Goal: Task Accomplishment & Management: Use online tool/utility

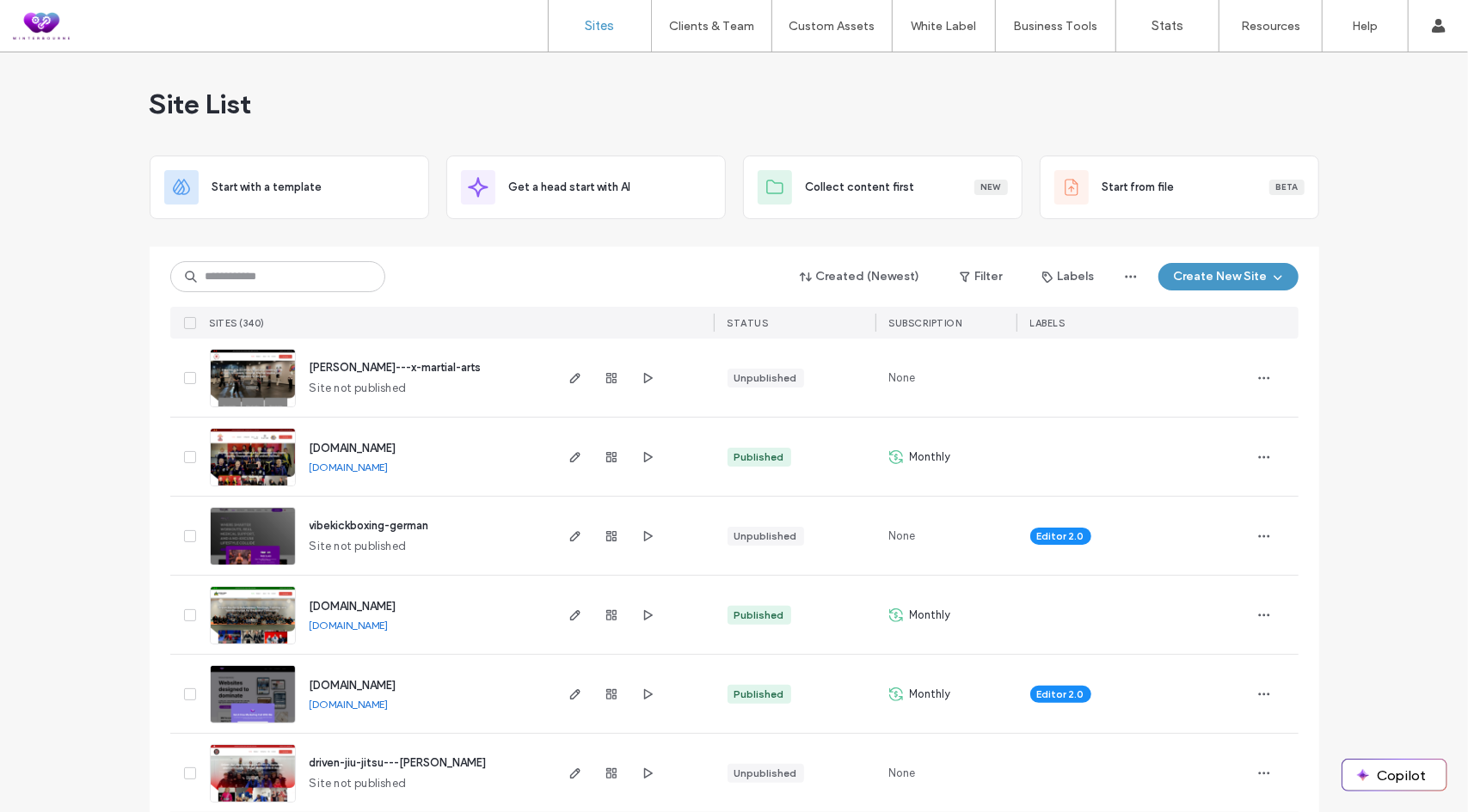
click at [306, 271] on input at bounding box center [277, 276] width 215 height 31
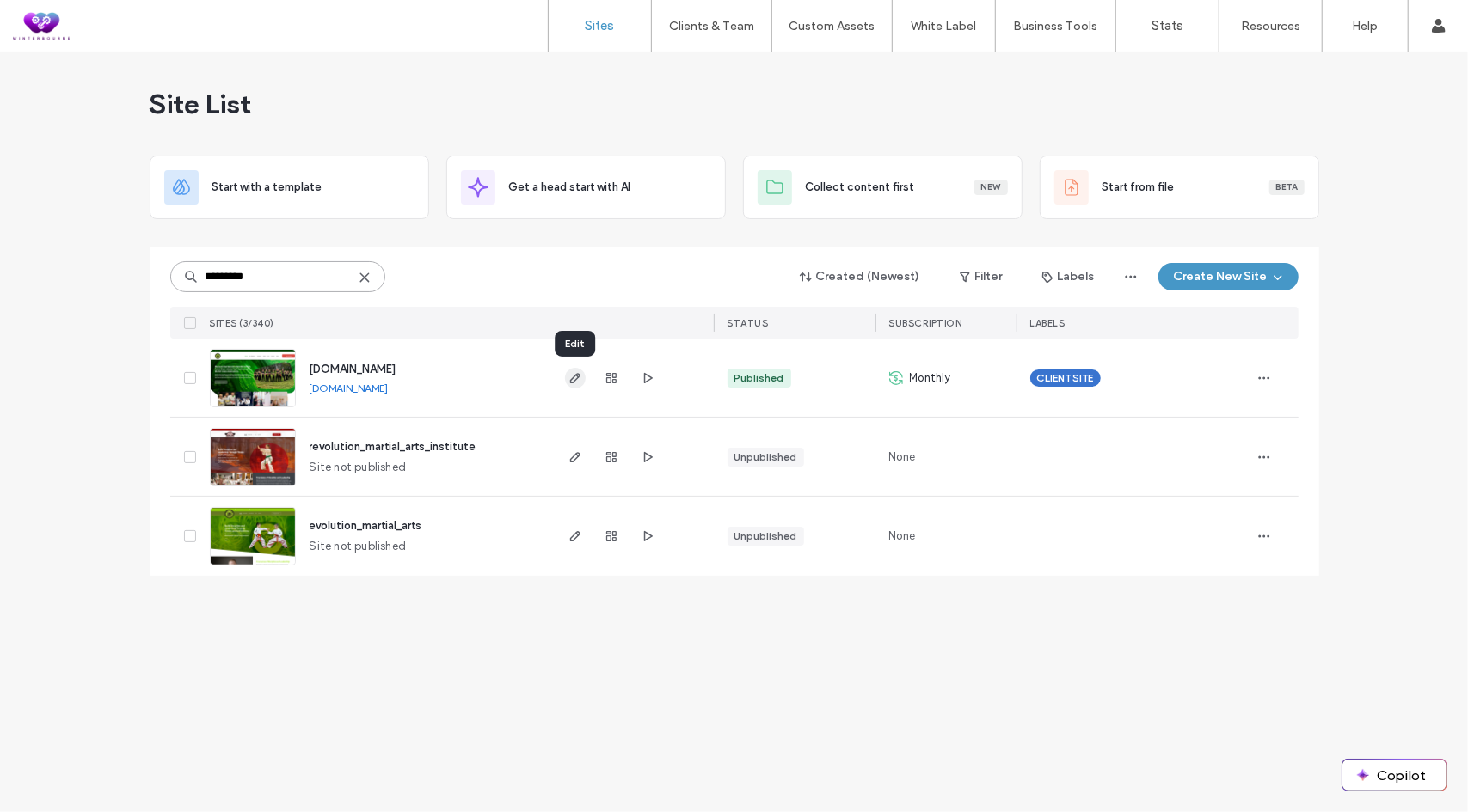
type input "*********"
click at [576, 374] on use "button" at bounding box center [574, 378] width 10 height 10
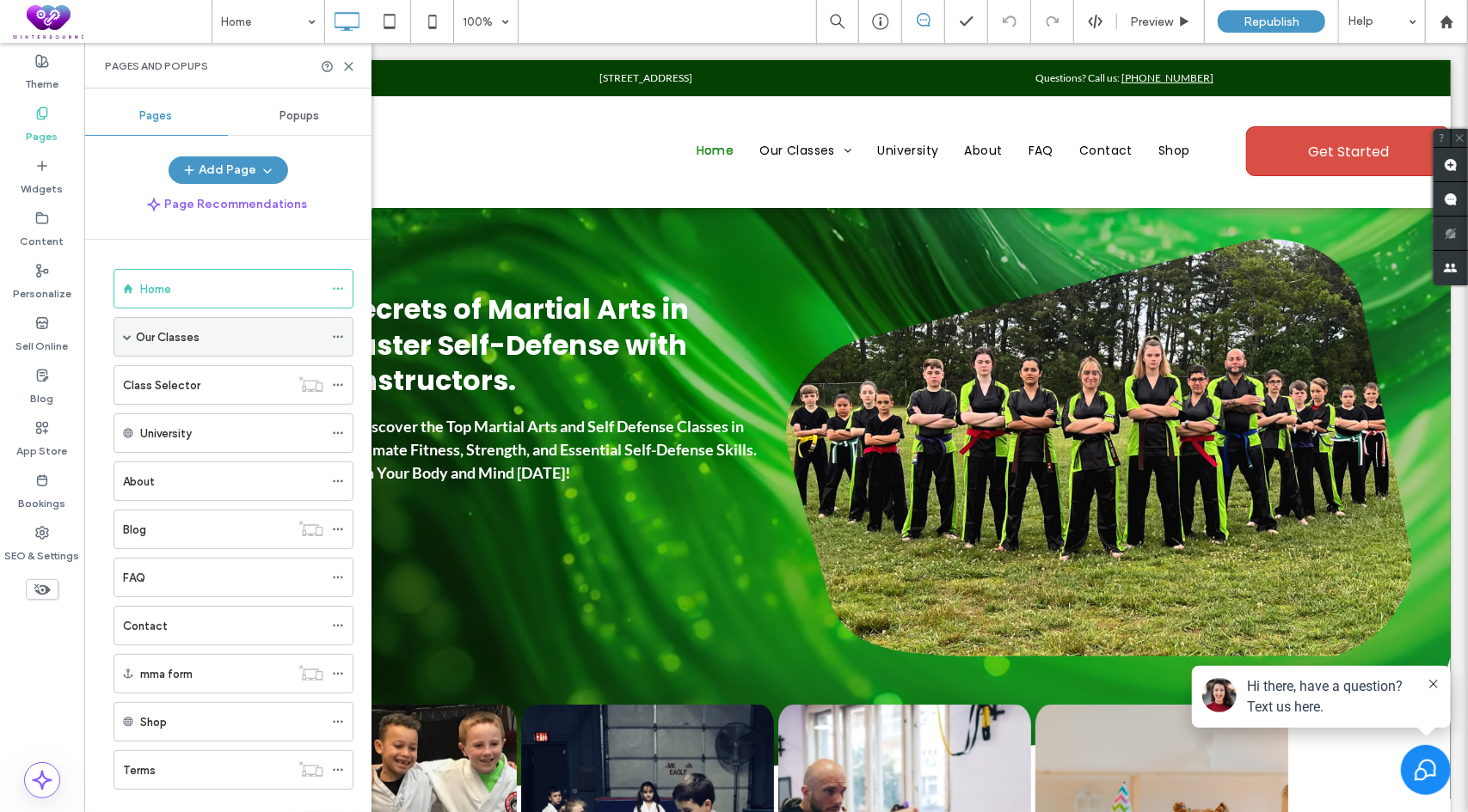
click at [122, 336] on div "Our Classes" at bounding box center [234, 337] width 240 height 39
click at [127, 339] on span at bounding box center [126, 336] width 8 height 8
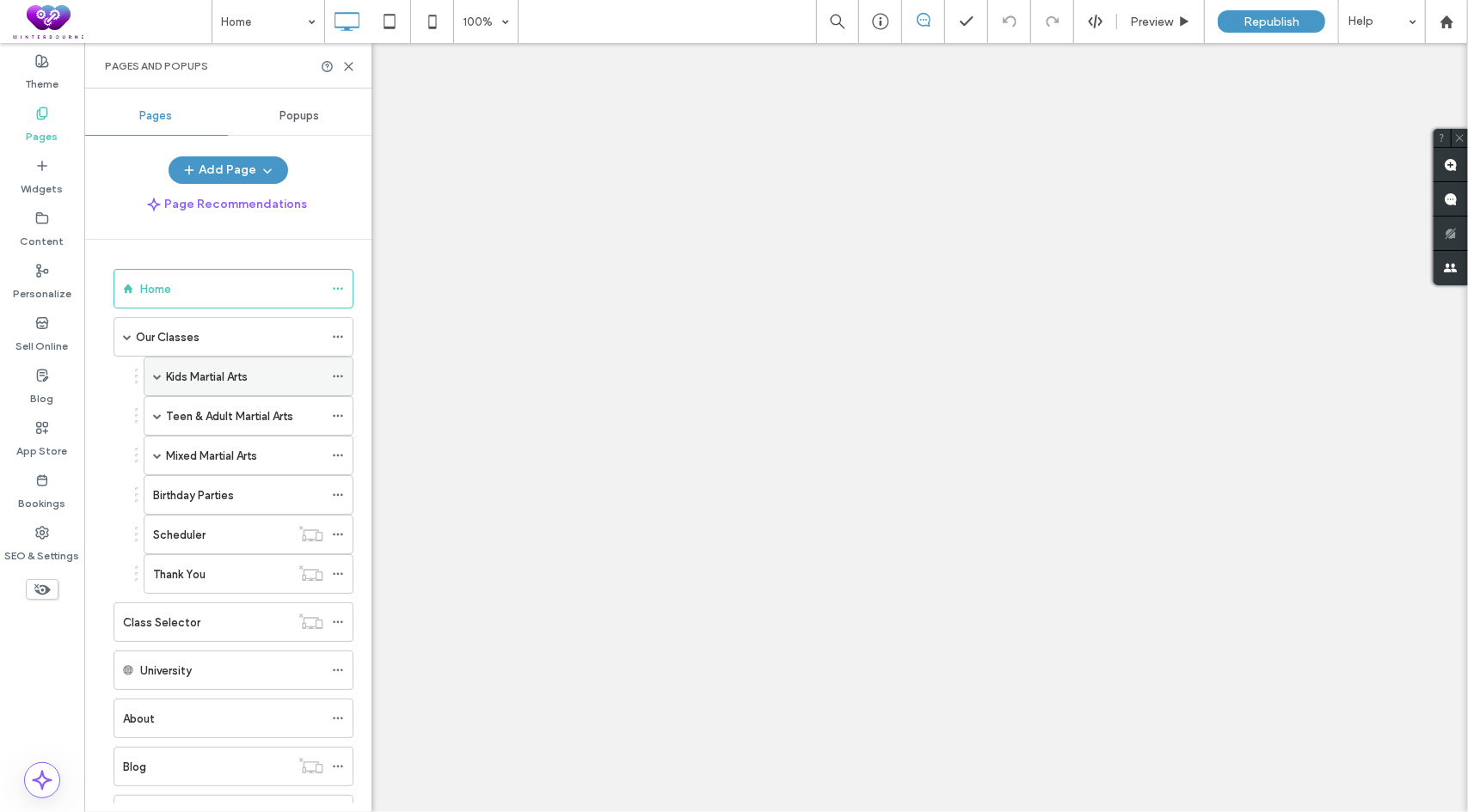
click at [157, 375] on span at bounding box center [157, 376] width 8 height 8
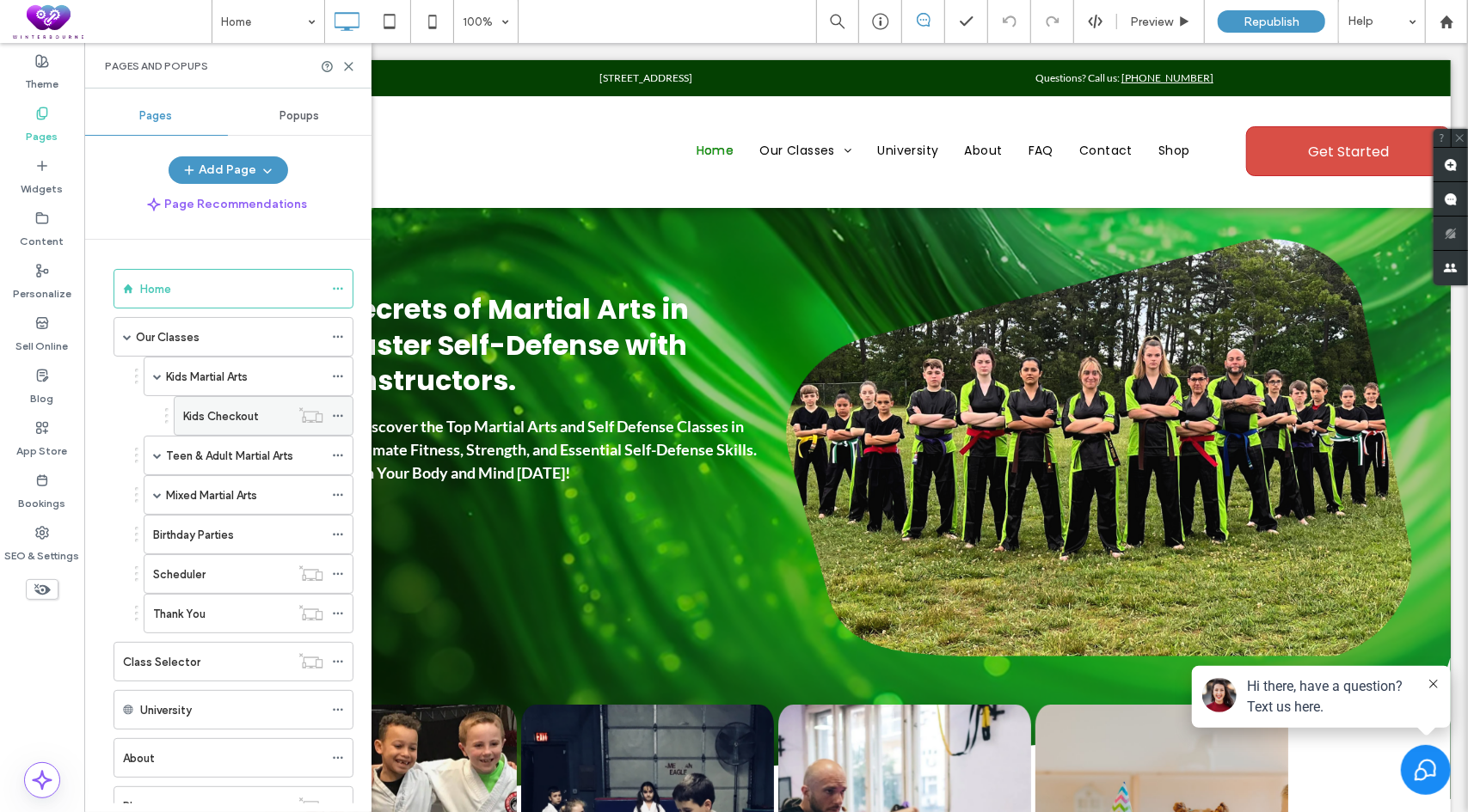
click at [200, 417] on label "Kids Checkout" at bounding box center [221, 417] width 76 height 30
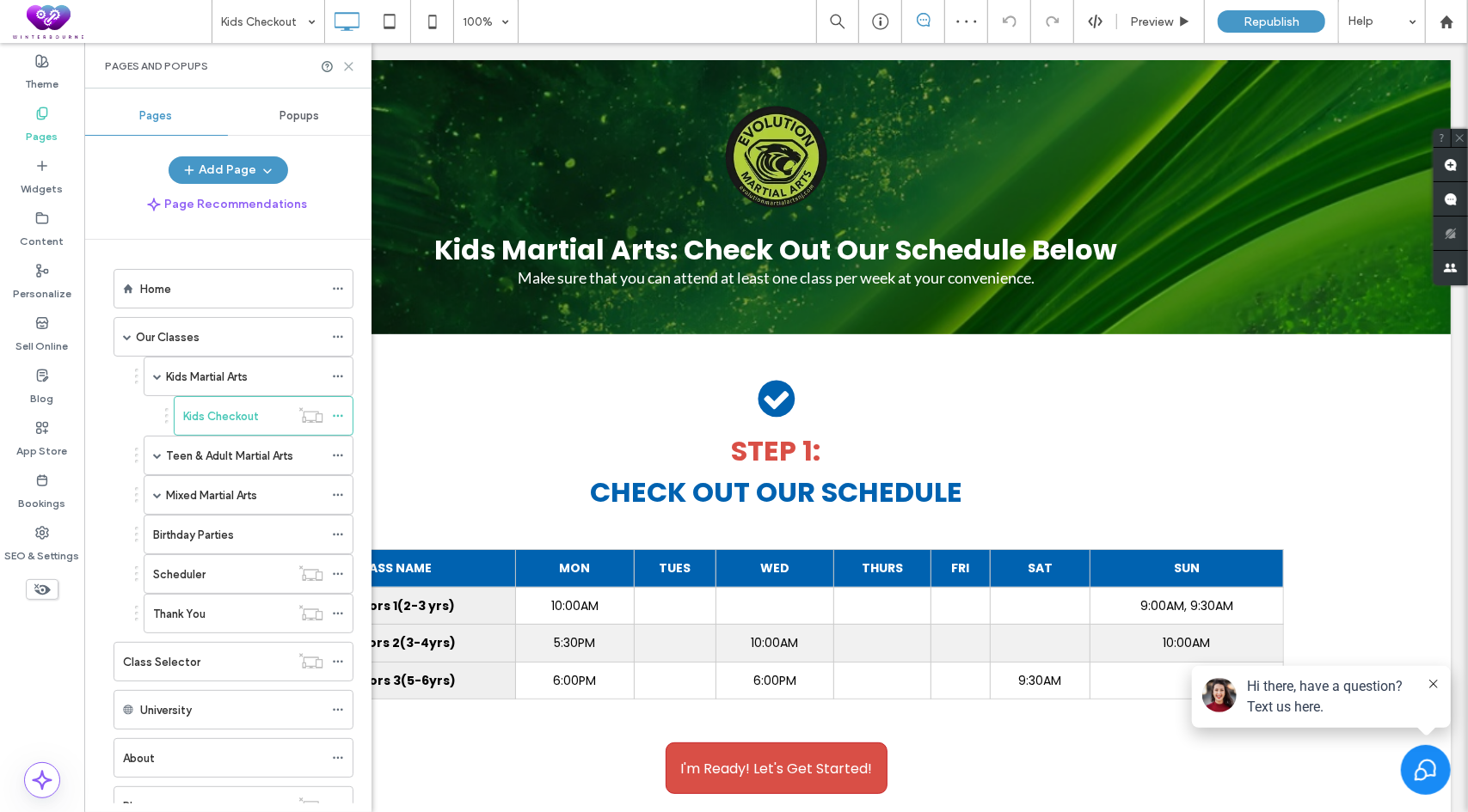
scroll to position [86, 0]
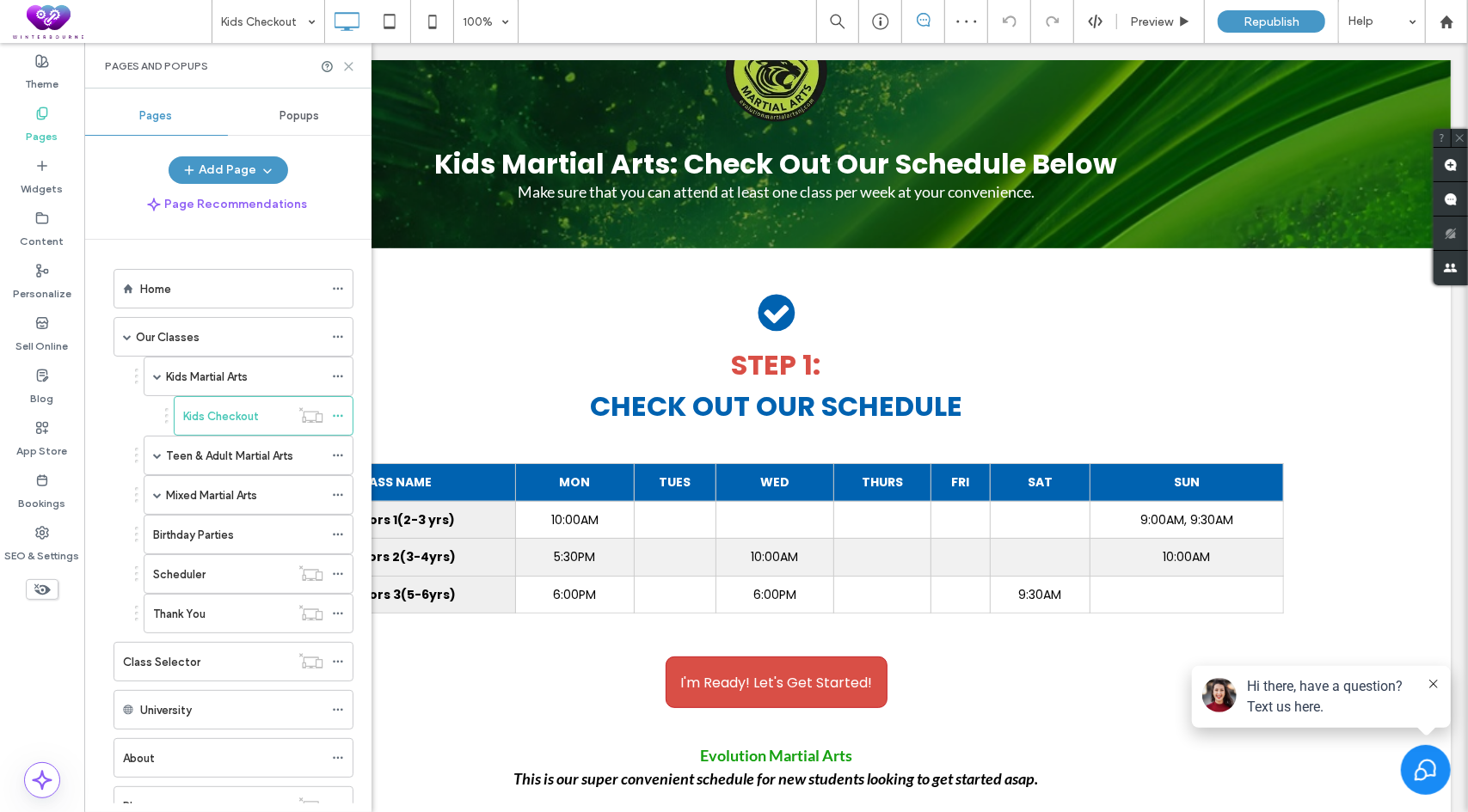
click at [350, 67] on use at bounding box center [349, 67] width 7 height 7
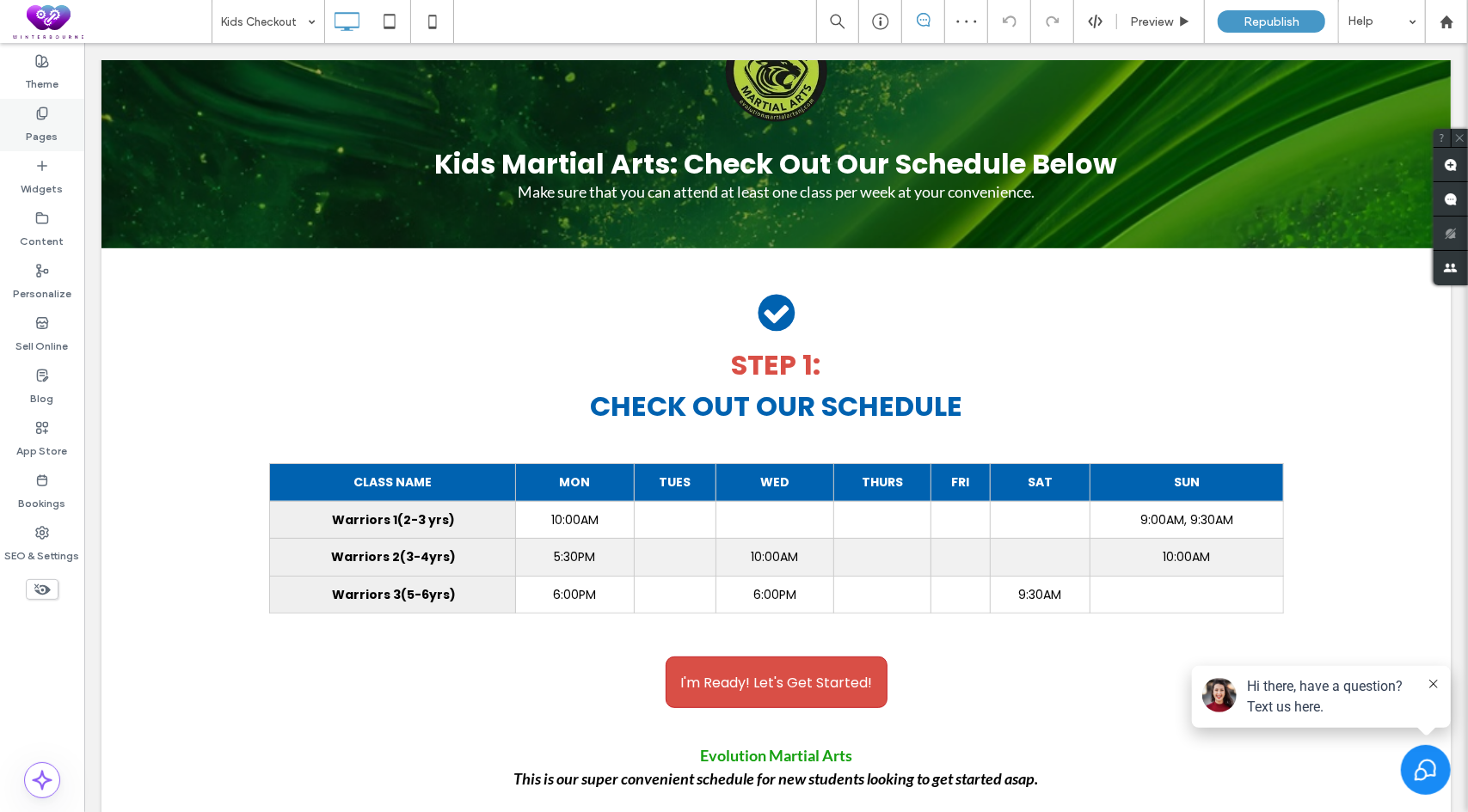
click at [28, 120] on label "Pages" at bounding box center [42, 132] width 32 height 24
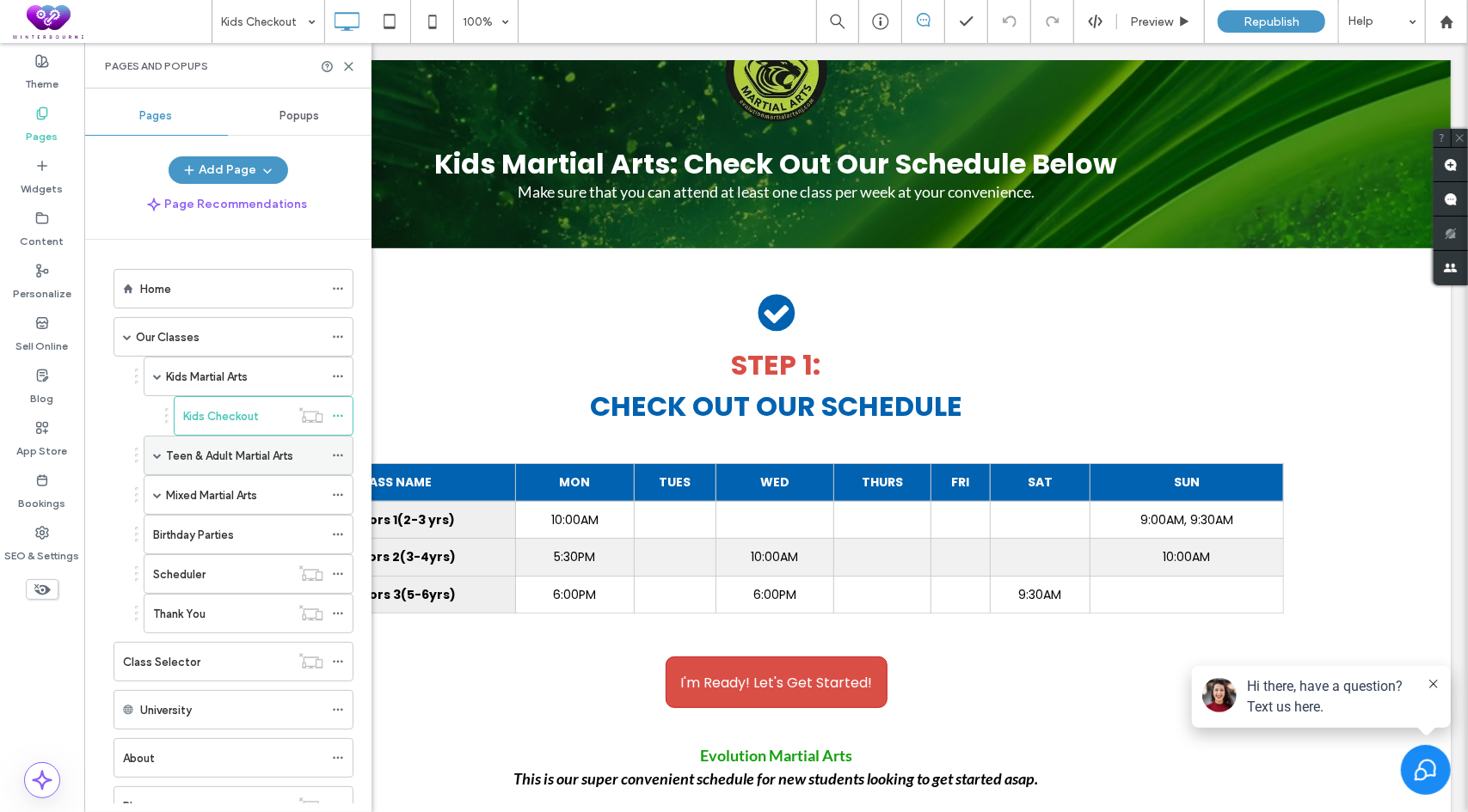
click at [157, 455] on span at bounding box center [157, 455] width 8 height 8
click at [213, 493] on label "Teens and Adult Checkout" at bounding box center [252, 495] width 138 height 30
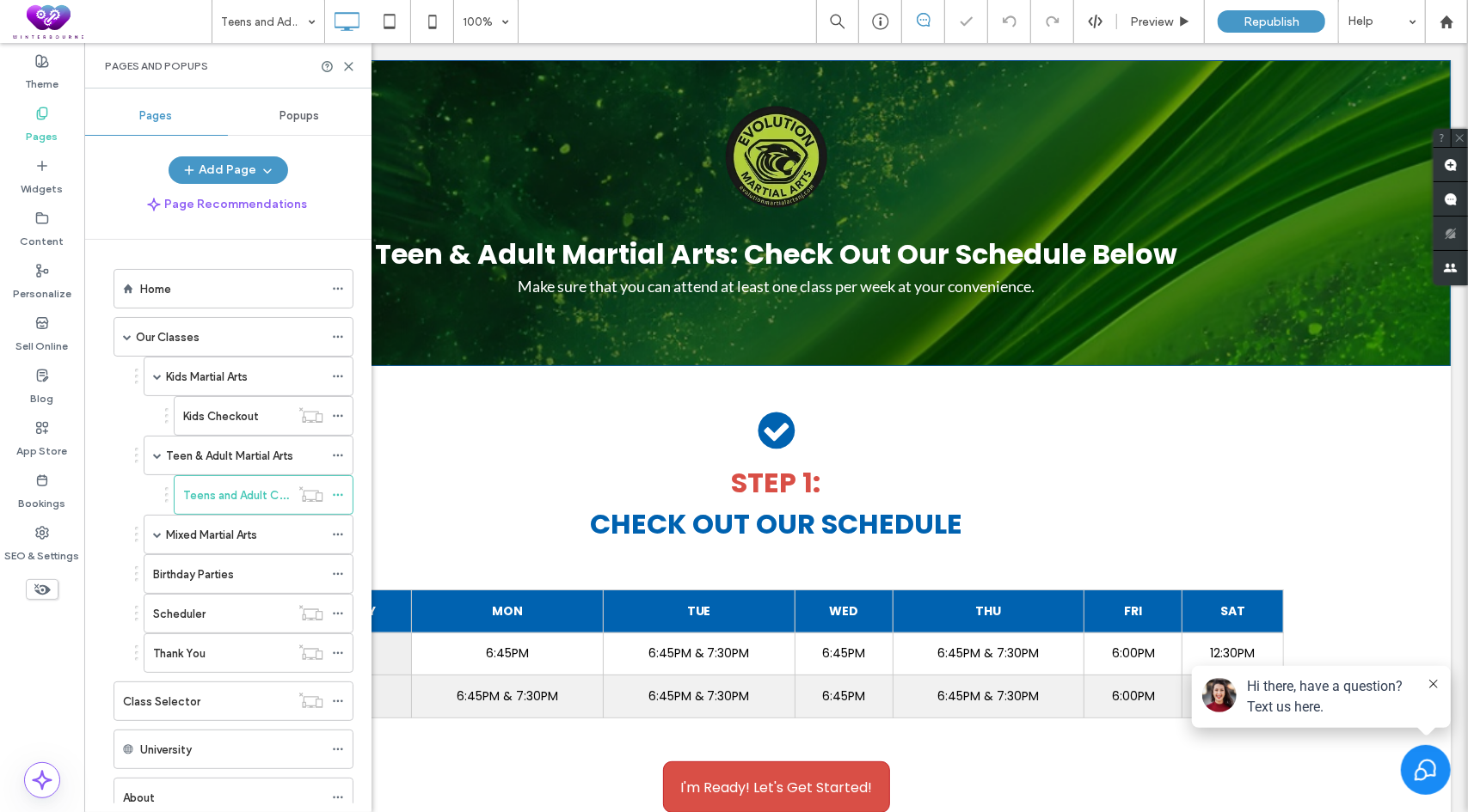
scroll to position [86, 0]
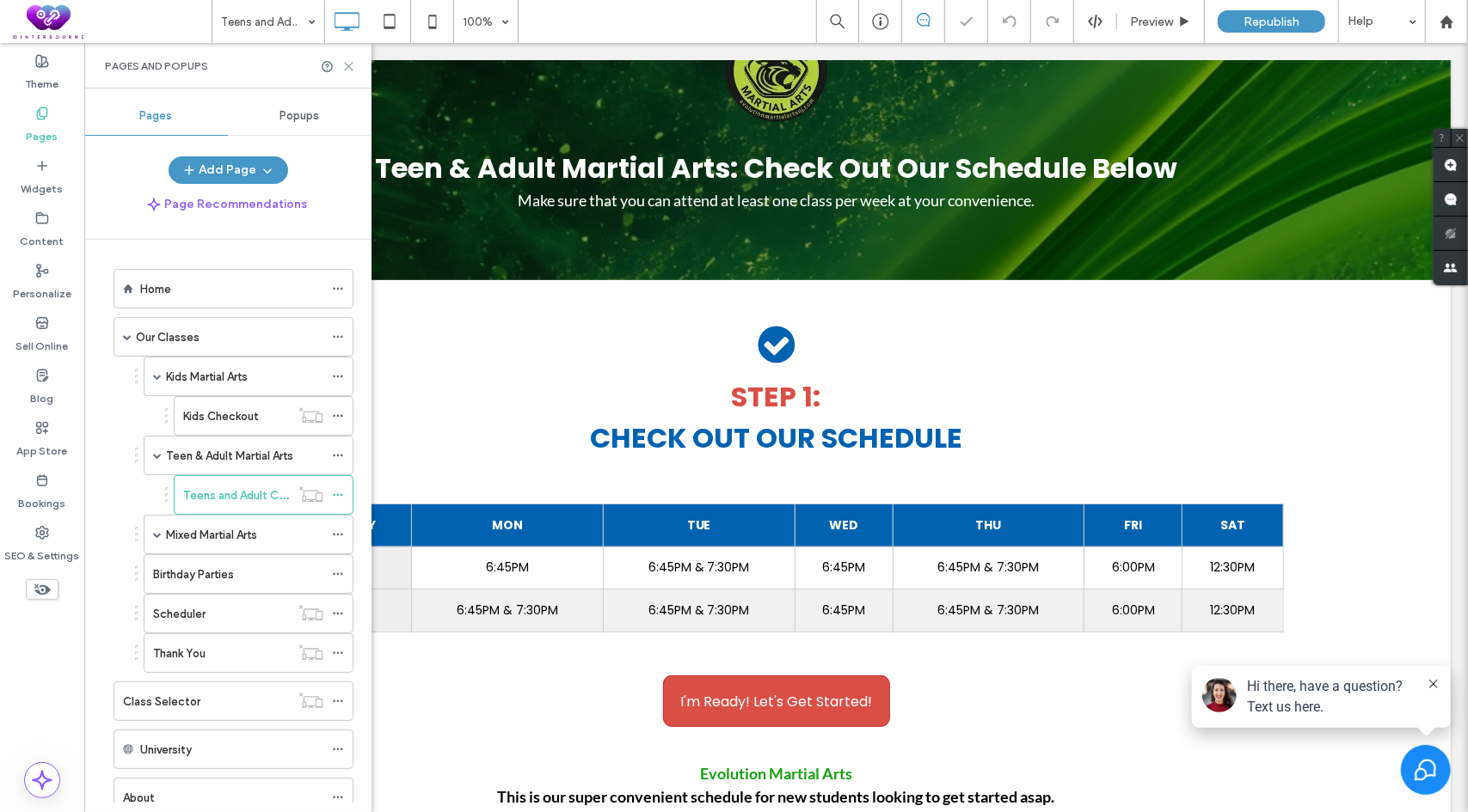
click at [348, 62] on icon at bounding box center [349, 67] width 13 height 13
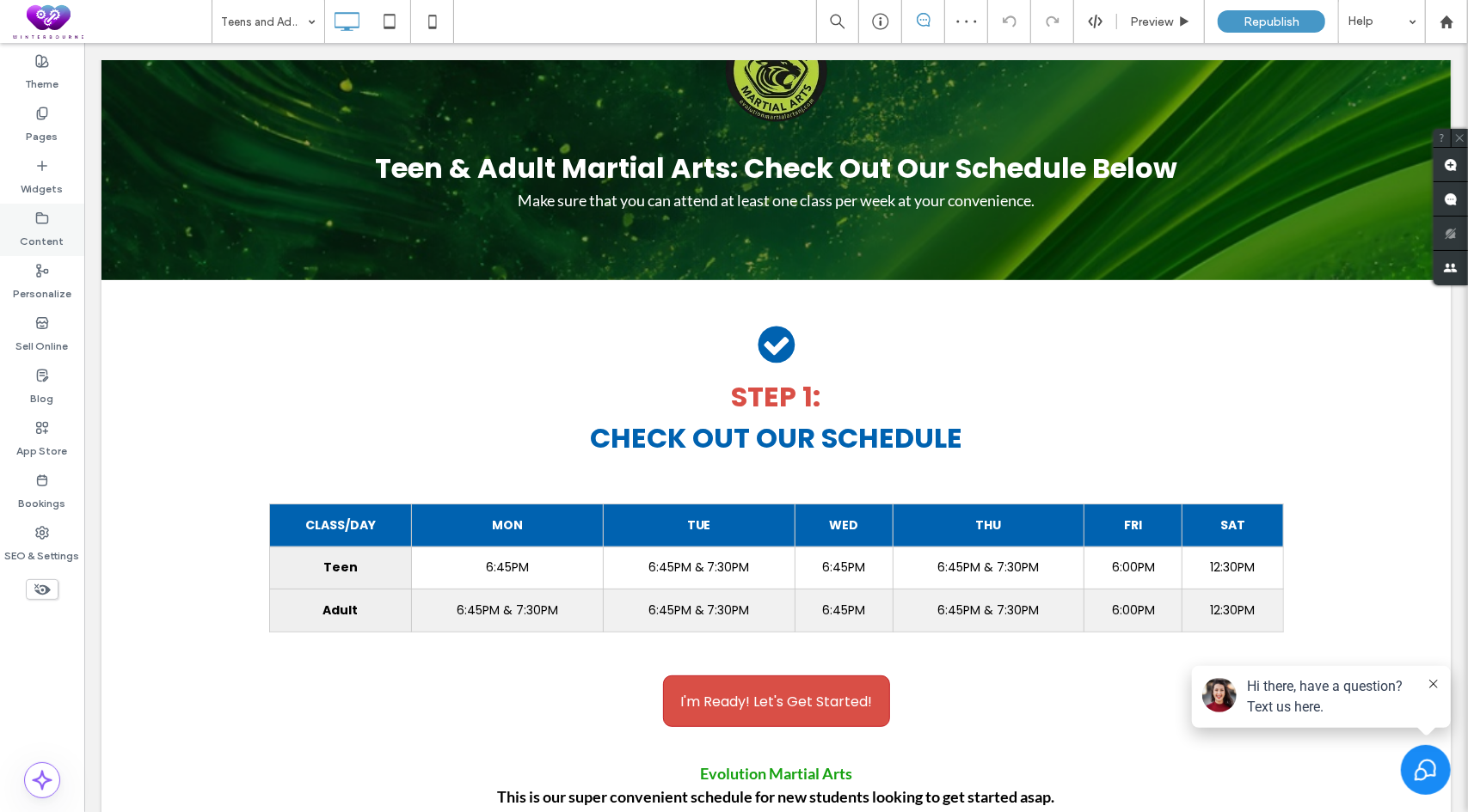
click at [45, 216] on icon at bounding box center [42, 218] width 14 height 14
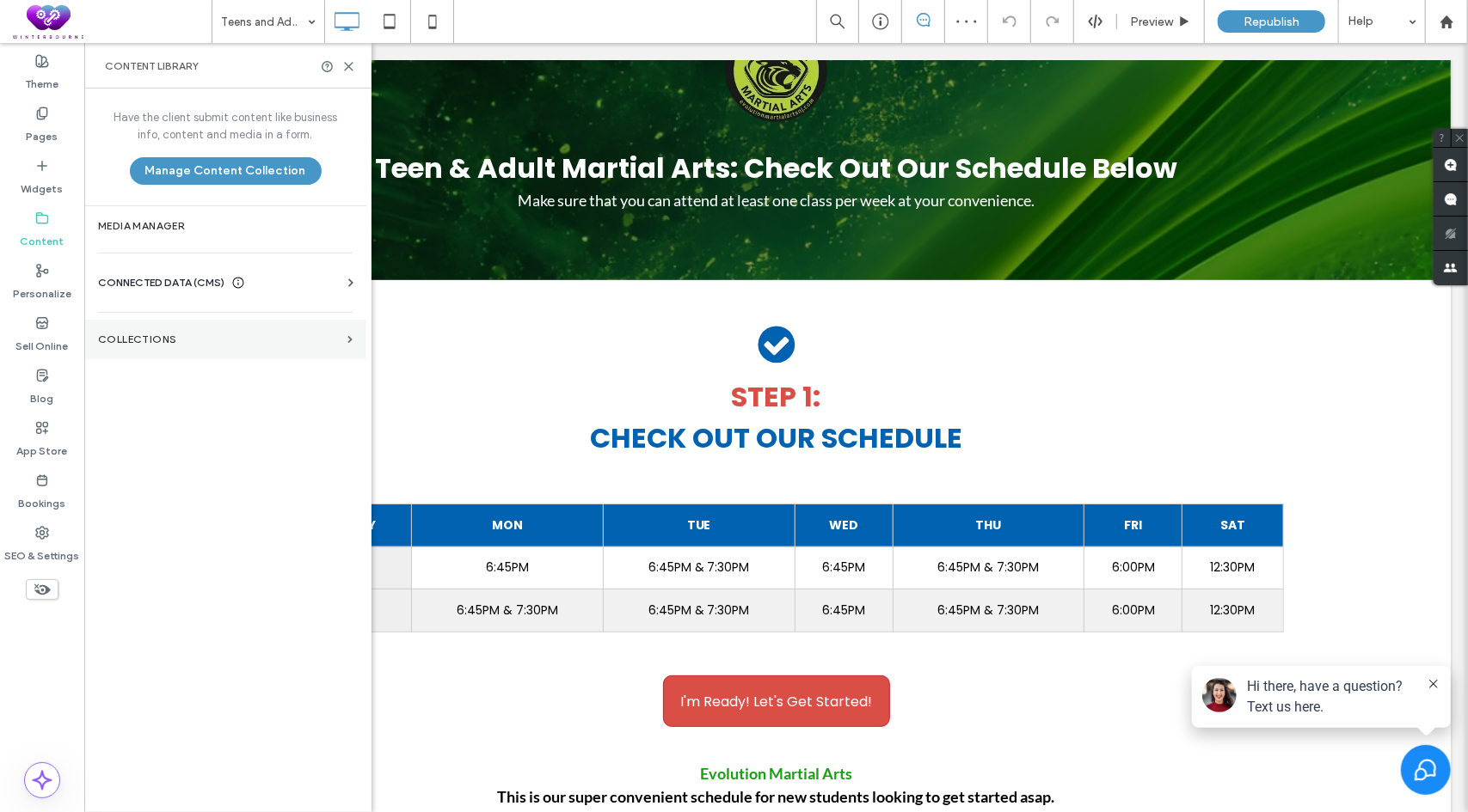
click at [153, 344] on label "Collections" at bounding box center [219, 339] width 243 height 12
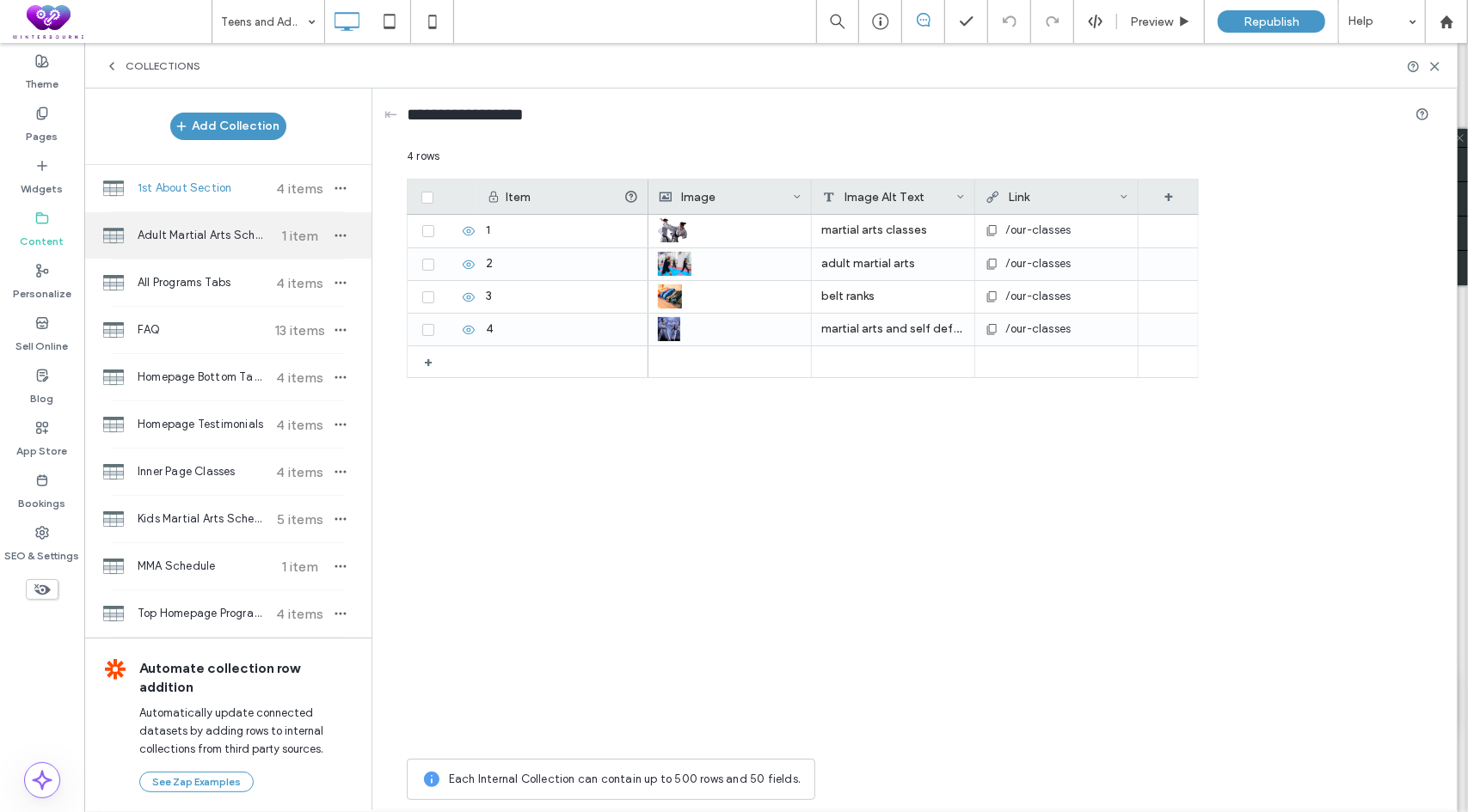
click at [207, 242] on span "Adult Martial Arts Schedule" at bounding box center [201, 235] width 128 height 17
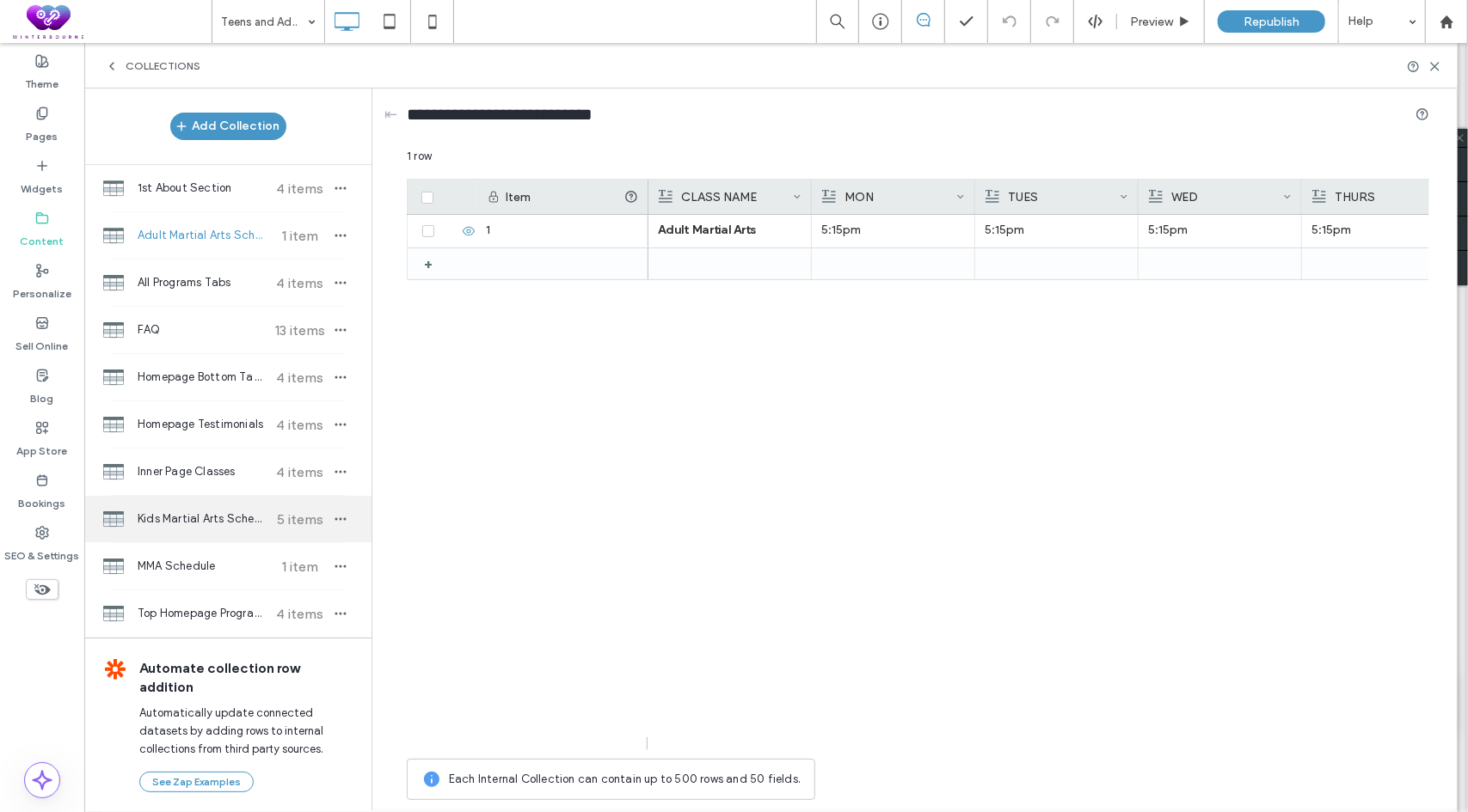
click at [185, 518] on span "Kids Martial Arts Schedule" at bounding box center [201, 519] width 128 height 17
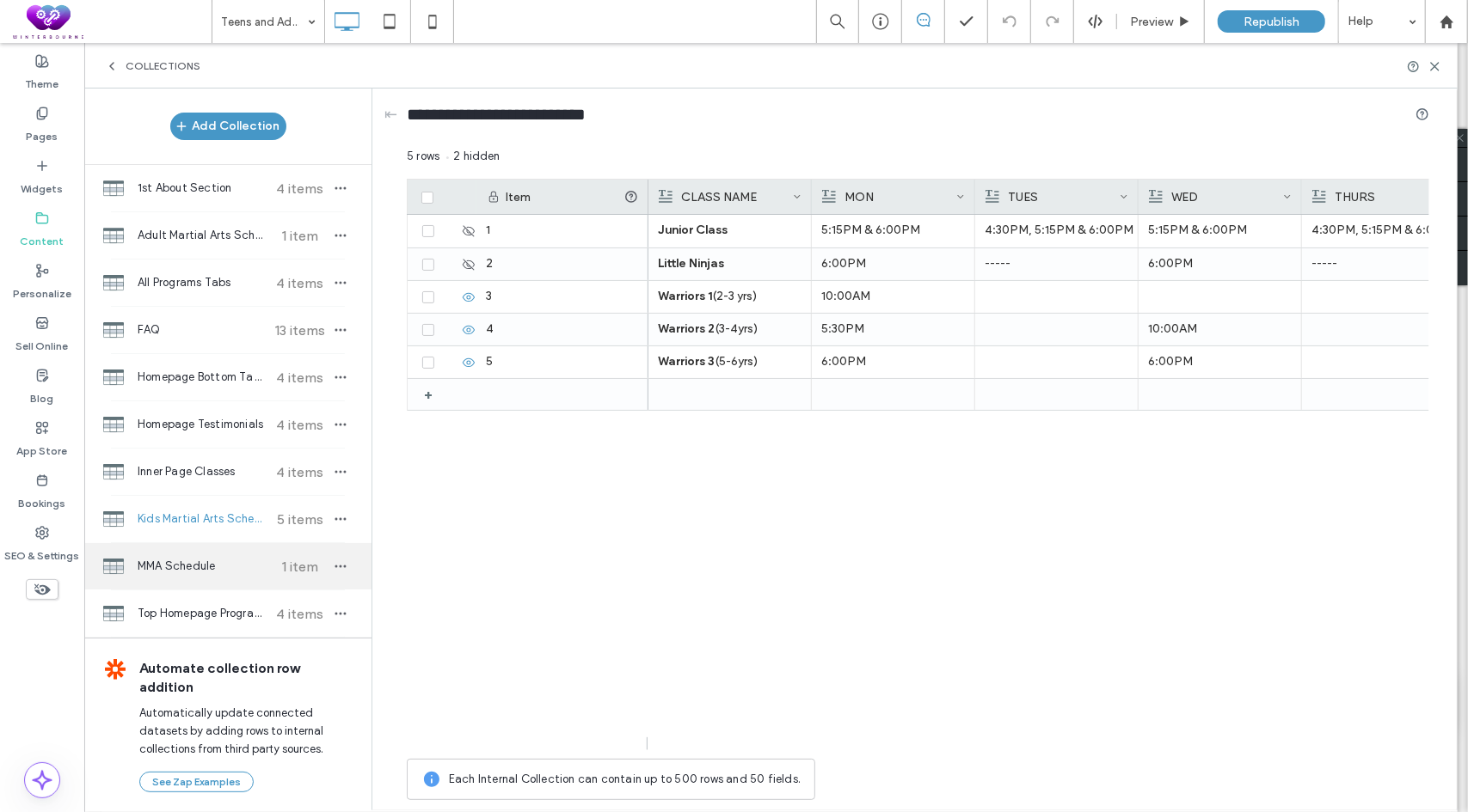
click at [174, 563] on span "MMA Schedule" at bounding box center [201, 566] width 128 height 17
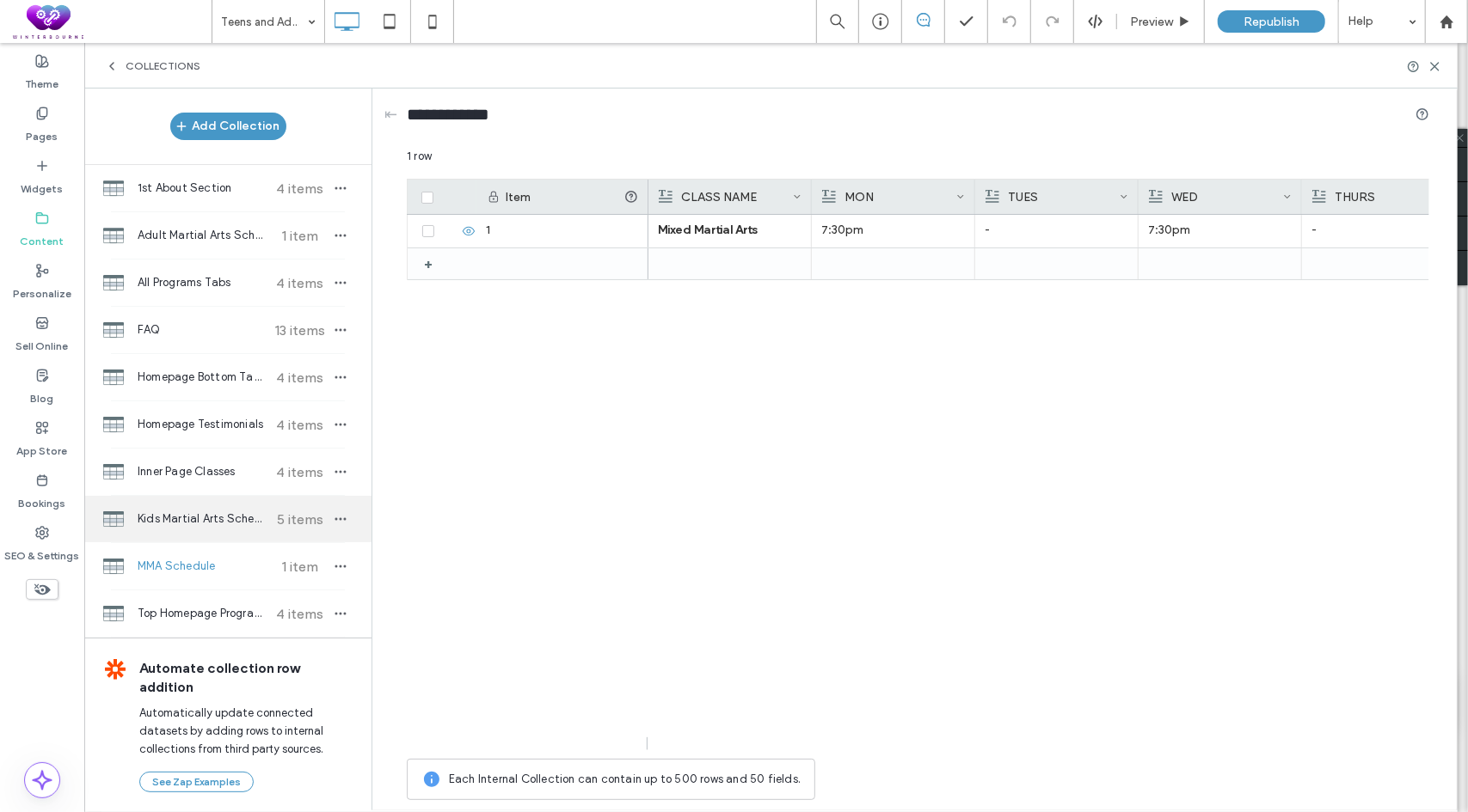
click at [195, 506] on div "Kids Martial Arts Schedule 5 items" at bounding box center [228, 519] width 288 height 47
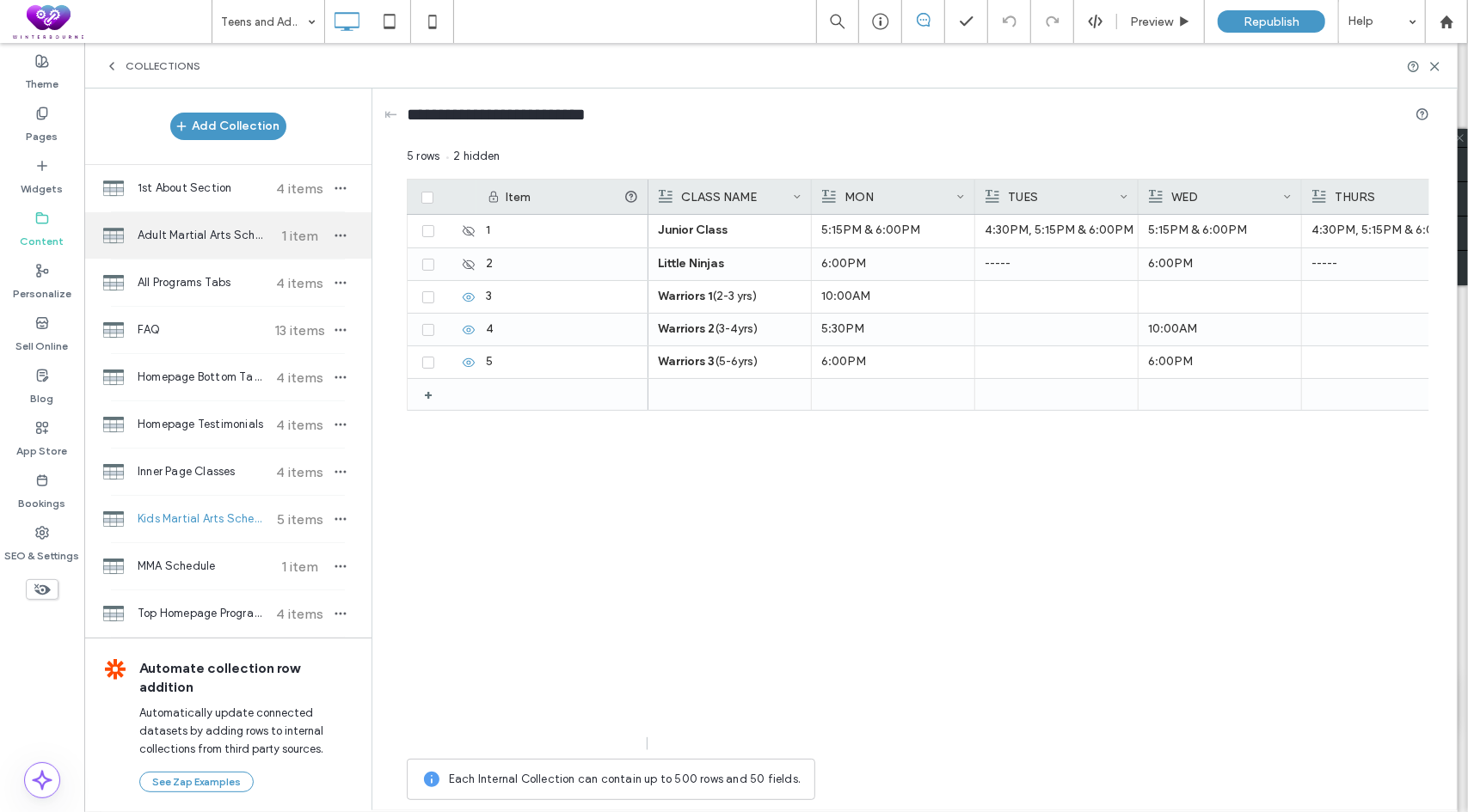
click at [210, 233] on span "Adult Martial Arts Schedule" at bounding box center [201, 235] width 128 height 17
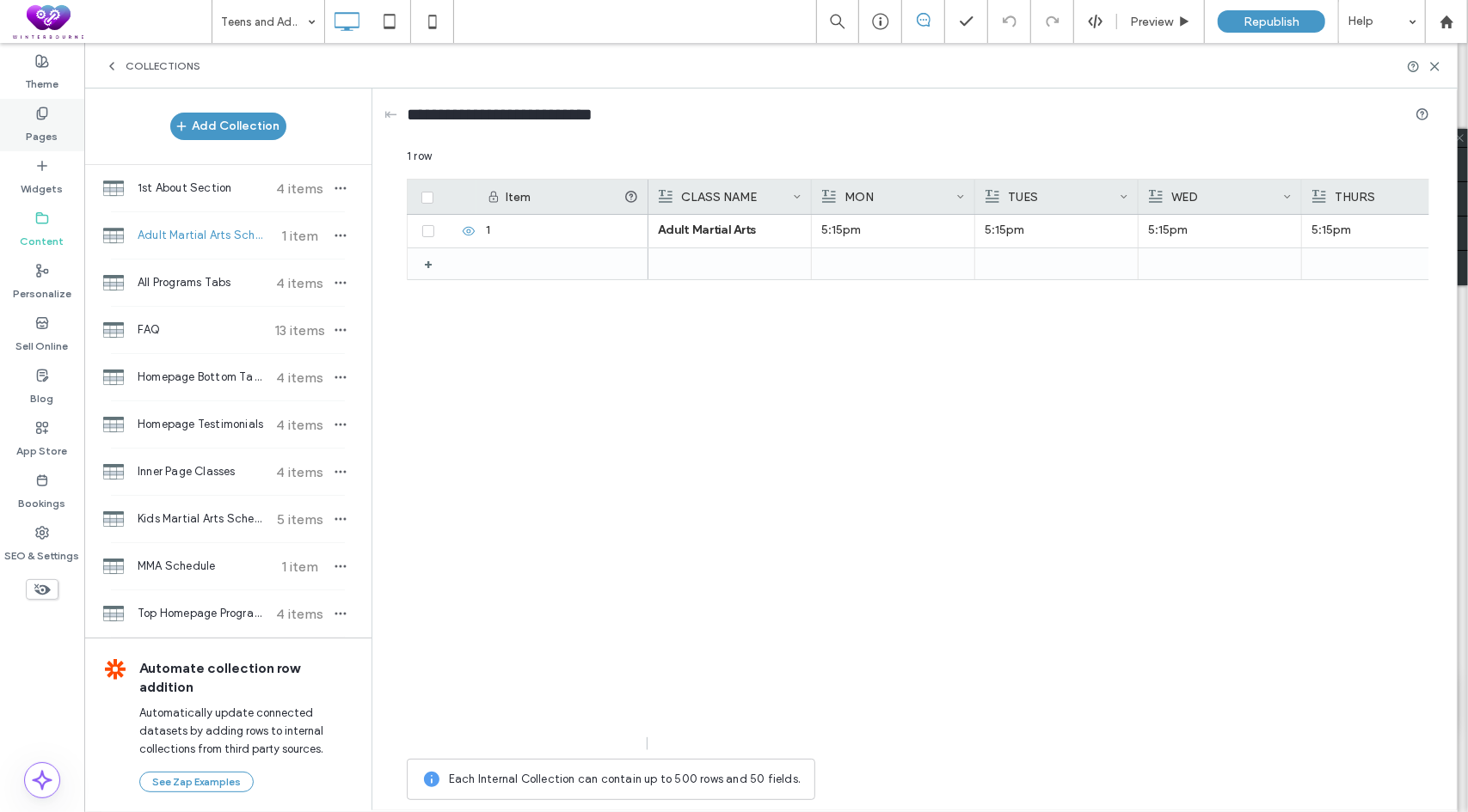
click at [53, 116] on div "Pages" at bounding box center [42, 125] width 84 height 52
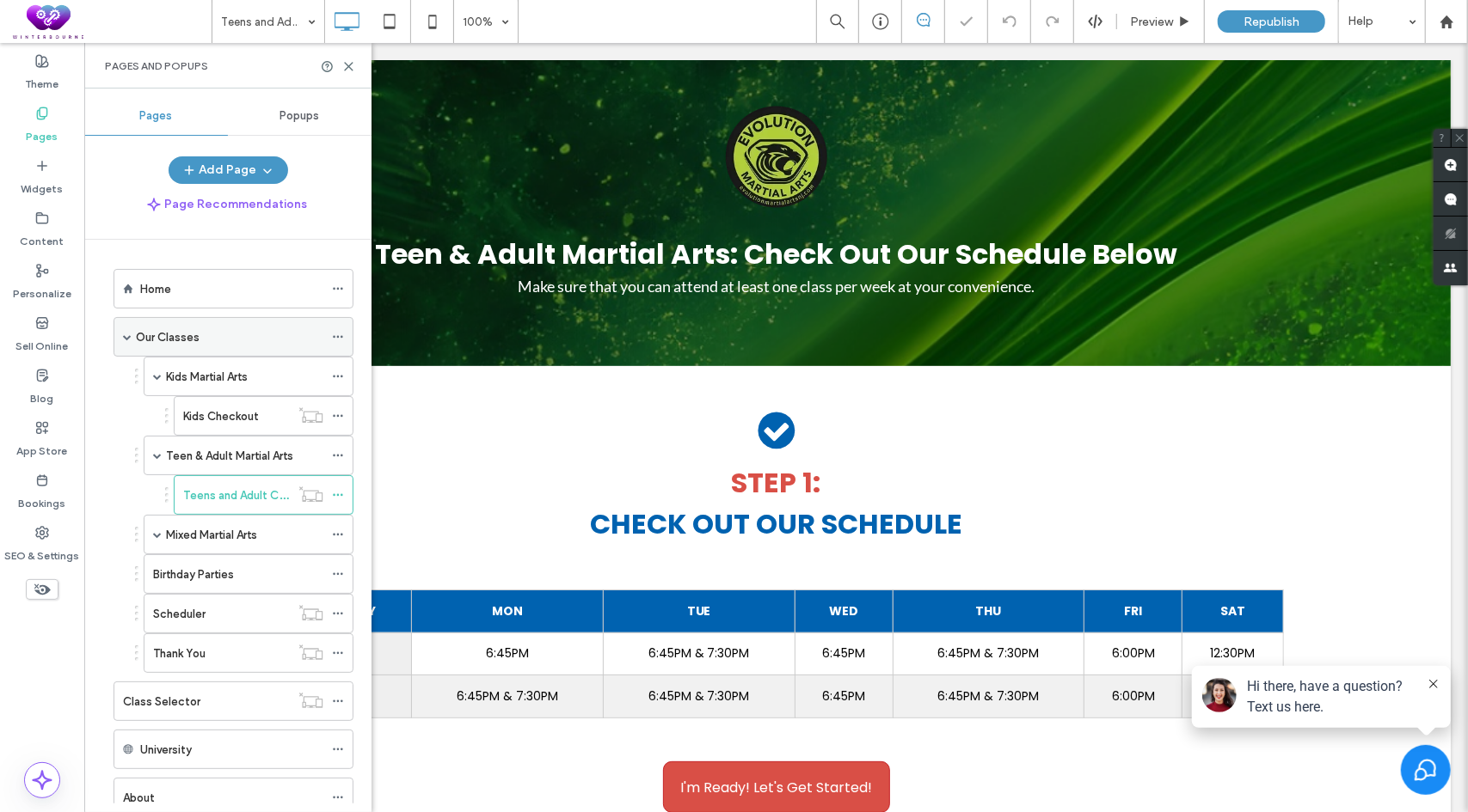
scroll to position [0, 0]
click at [354, 67] on icon at bounding box center [349, 67] width 13 height 13
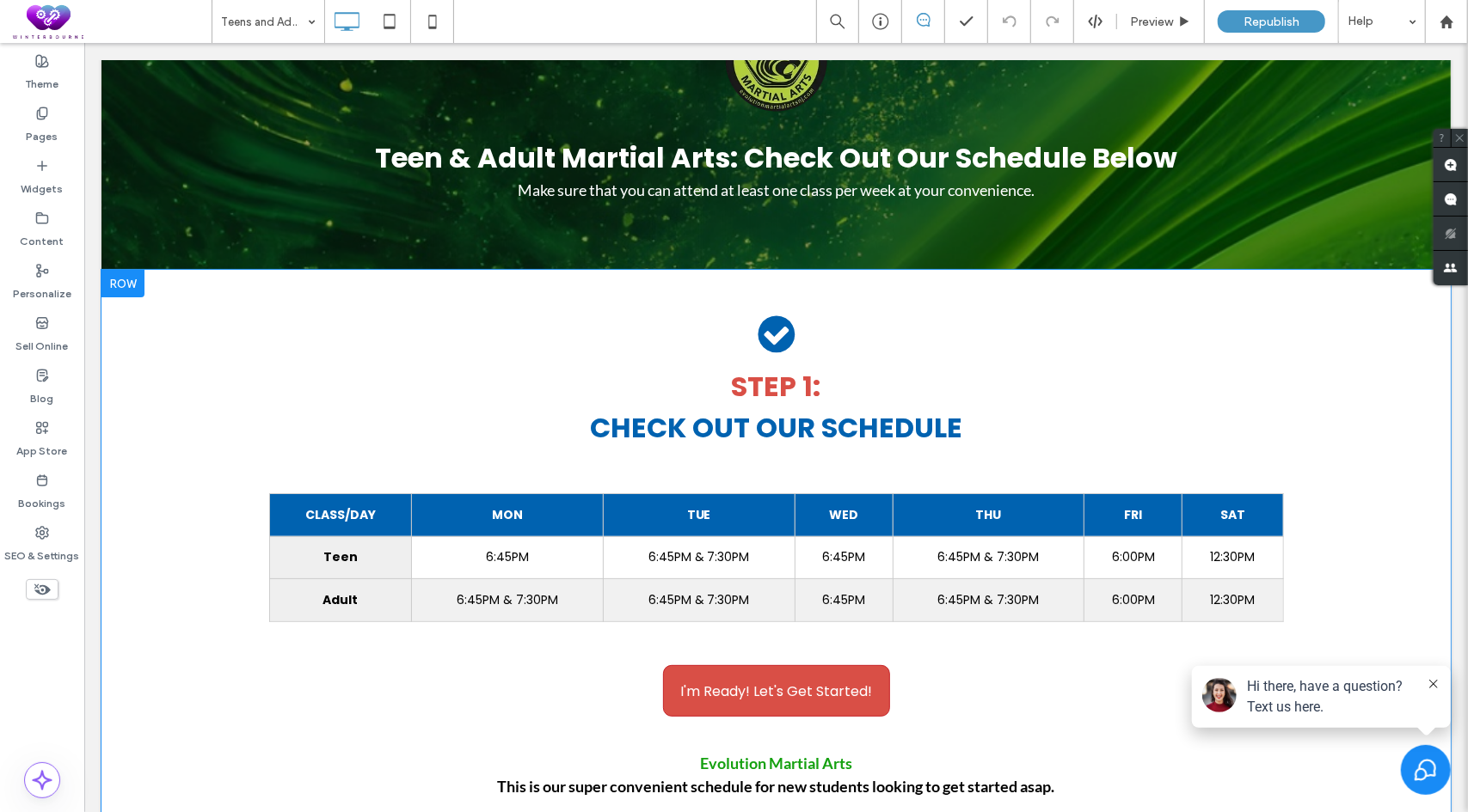
scroll to position [172, 0]
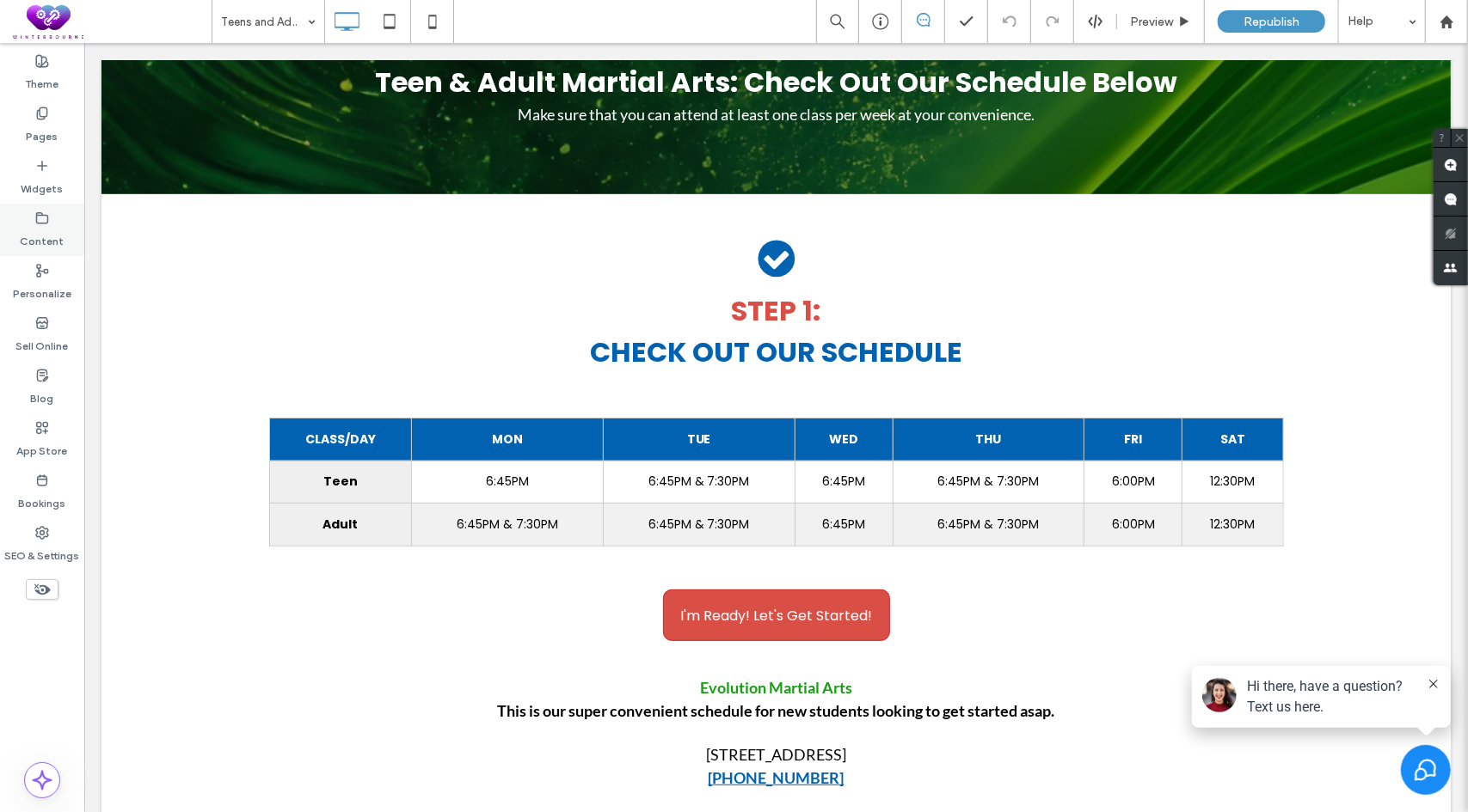
click at [43, 224] on icon at bounding box center [42, 218] width 14 height 14
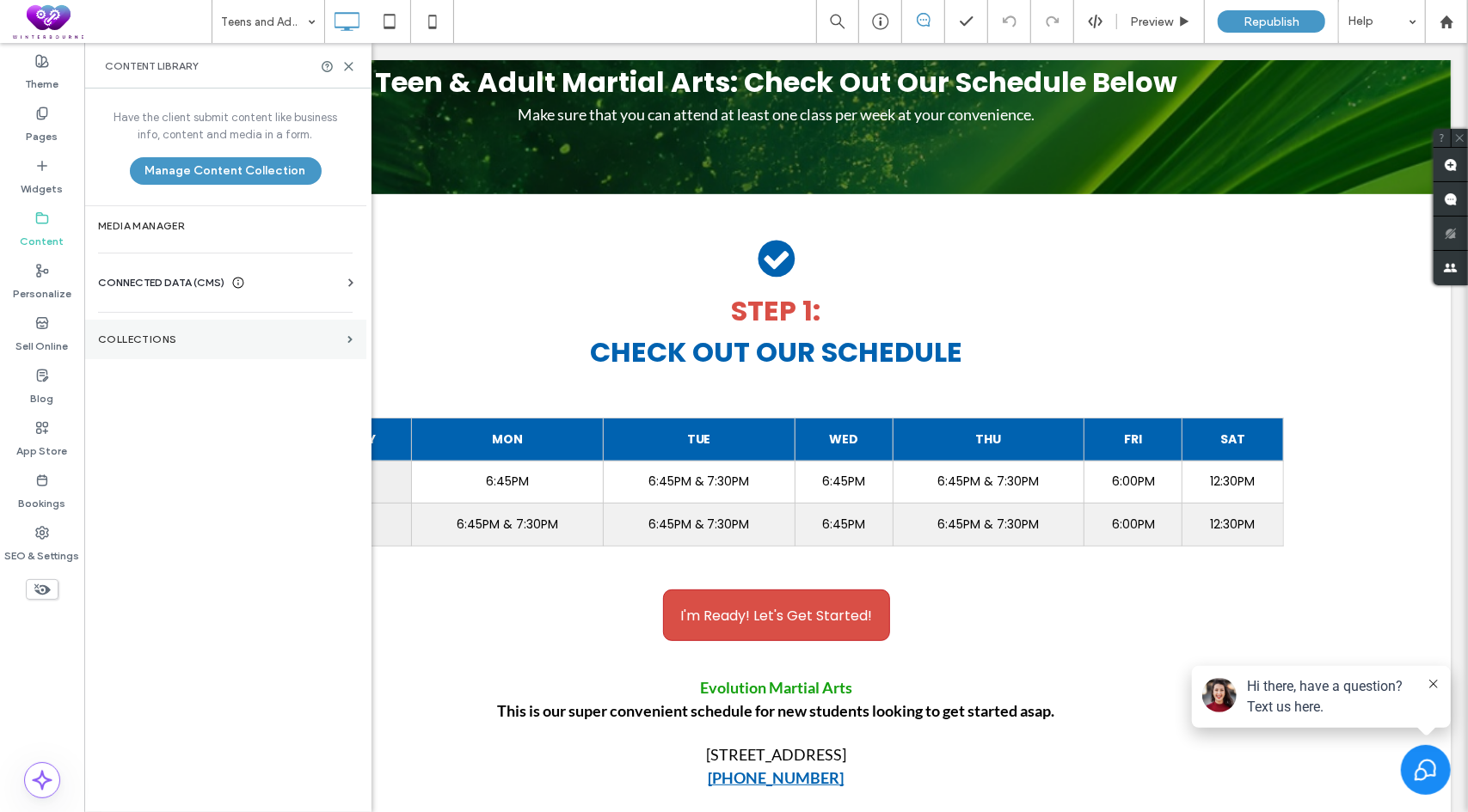
click at [172, 339] on label "Collections" at bounding box center [219, 339] width 243 height 12
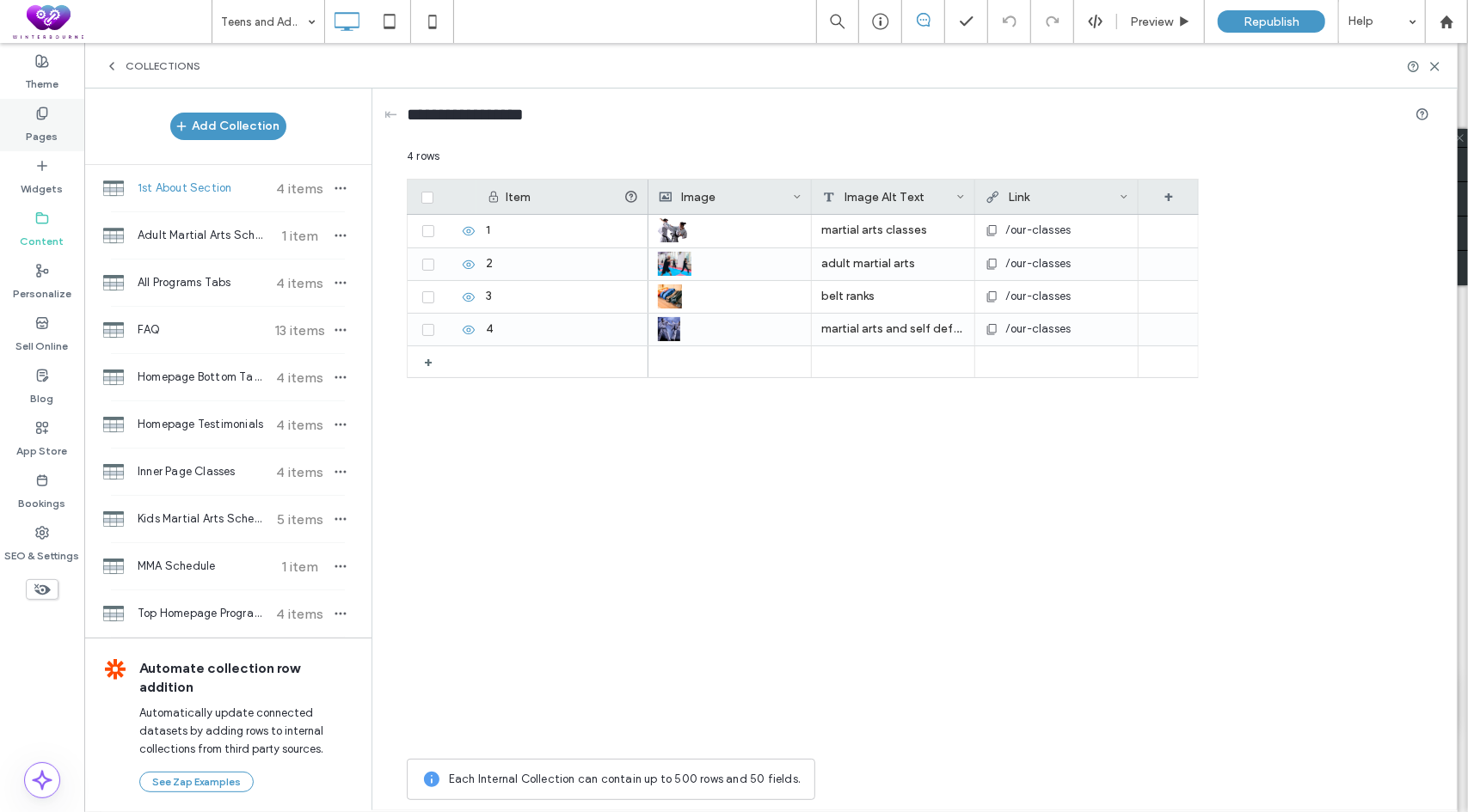
click at [42, 121] on label "Pages" at bounding box center [42, 132] width 32 height 24
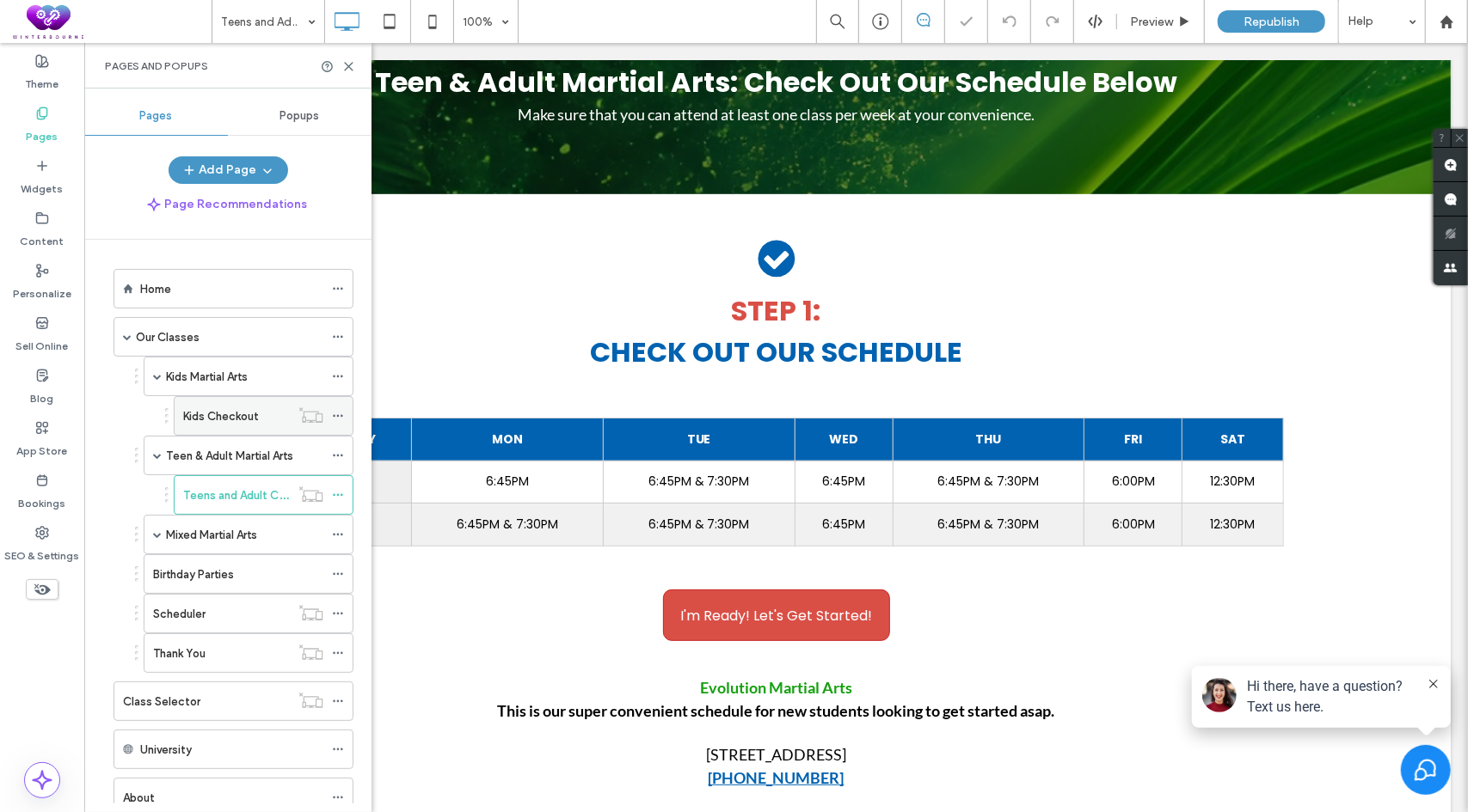
click at [231, 414] on label "Kids Checkout" at bounding box center [221, 417] width 76 height 30
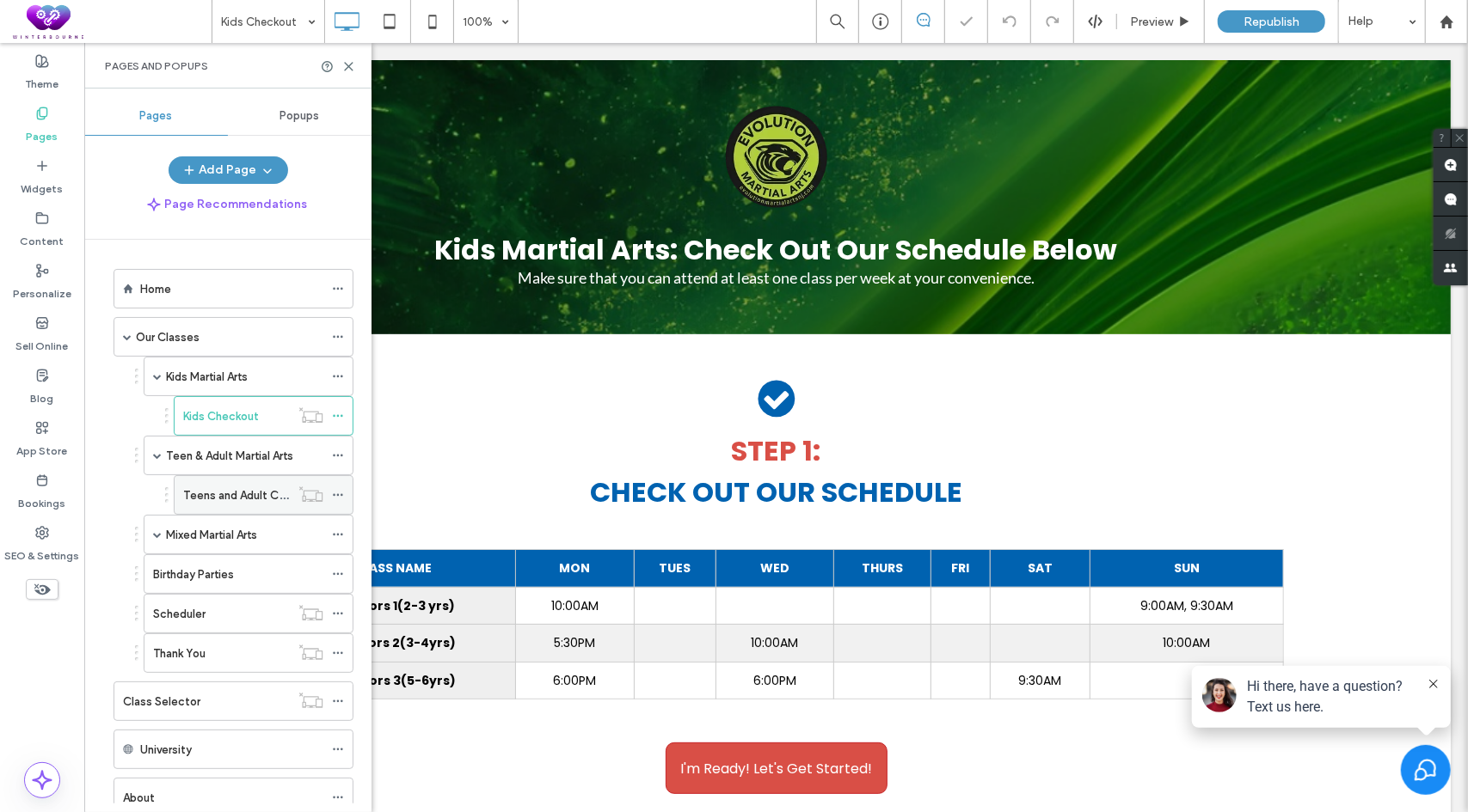
click at [225, 493] on label "Teens and Adult Checkout" at bounding box center [252, 495] width 138 height 30
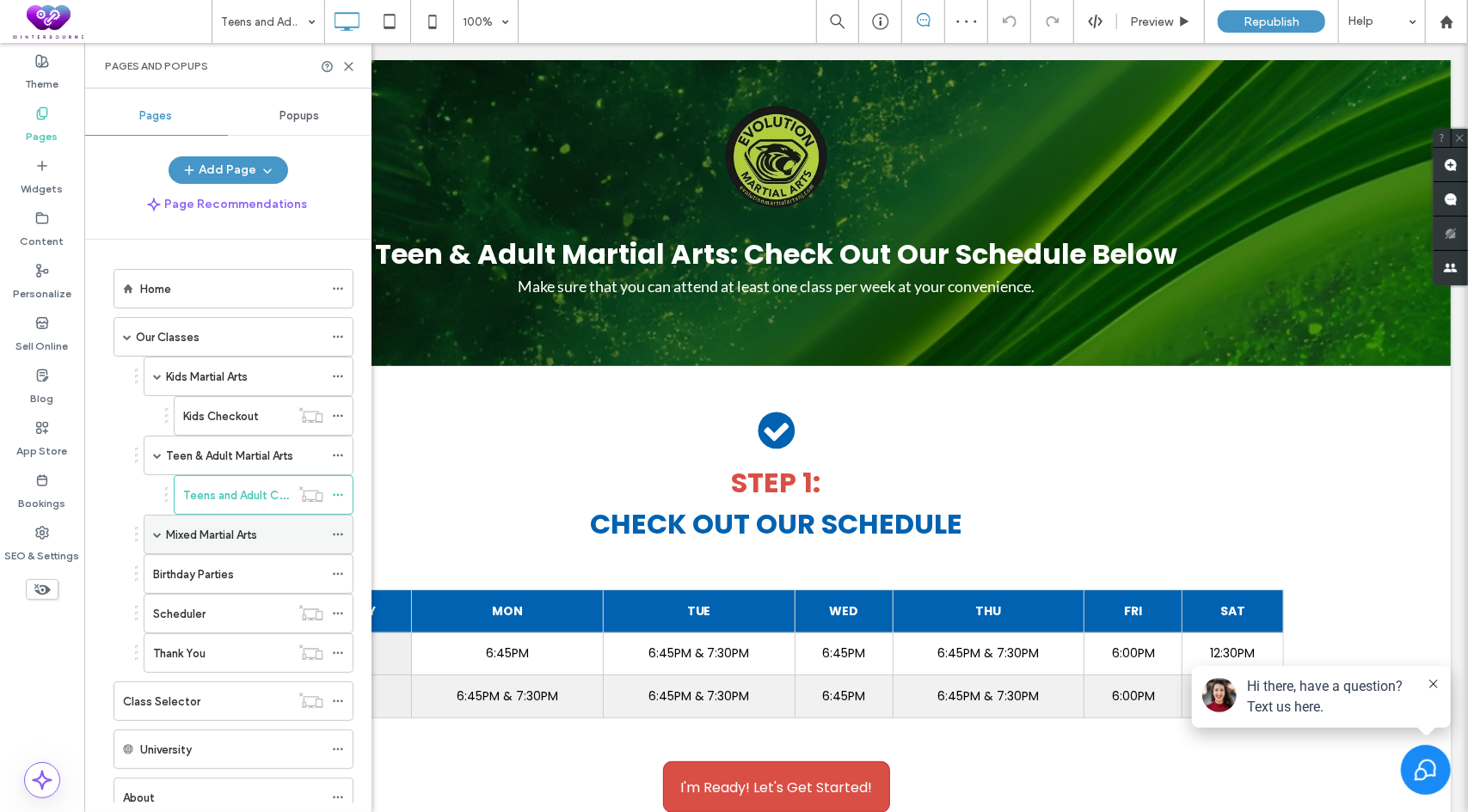
click at [158, 530] on span at bounding box center [157, 534] width 8 height 8
click at [221, 564] on label "Mixed Martial Arts Checkout" at bounding box center [256, 574] width 146 height 30
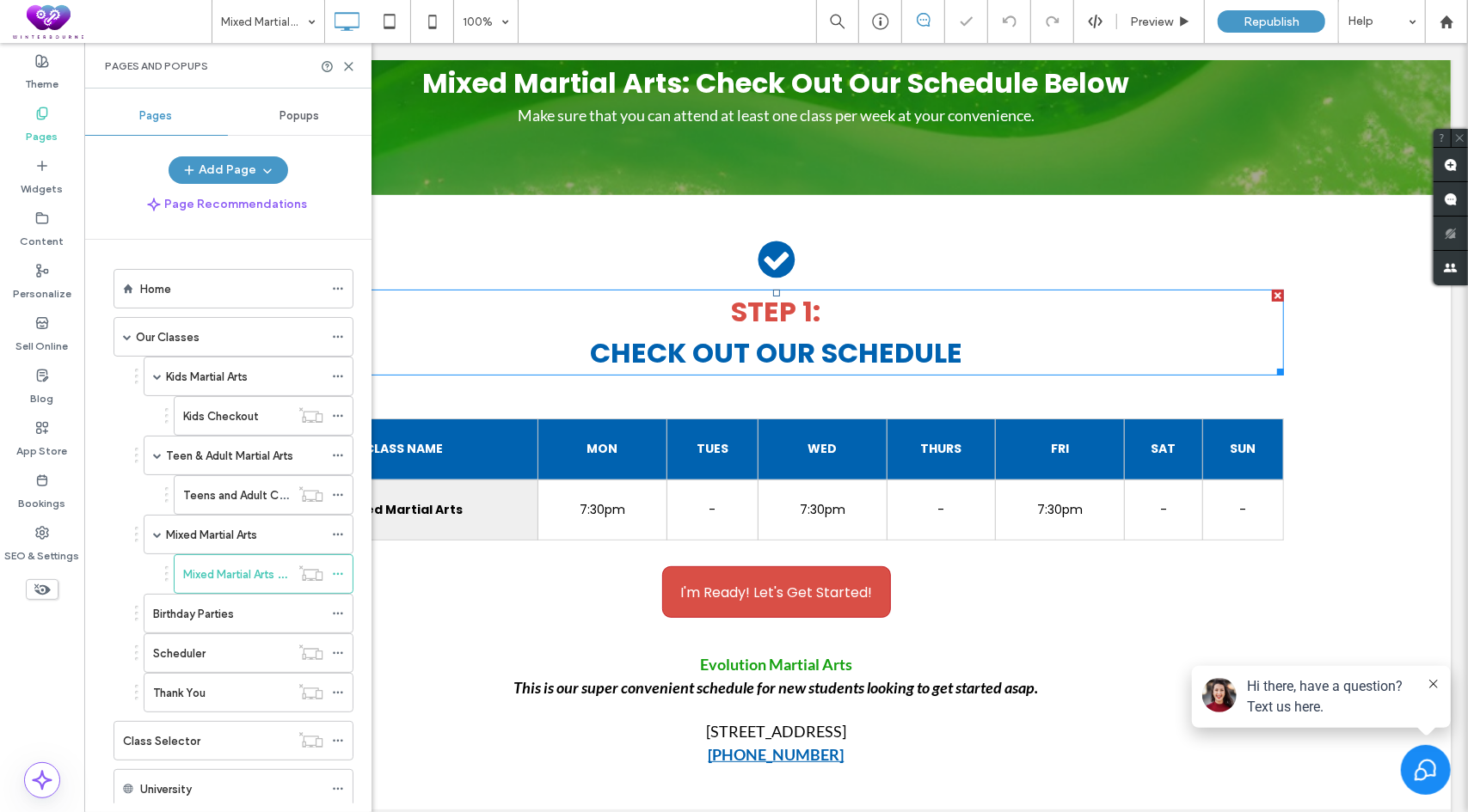
scroll to position [172, 0]
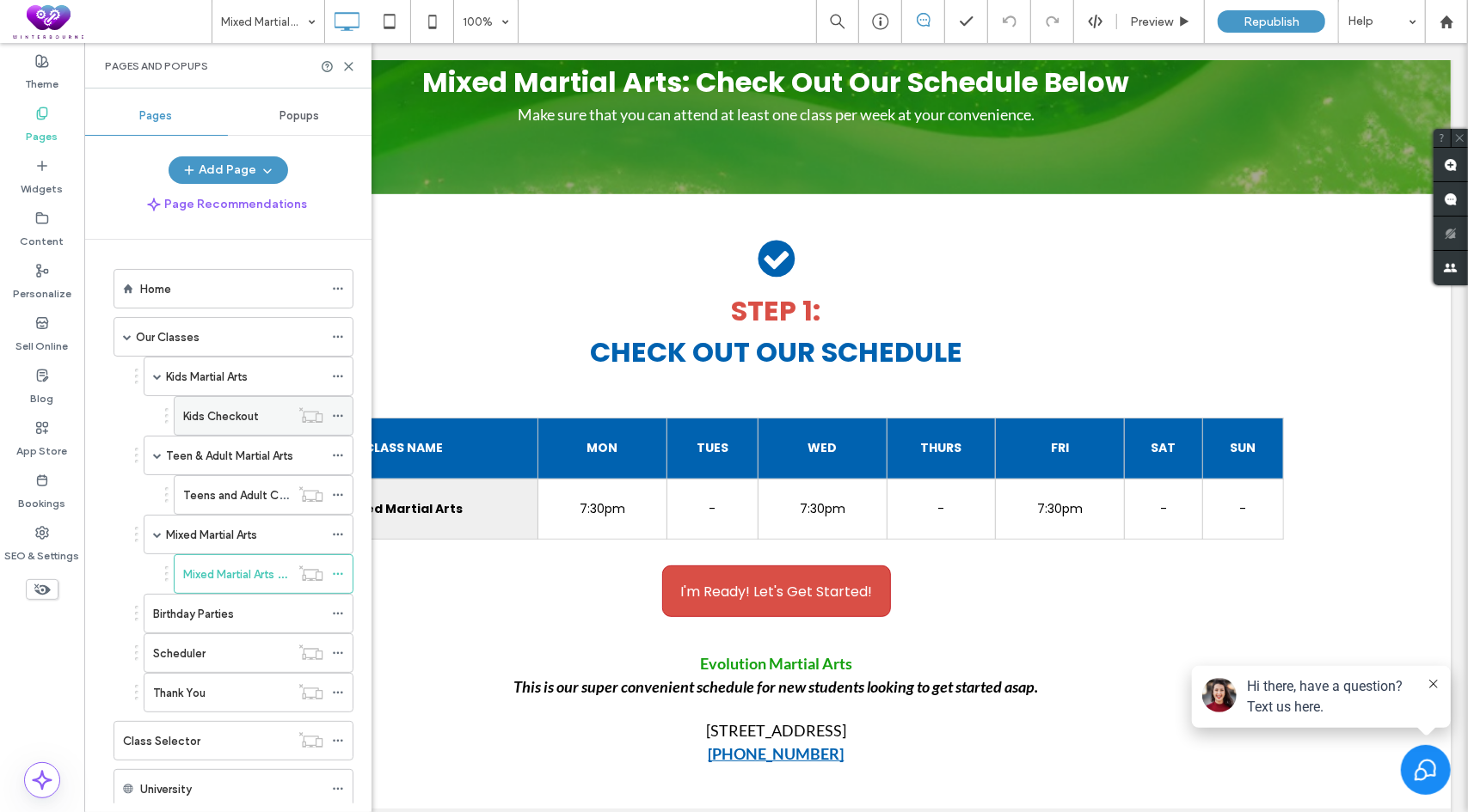
click at [231, 414] on label "Kids Checkout" at bounding box center [221, 417] width 76 height 30
click at [350, 70] on icon at bounding box center [349, 67] width 13 height 13
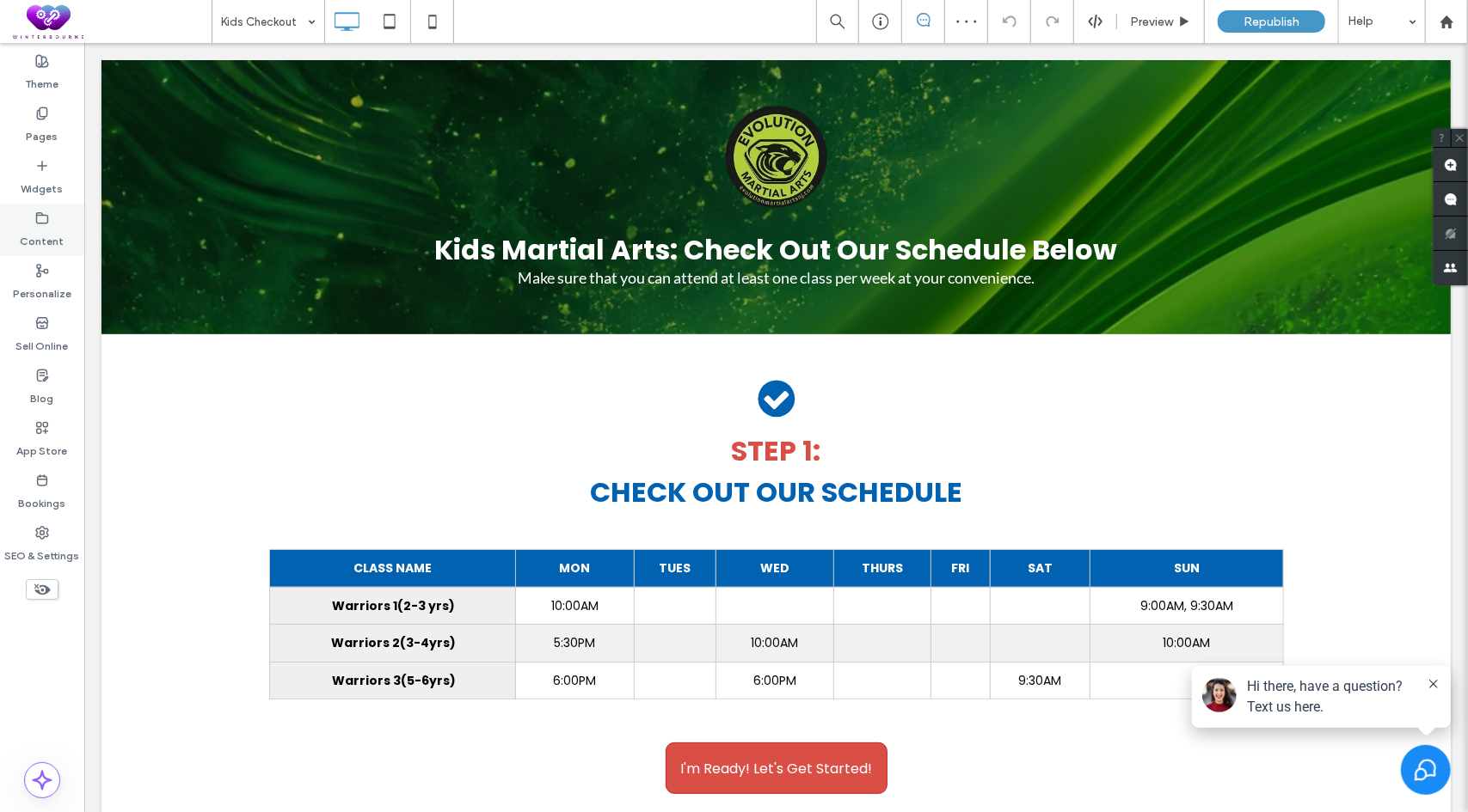
click at [26, 221] on div "Content" at bounding box center [42, 230] width 84 height 52
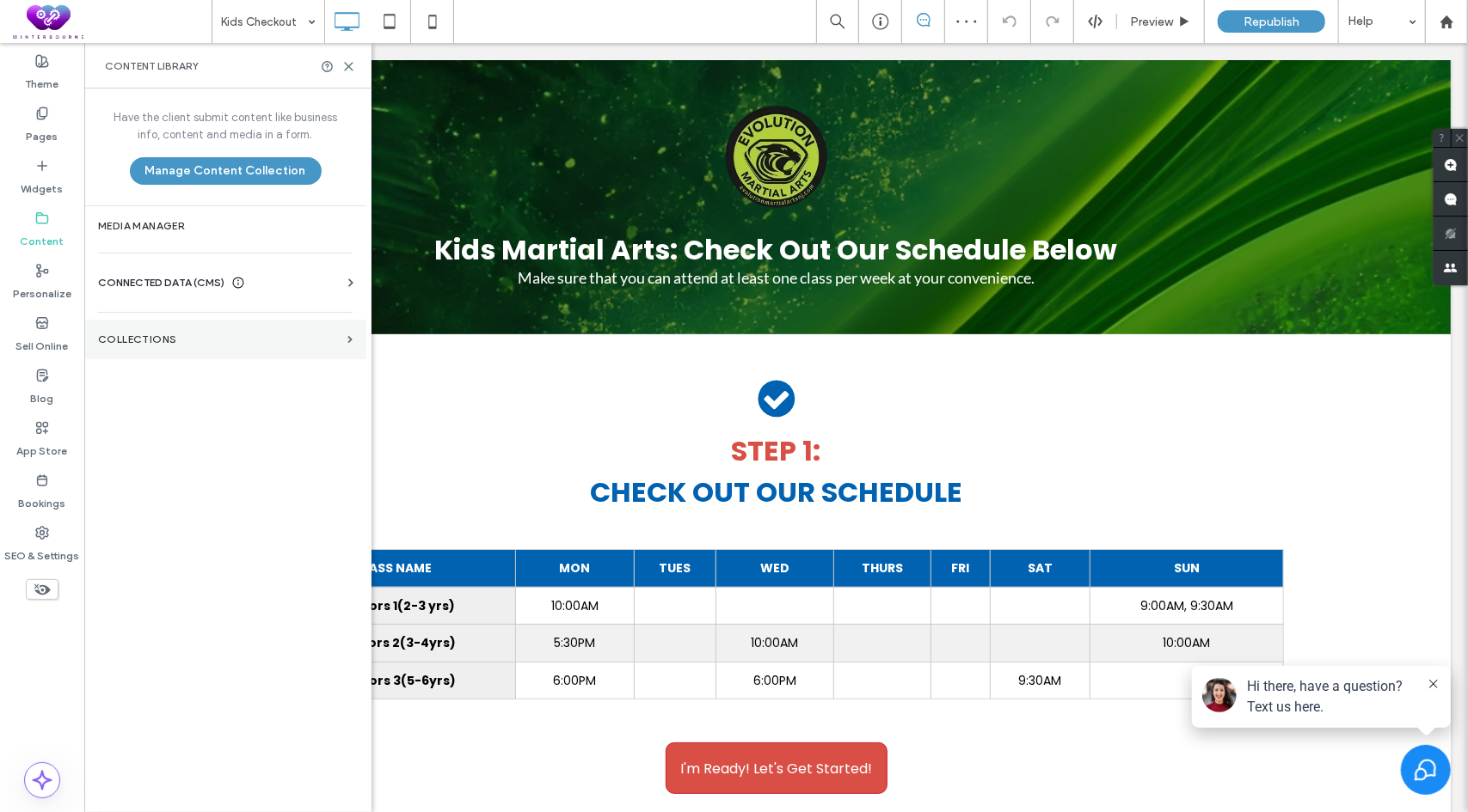
click at [143, 333] on label "Collections" at bounding box center [219, 339] width 243 height 12
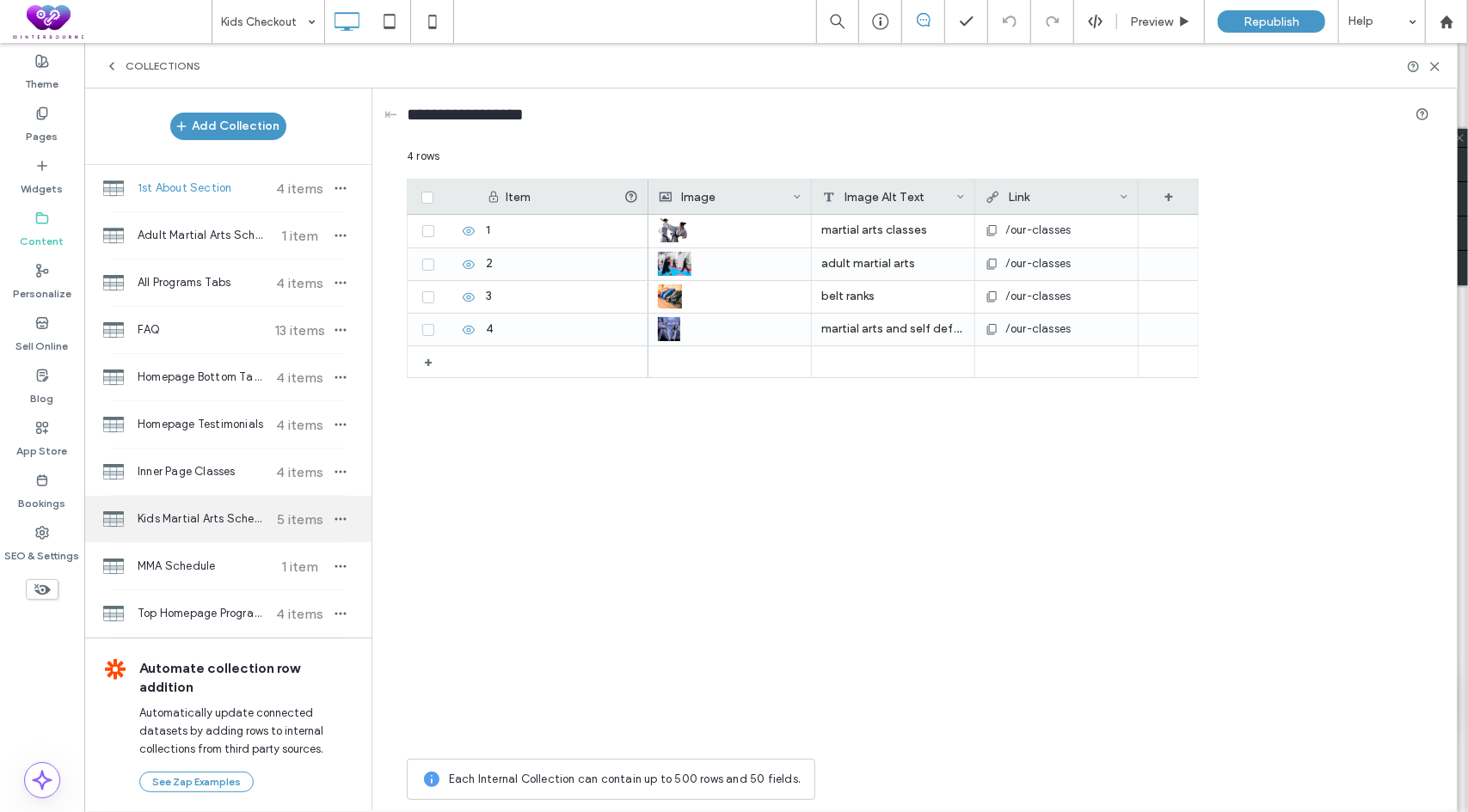
click at [177, 518] on span "Kids Martial Arts Schedule" at bounding box center [201, 519] width 128 height 17
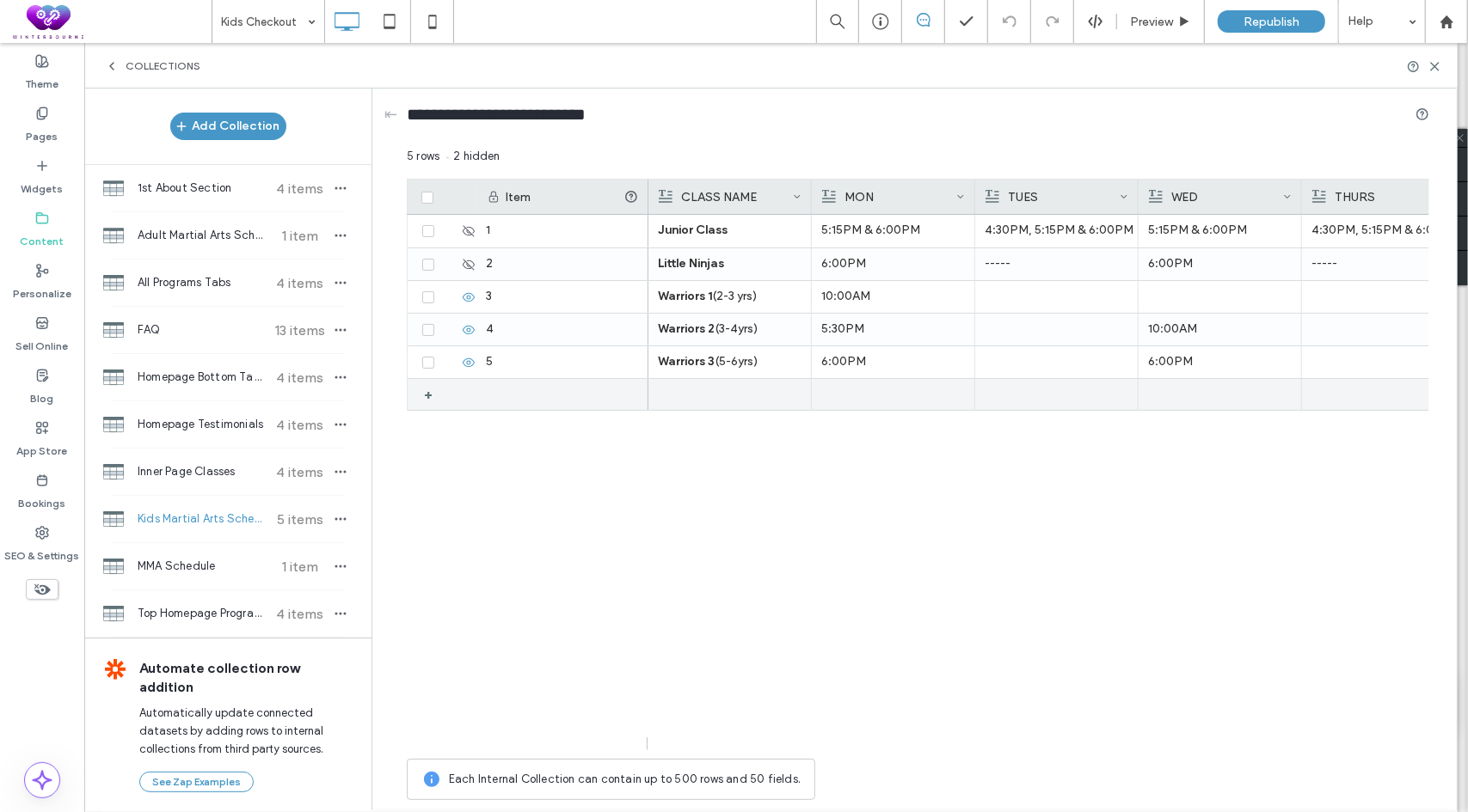
click at [689, 390] on div at bounding box center [729, 395] width 144 height 31
click at [689, 390] on div at bounding box center [730, 395] width 143 height 29
click at [689, 390] on div at bounding box center [730, 395] width 143 height 30
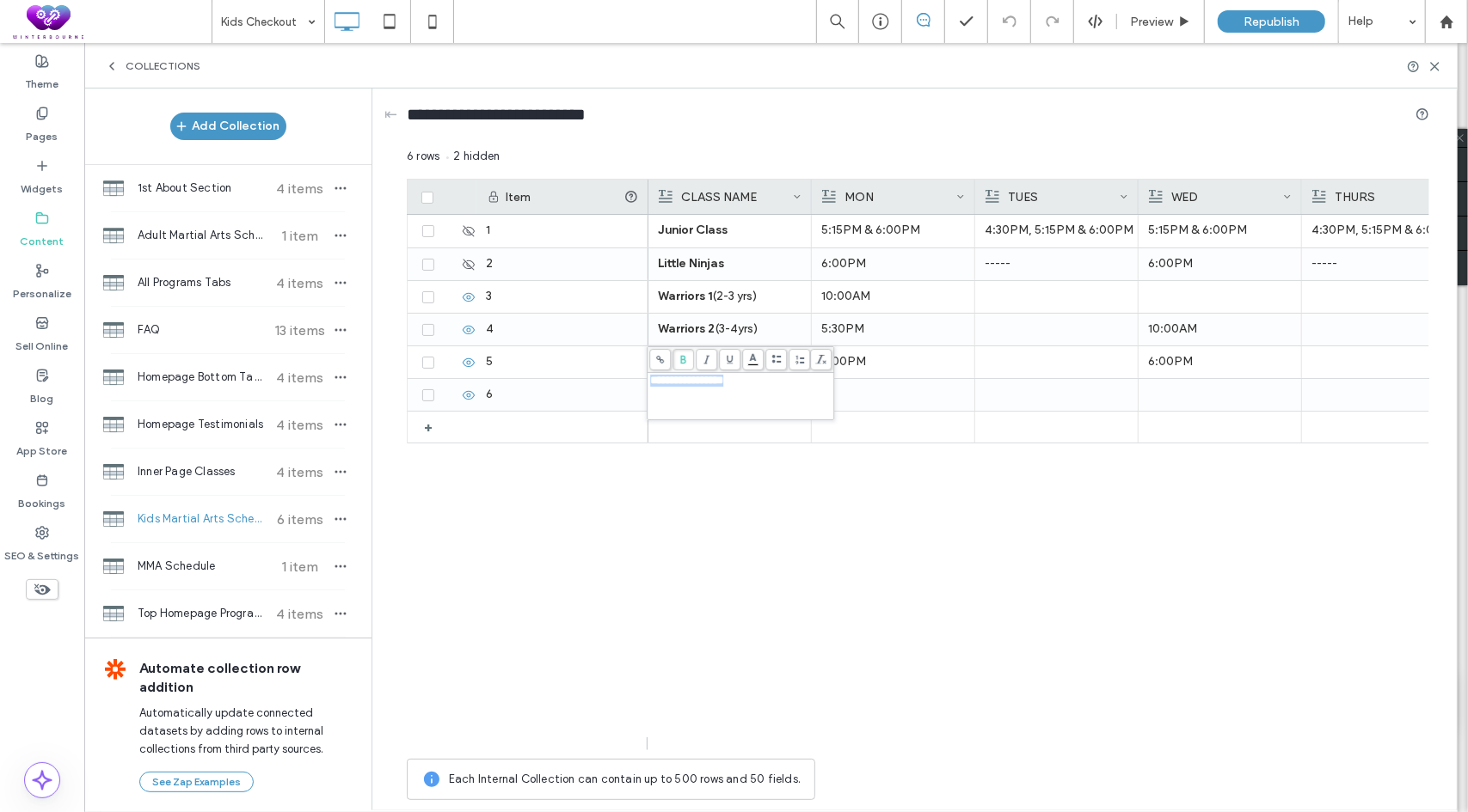
click at [731, 525] on div "Junior Class 5:15PM & 6:00PM 4:30PM, 5:15PM & 6:00PM 5:15PM & 6:00PM 4:30PM, 5:…" at bounding box center [1038, 482] width 781 height 536
click at [1045, 276] on div "-----" at bounding box center [1057, 265] width 143 height 31
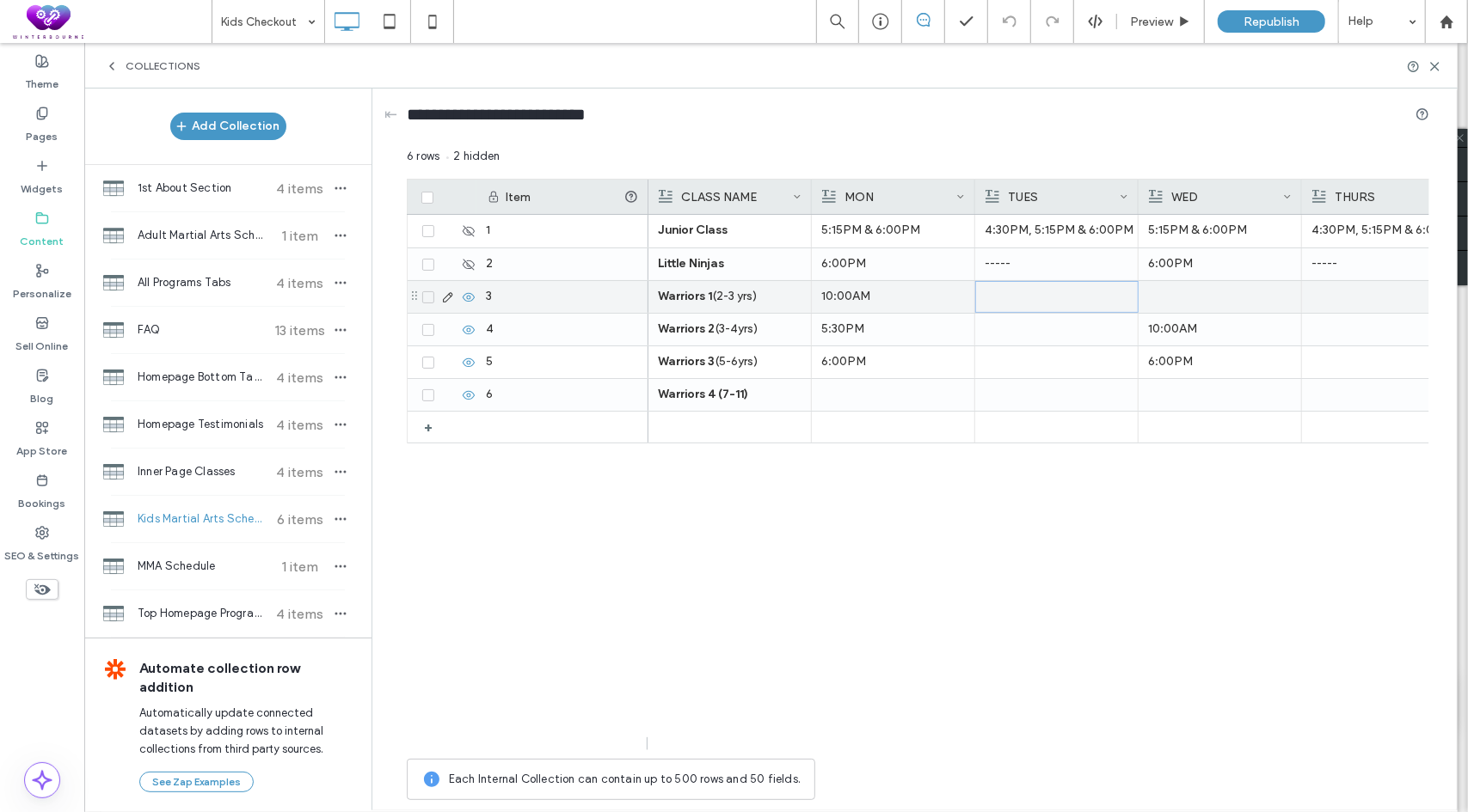
click at [1050, 296] on div at bounding box center [1057, 297] width 143 height 30
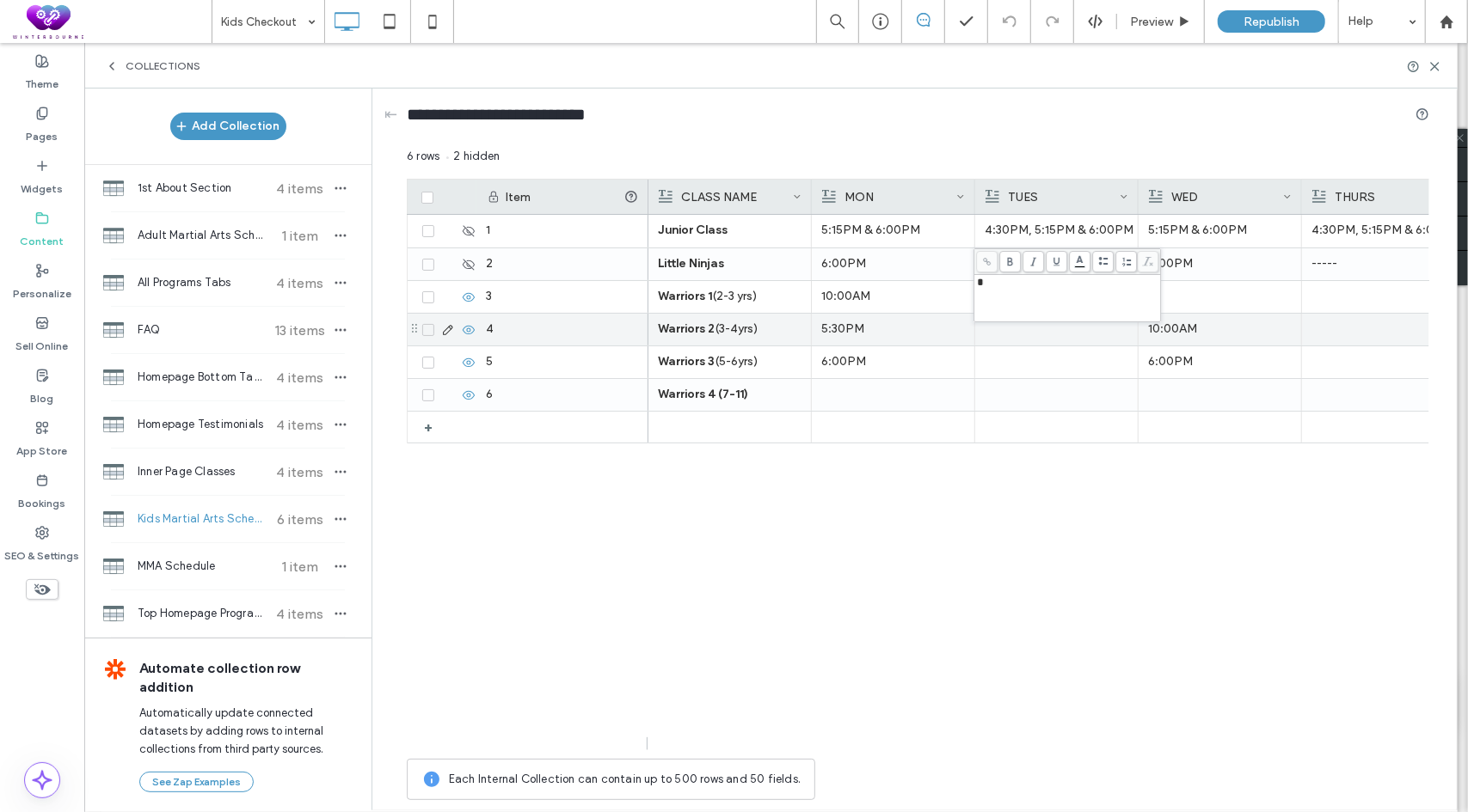
click at [1032, 334] on div at bounding box center [1056, 330] width 144 height 32
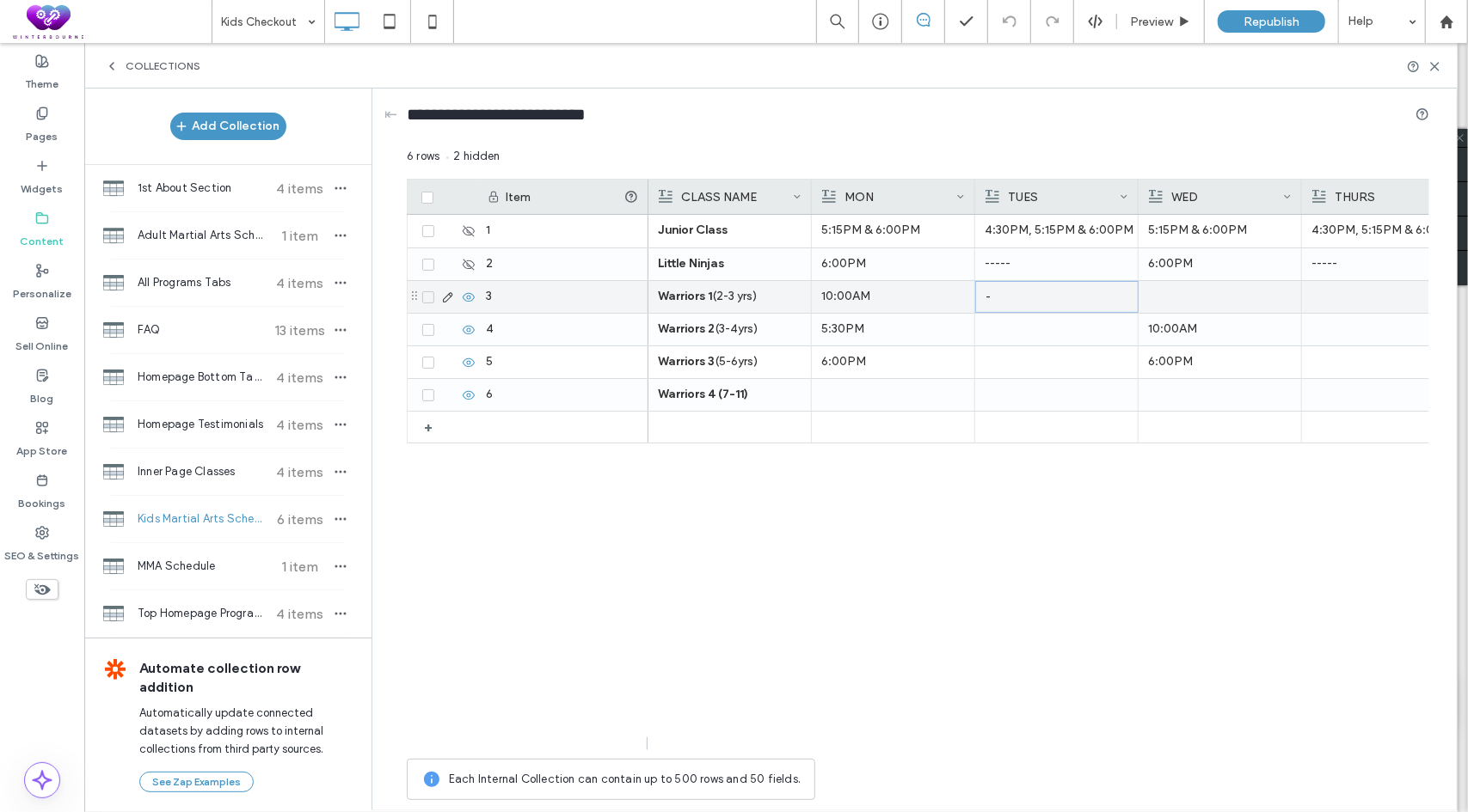
click at [1044, 296] on p "-" at bounding box center [1057, 298] width 143 height 31
click at [1217, 296] on div at bounding box center [1221, 297] width 143 height 30
click at [1358, 304] on div at bounding box center [1383, 297] width 144 height 32
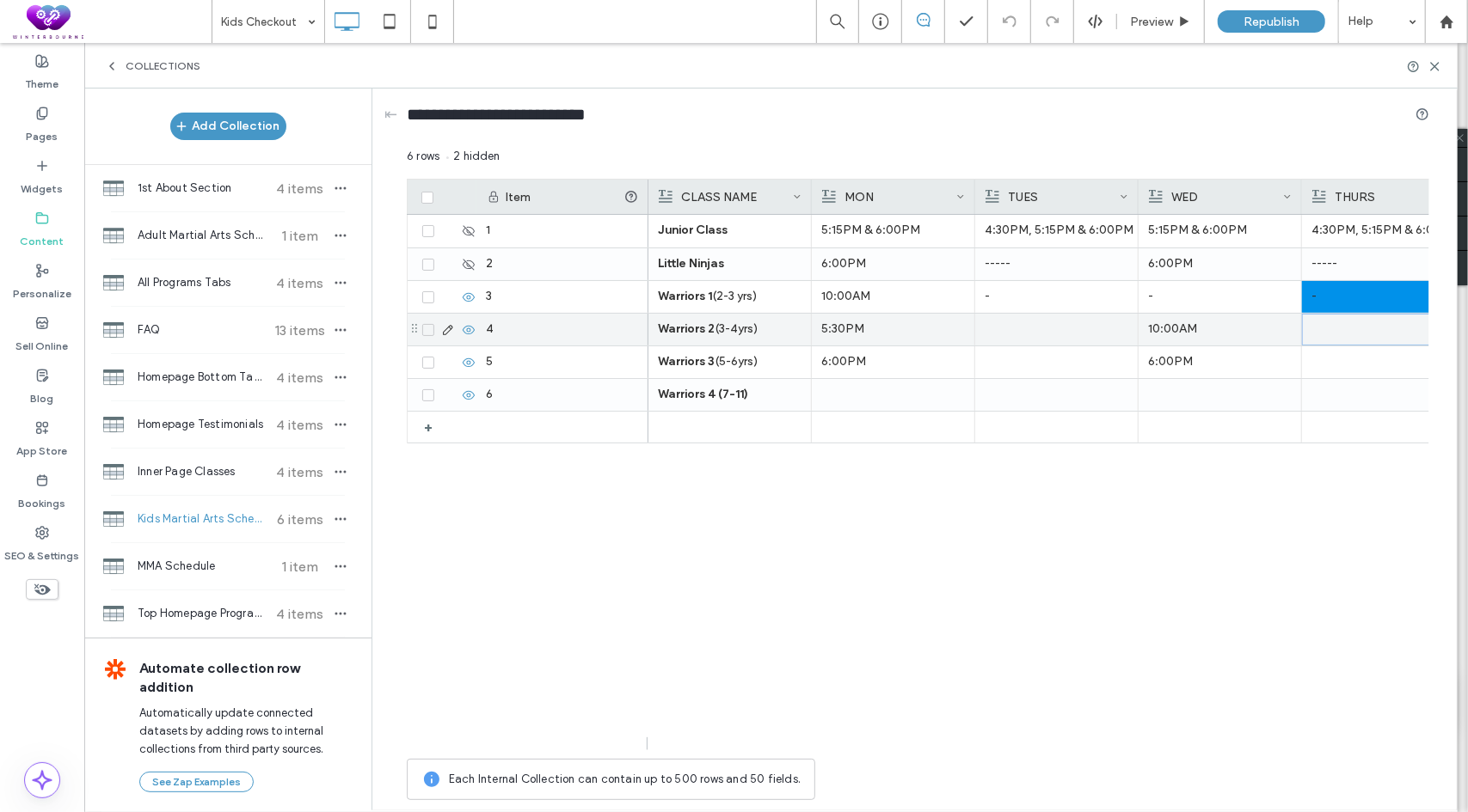
click at [1351, 330] on div at bounding box center [1384, 330] width 143 height 30
click at [1068, 338] on div at bounding box center [1057, 330] width 143 height 30
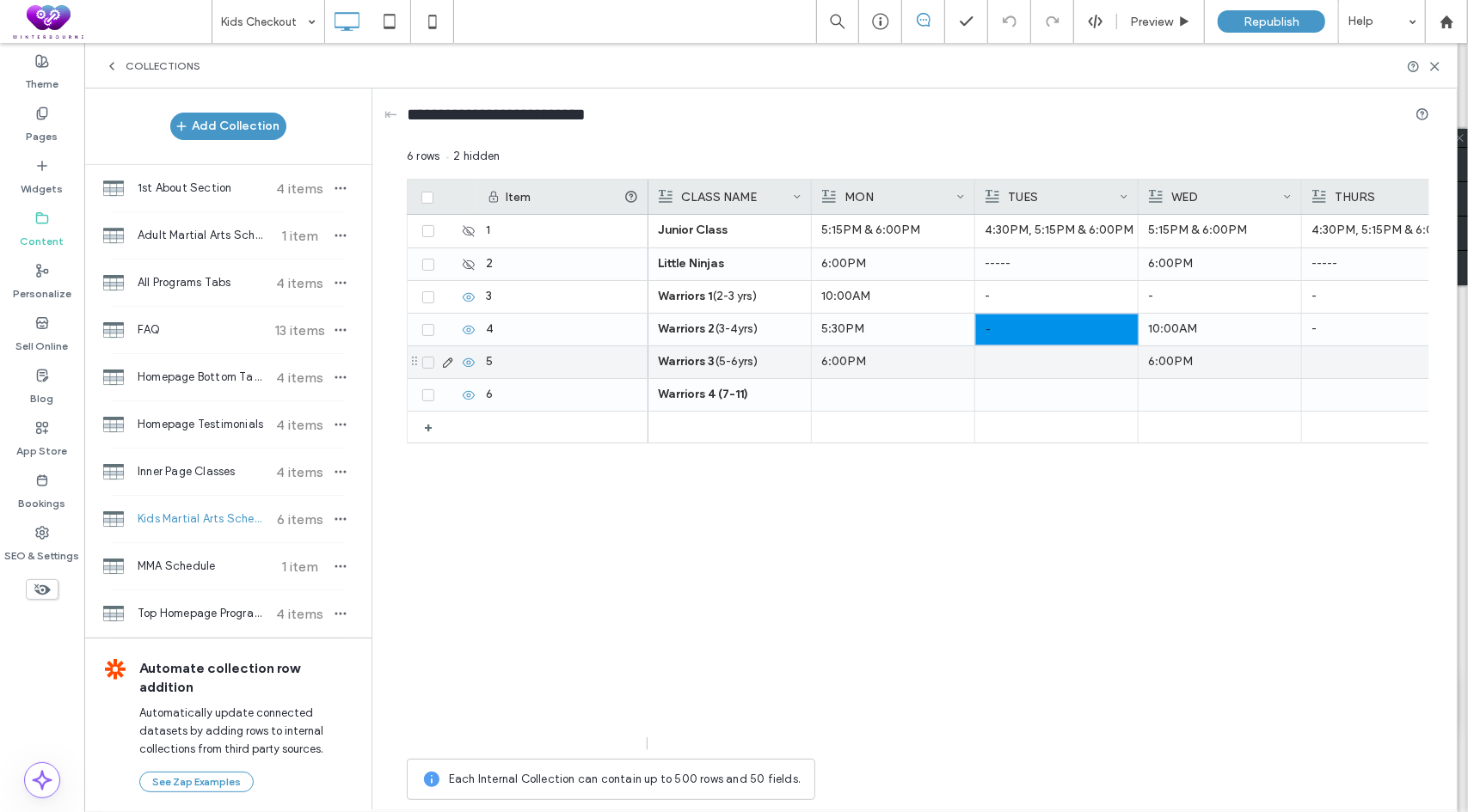
click at [1051, 363] on div at bounding box center [1056, 362] width 144 height 32
click at [1344, 367] on div at bounding box center [1383, 362] width 144 height 32
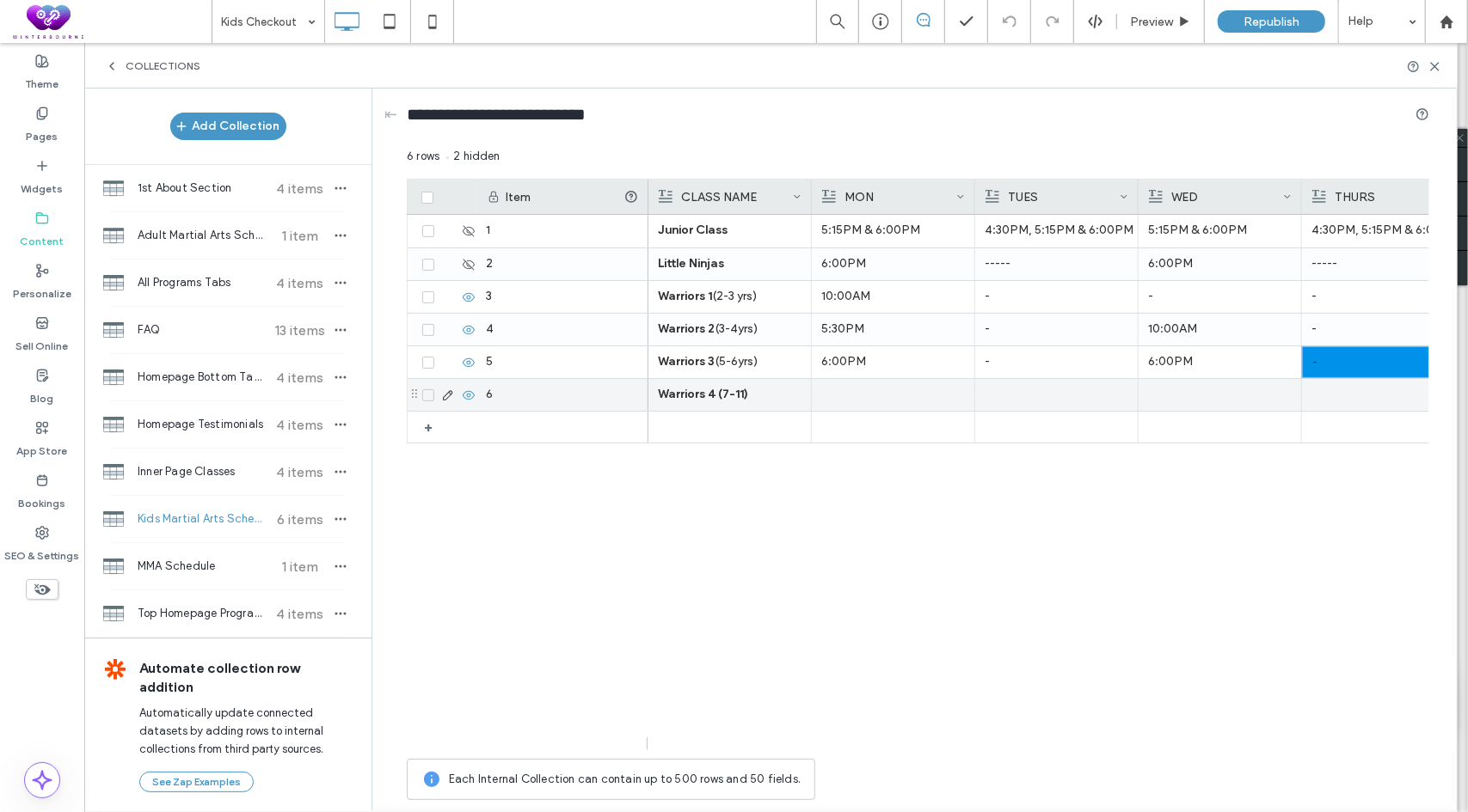
click at [936, 403] on div at bounding box center [893, 395] width 144 height 32
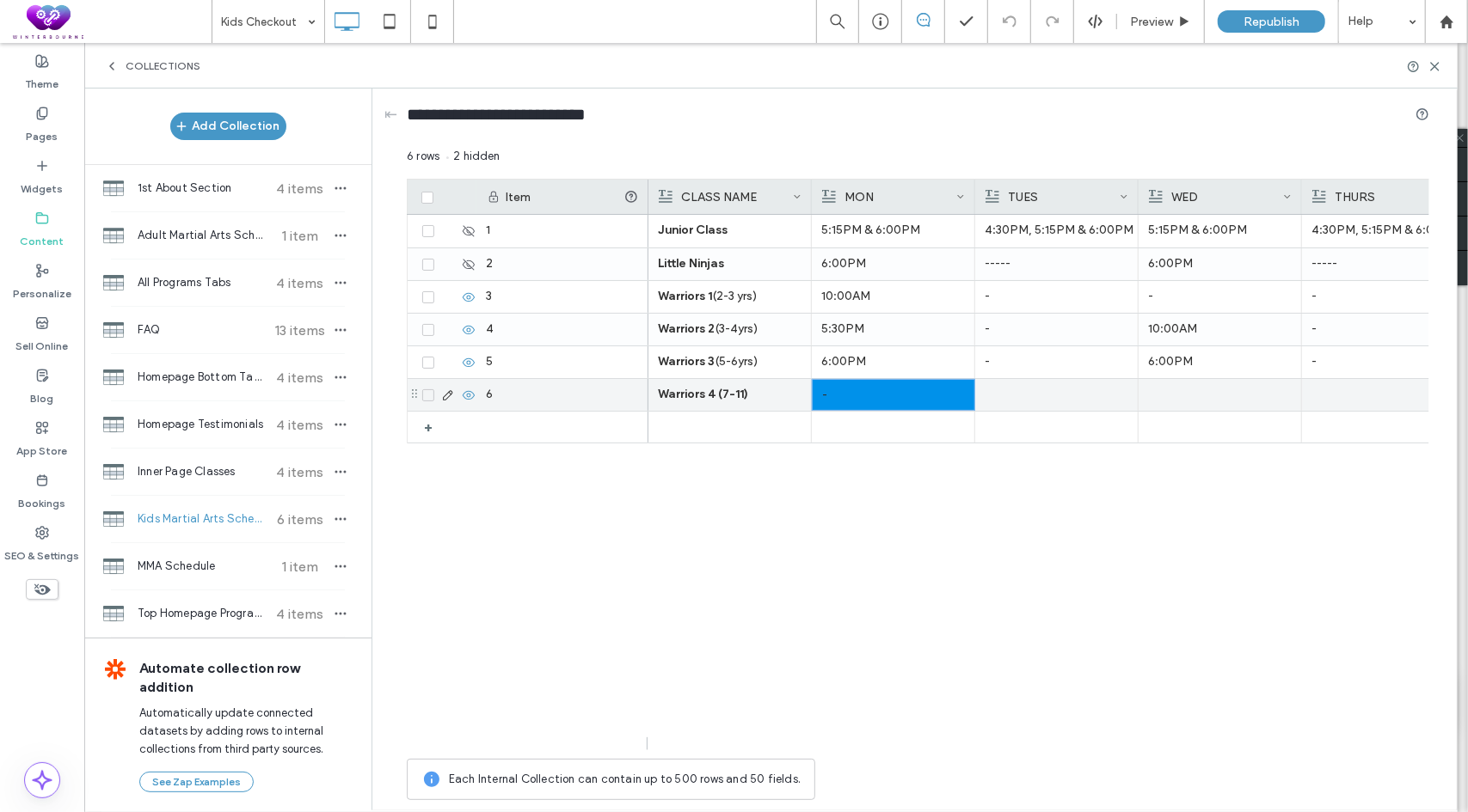
click at [1214, 395] on div at bounding box center [1220, 395] width 144 height 32
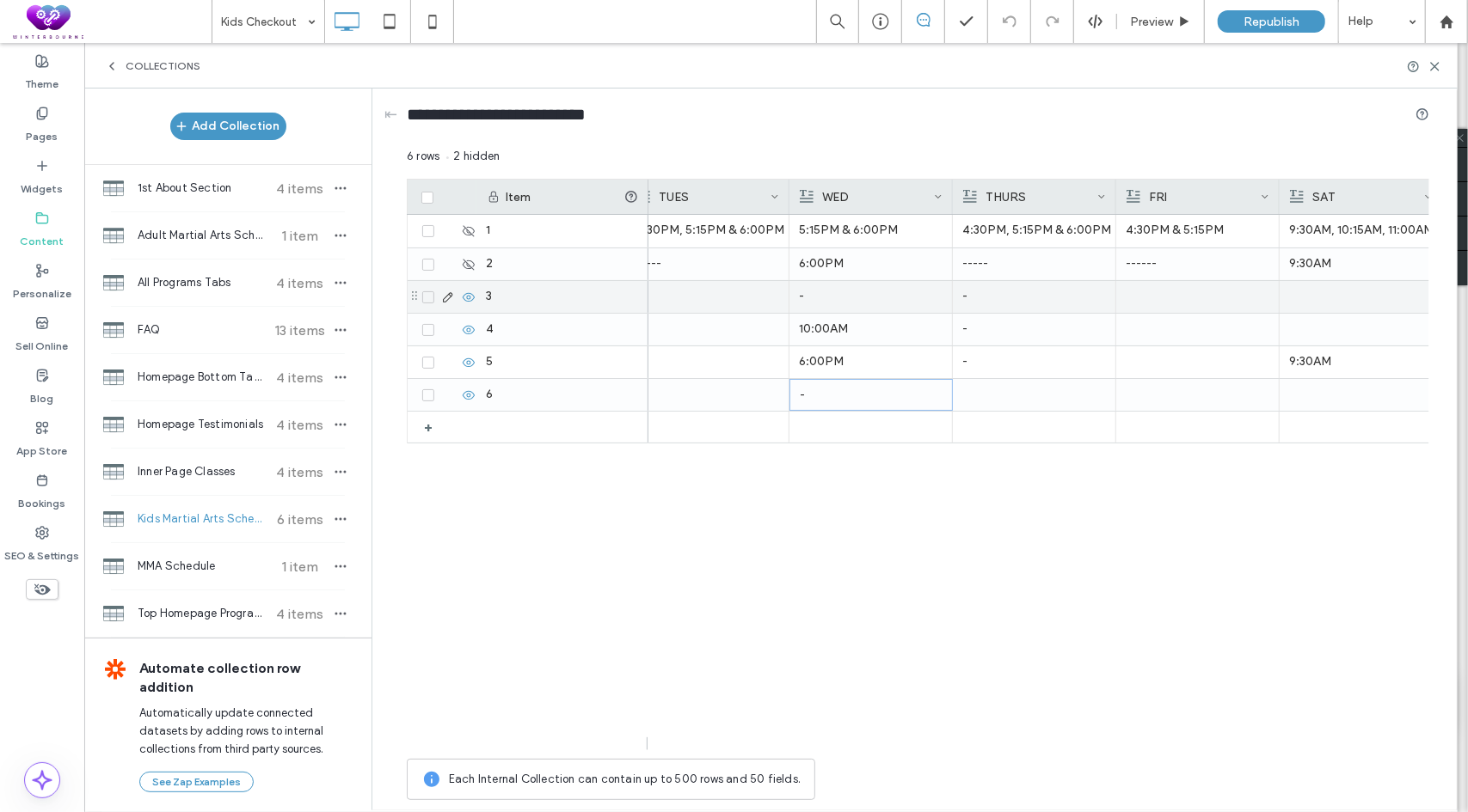
click at [1206, 289] on div at bounding box center [1197, 297] width 144 height 32
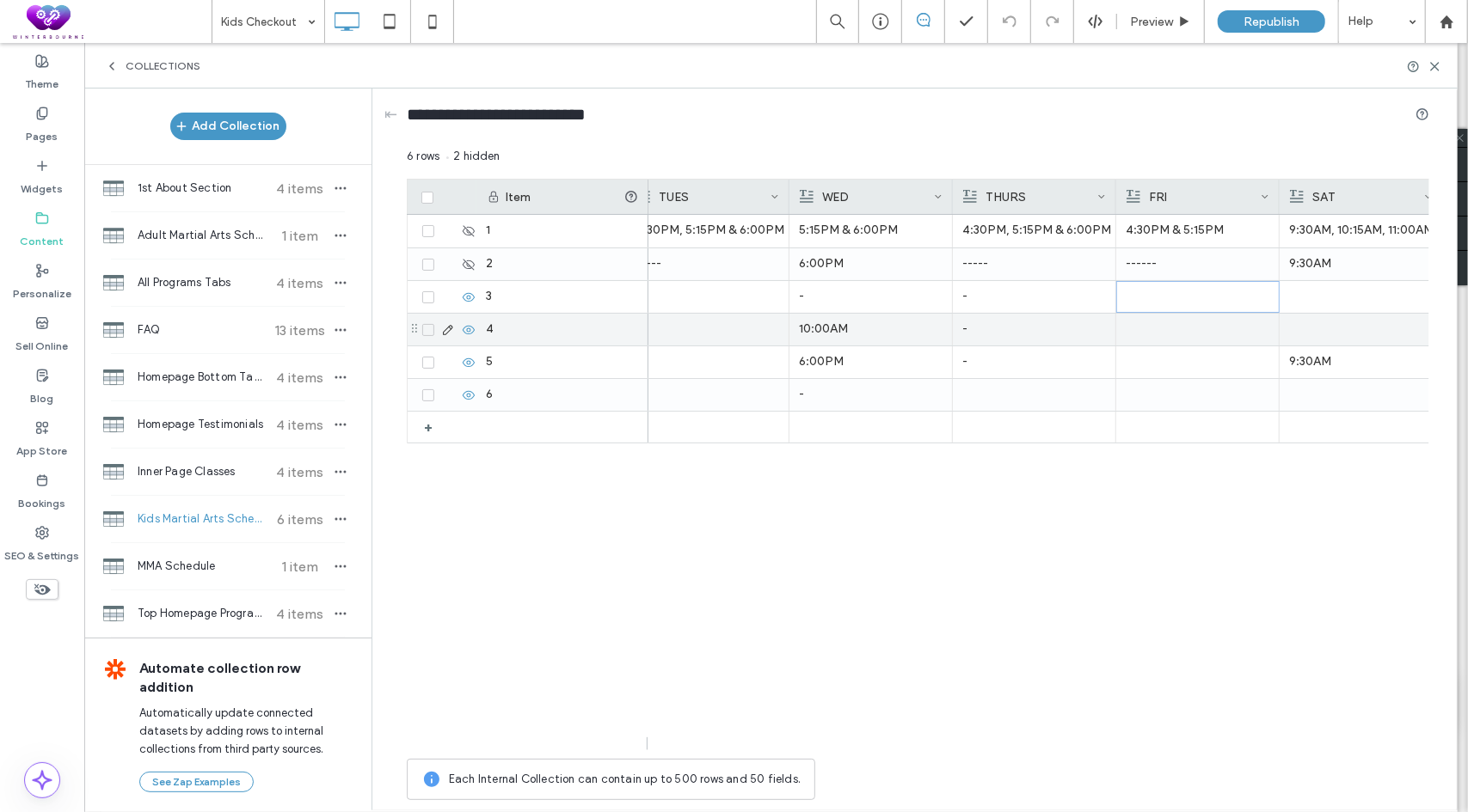
click at [1051, 309] on p "-" at bounding box center [1034, 297] width 144 height 31
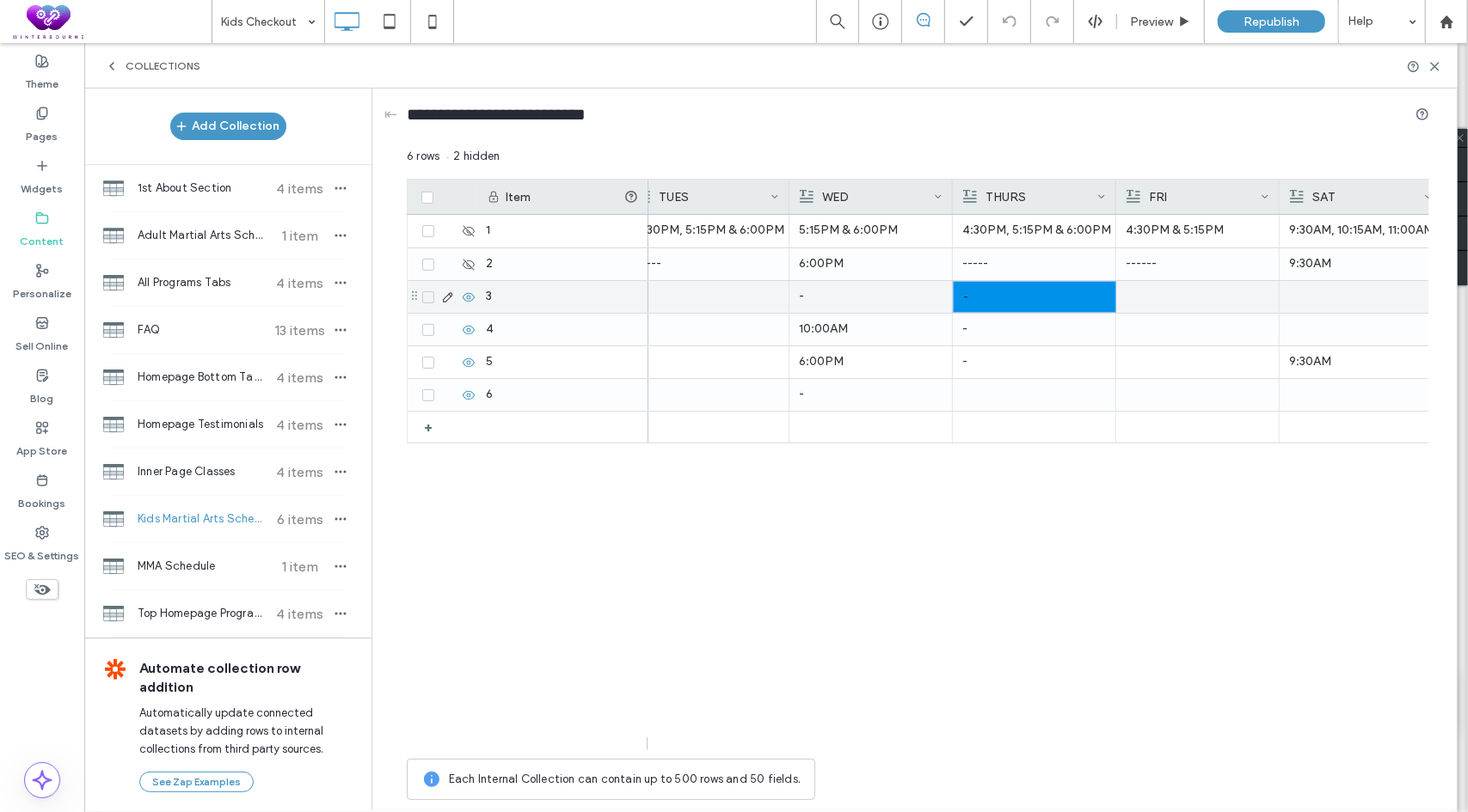
click at [1167, 295] on div at bounding box center [1197, 297] width 144 height 32
click at [1322, 296] on div at bounding box center [1361, 297] width 144 height 32
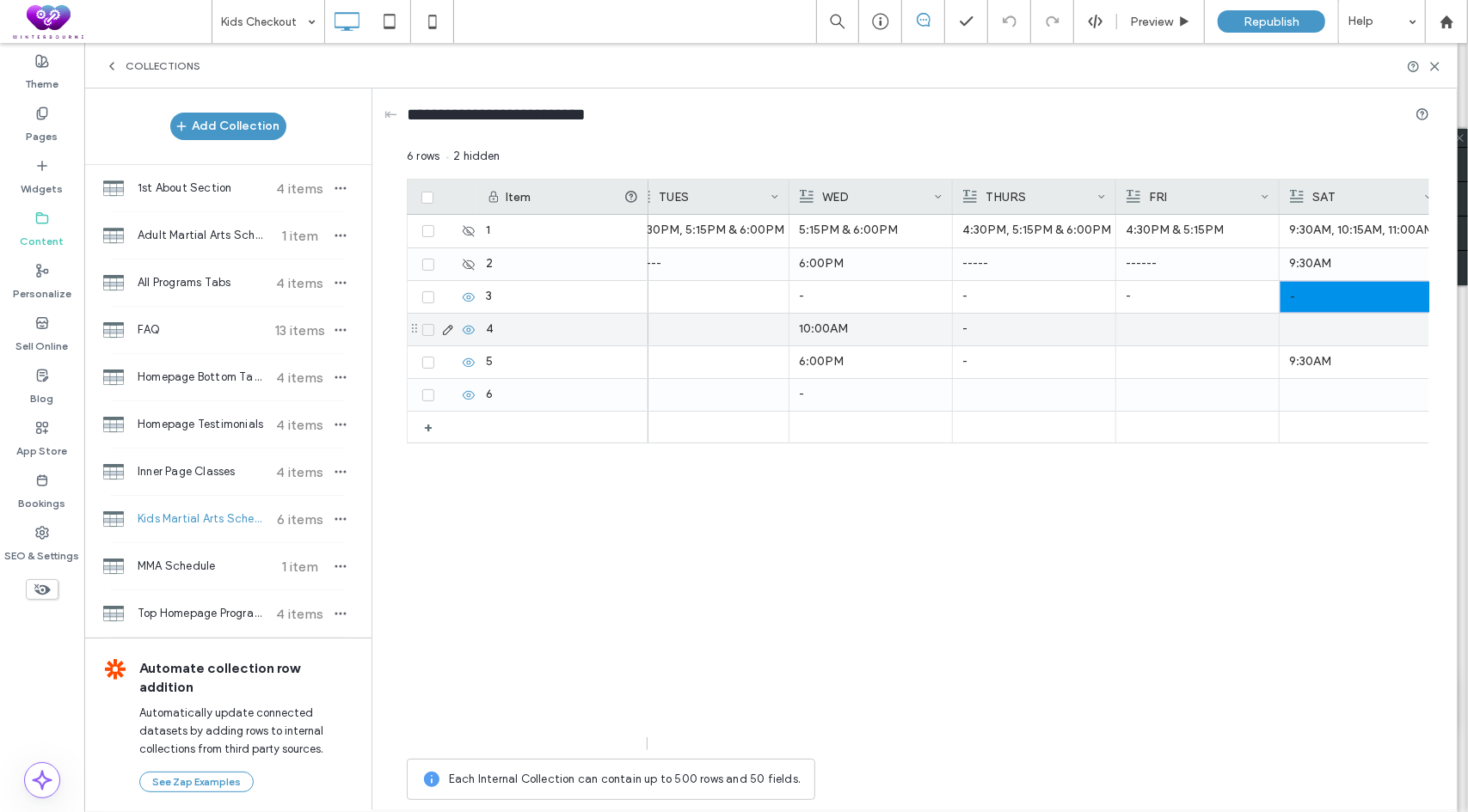
click at [1308, 334] on div at bounding box center [1361, 330] width 144 height 32
click at [1199, 334] on div at bounding box center [1198, 330] width 143 height 30
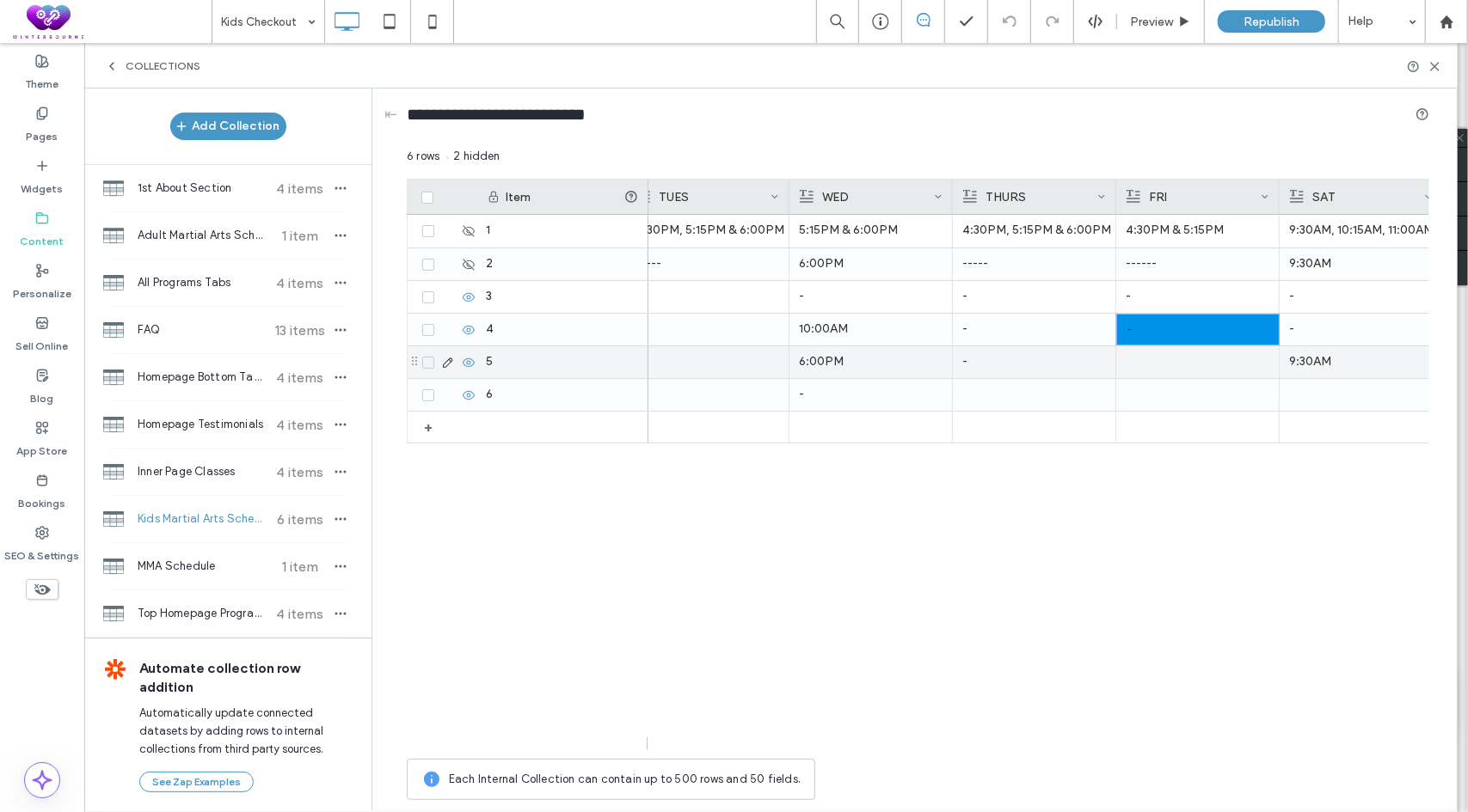
click at [1170, 374] on div at bounding box center [1197, 362] width 144 height 32
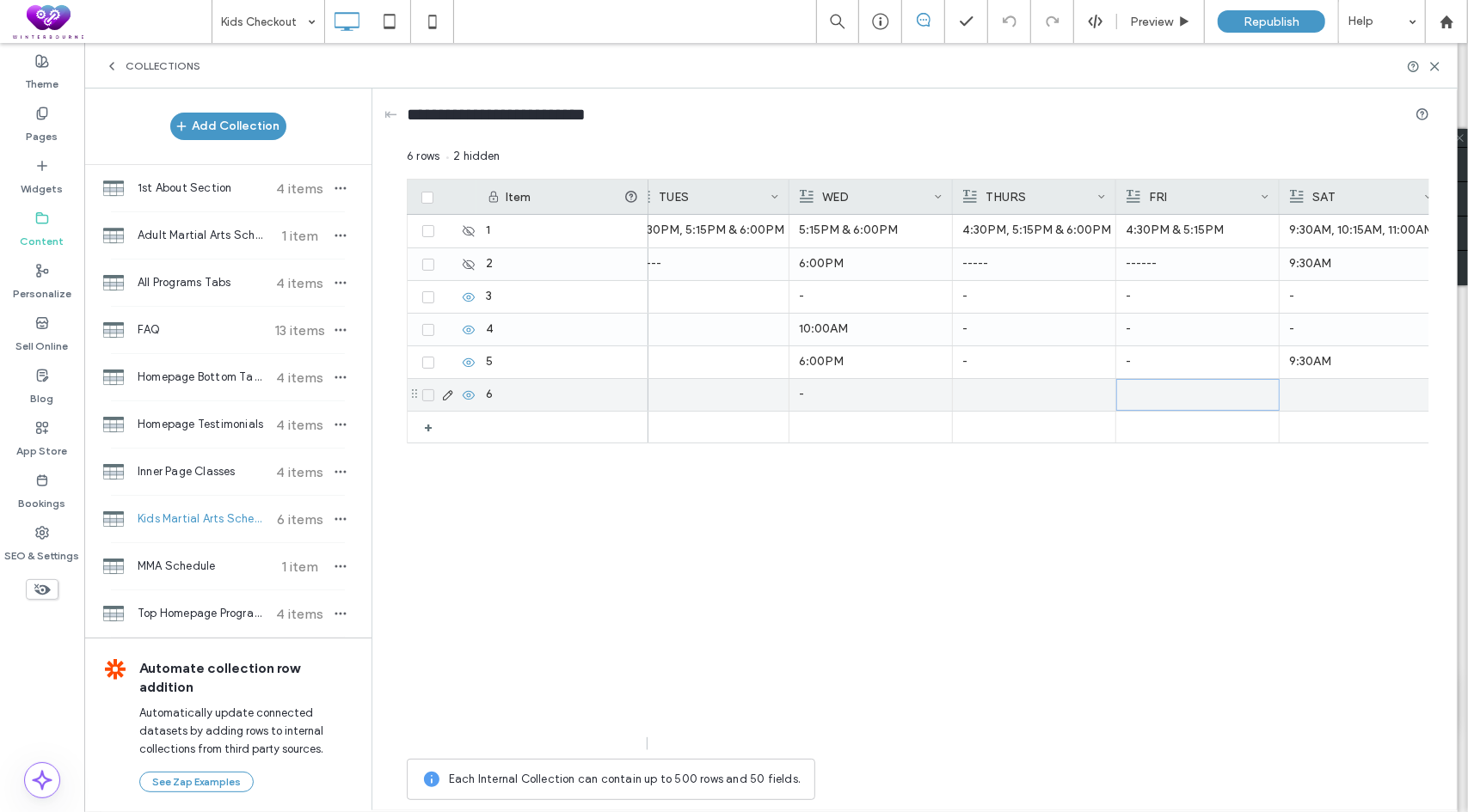
click at [1171, 396] on div at bounding box center [1198, 395] width 143 height 30
click at [1340, 400] on div at bounding box center [1361, 395] width 144 height 32
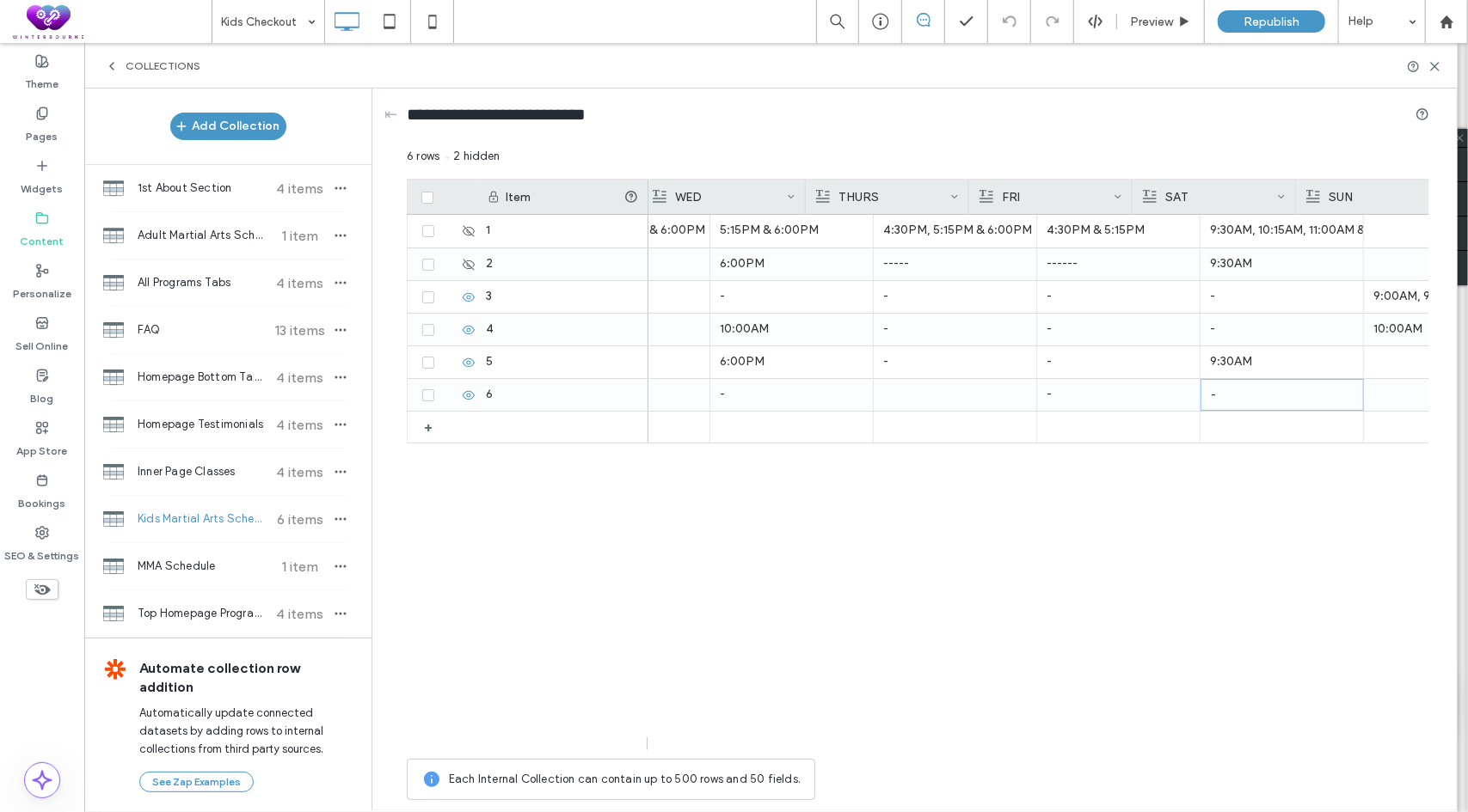
scroll to position [0, 585]
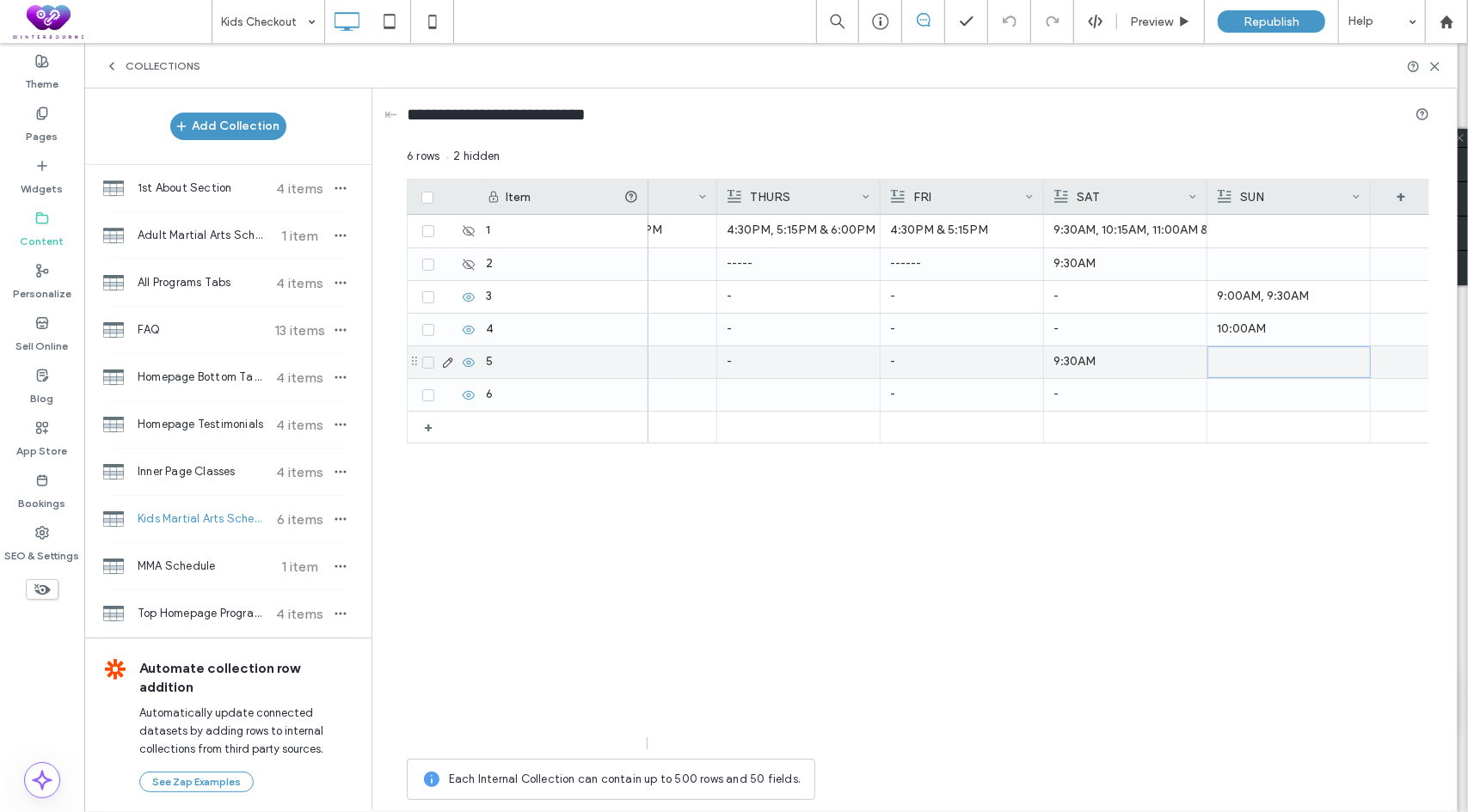
click at [1234, 357] on div at bounding box center [1289, 362] width 143 height 30
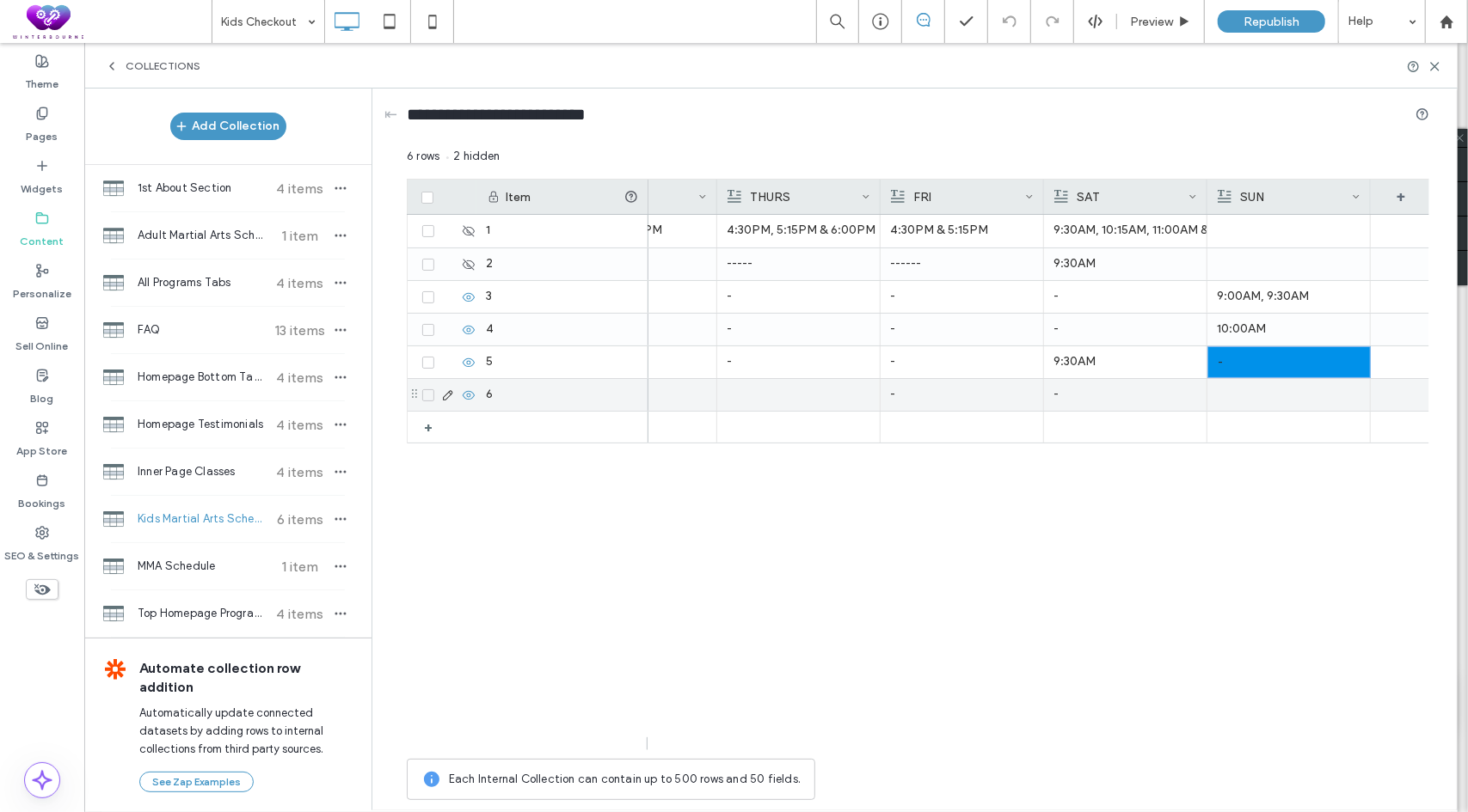
click at [1232, 400] on div at bounding box center [1289, 395] width 144 height 32
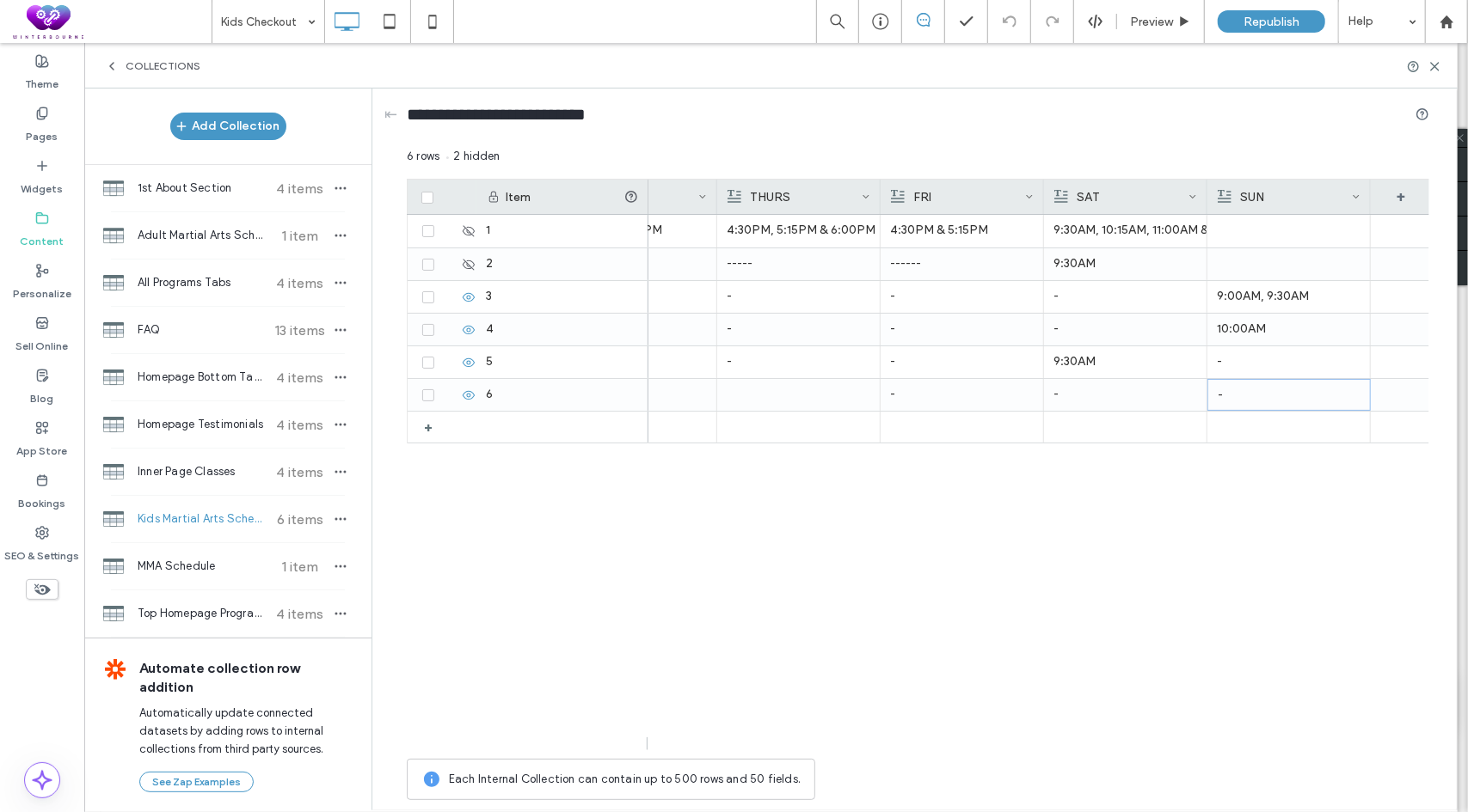
scroll to position [0, 396]
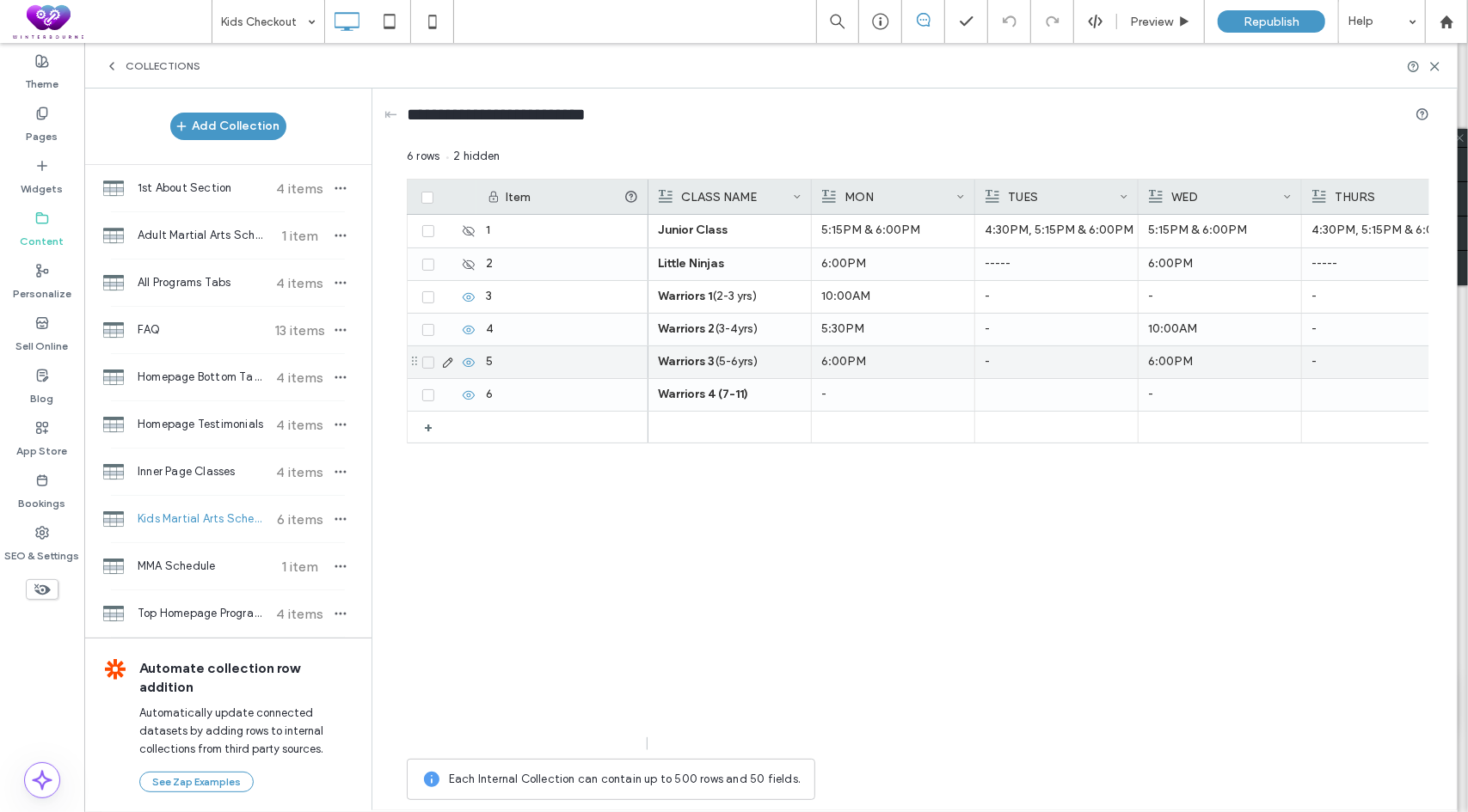
click at [905, 363] on p "6:00PM" at bounding box center [893, 362] width 144 height 31
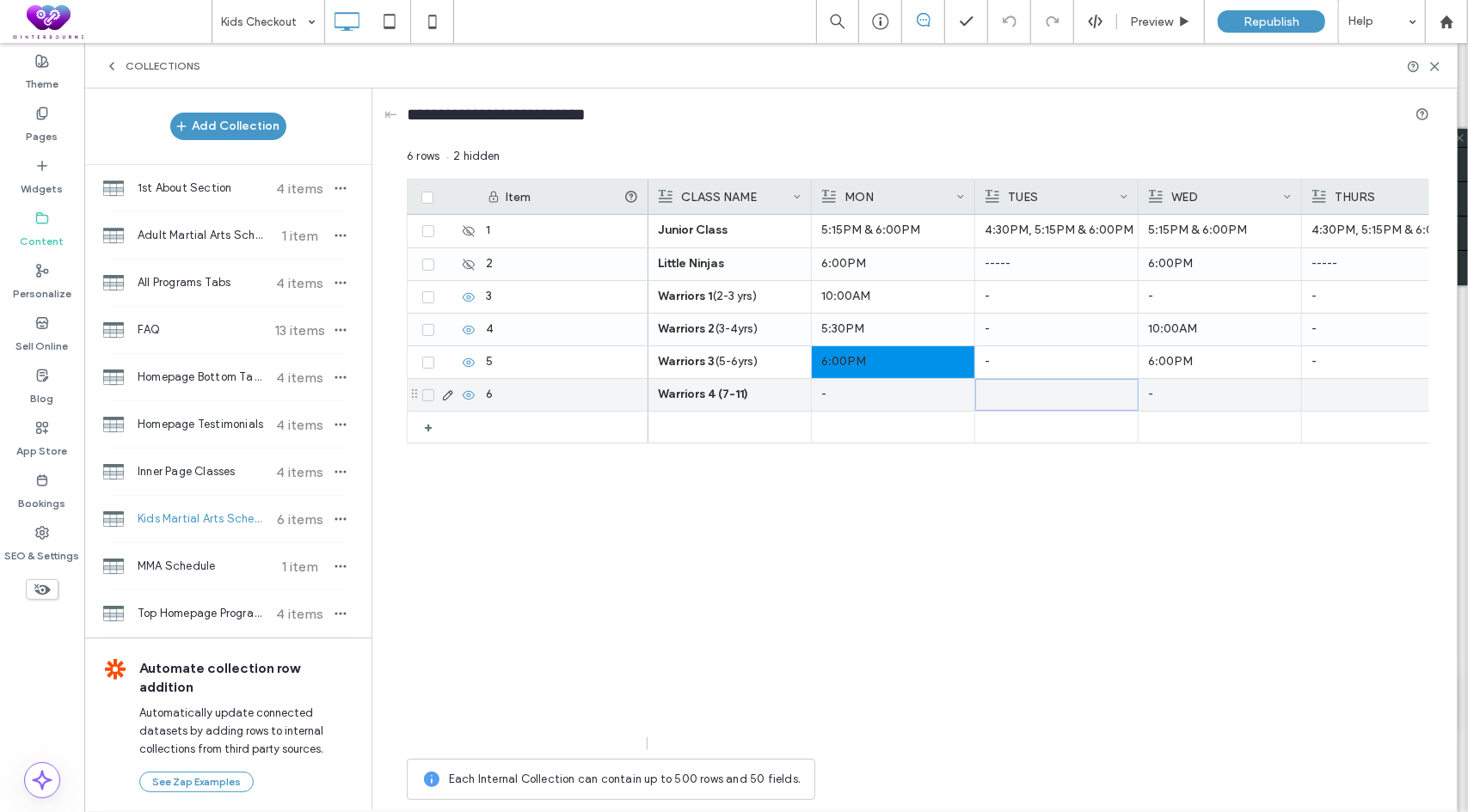
click at [1122, 402] on div at bounding box center [1057, 395] width 143 height 30
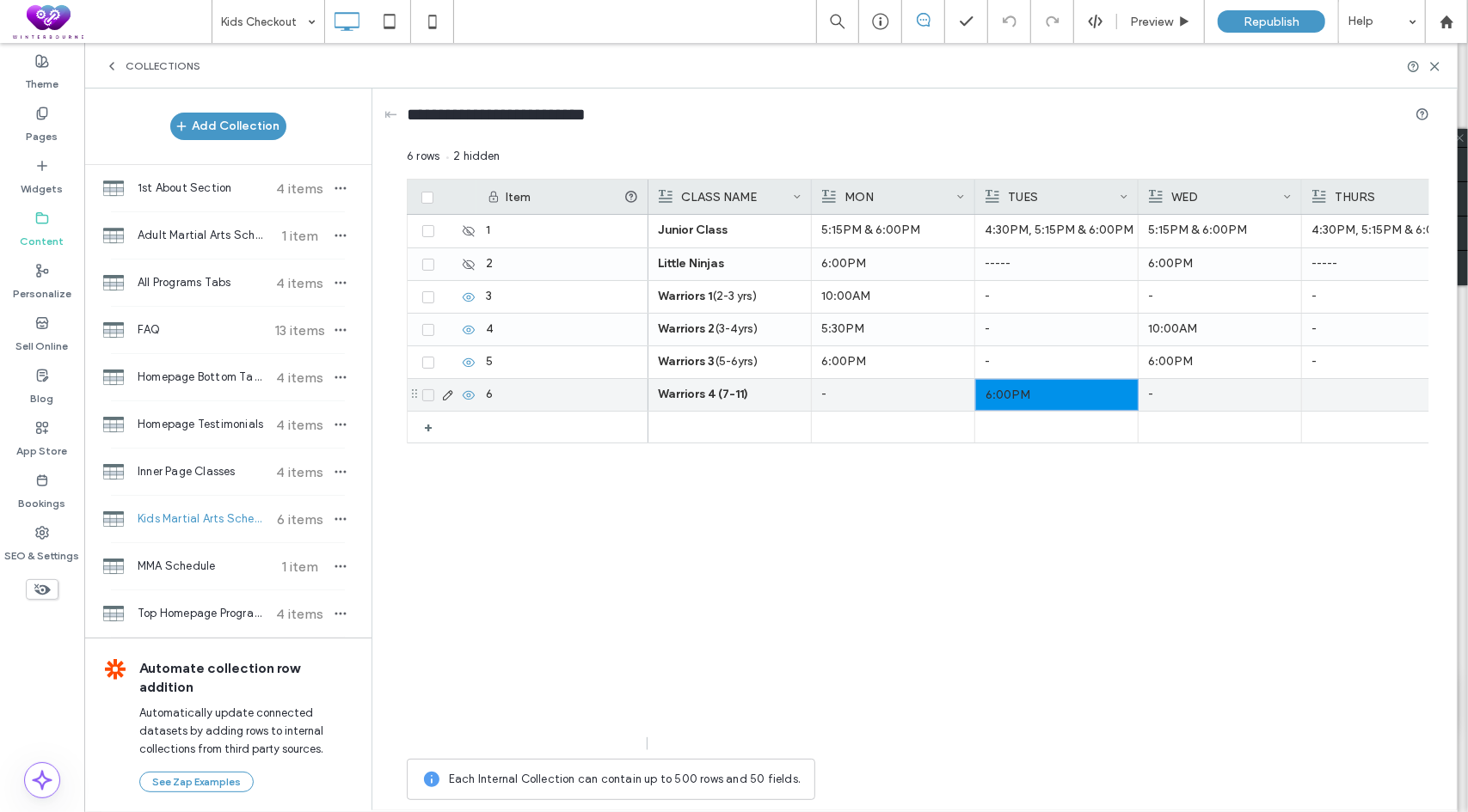
click at [1355, 405] on div at bounding box center [1383, 395] width 144 height 32
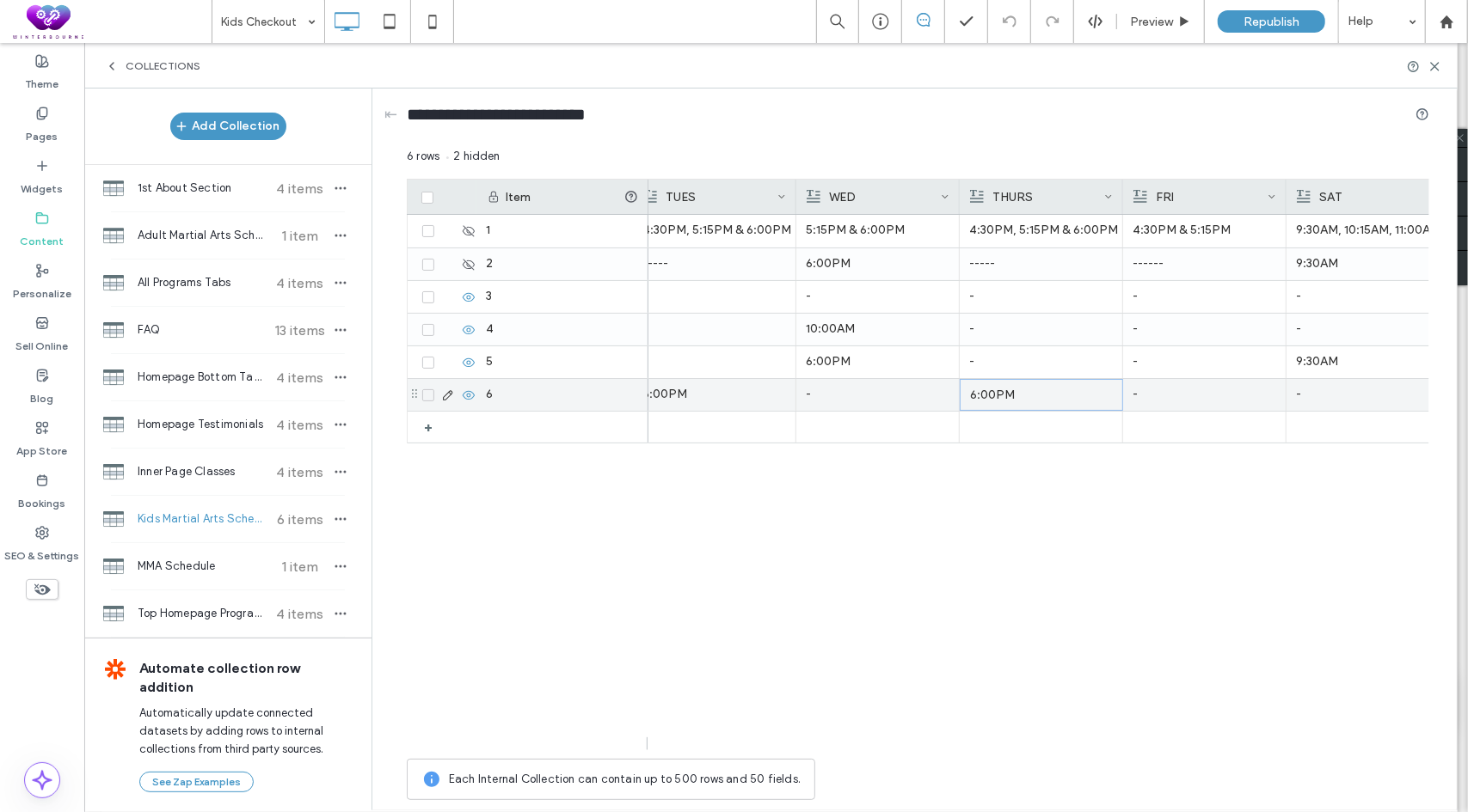
click at [1198, 389] on p "-" at bounding box center [1204, 395] width 144 height 31
click at [1198, 389] on p "-" at bounding box center [1205, 395] width 143 height 31
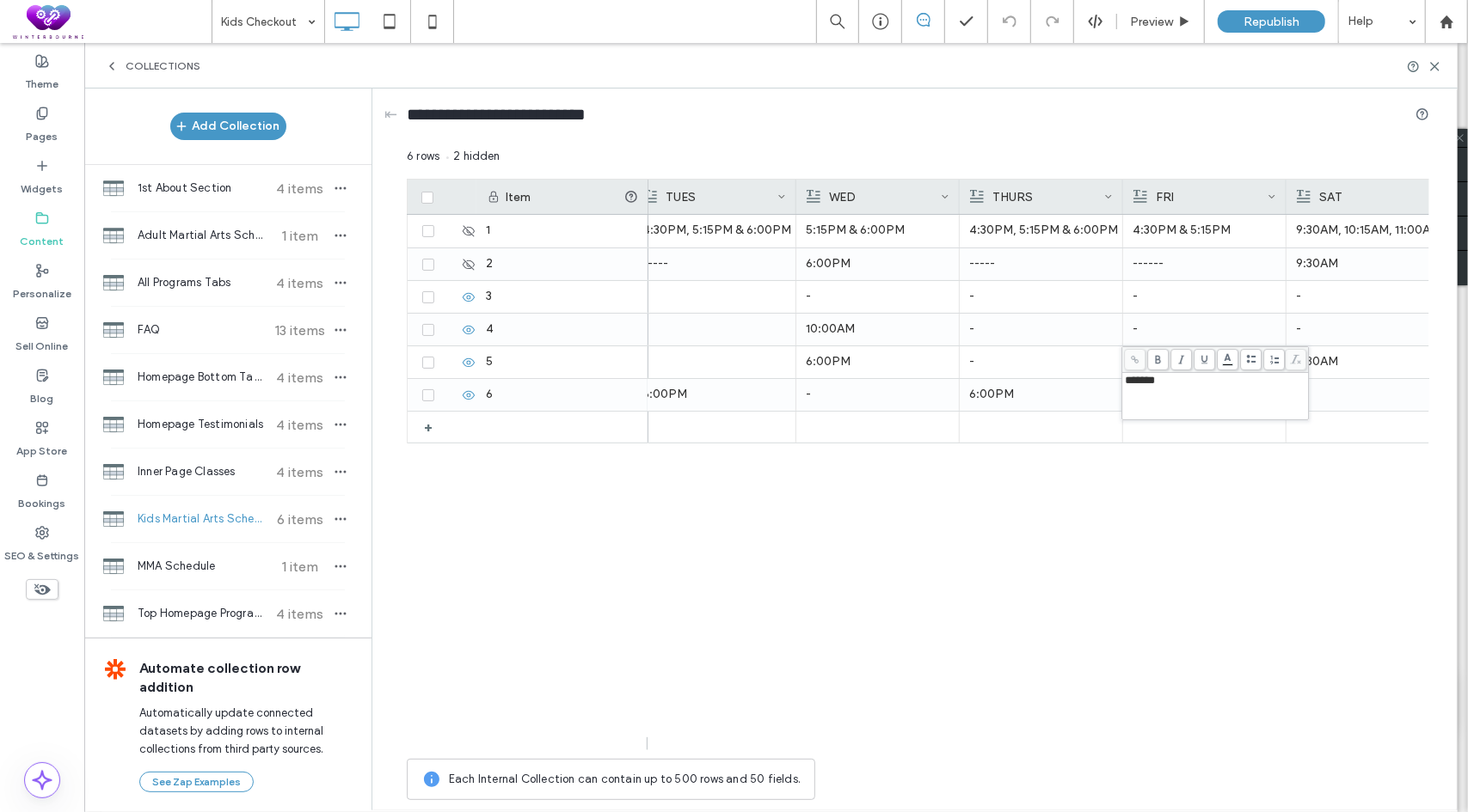
click at [1098, 598] on div "- - - 6:00PM - 6:00PM 9:30AM, 10:15AM, 11:00AM & 11:45AM 5:15PM & 6:00PM 4:30PM…" at bounding box center [1038, 482] width 781 height 536
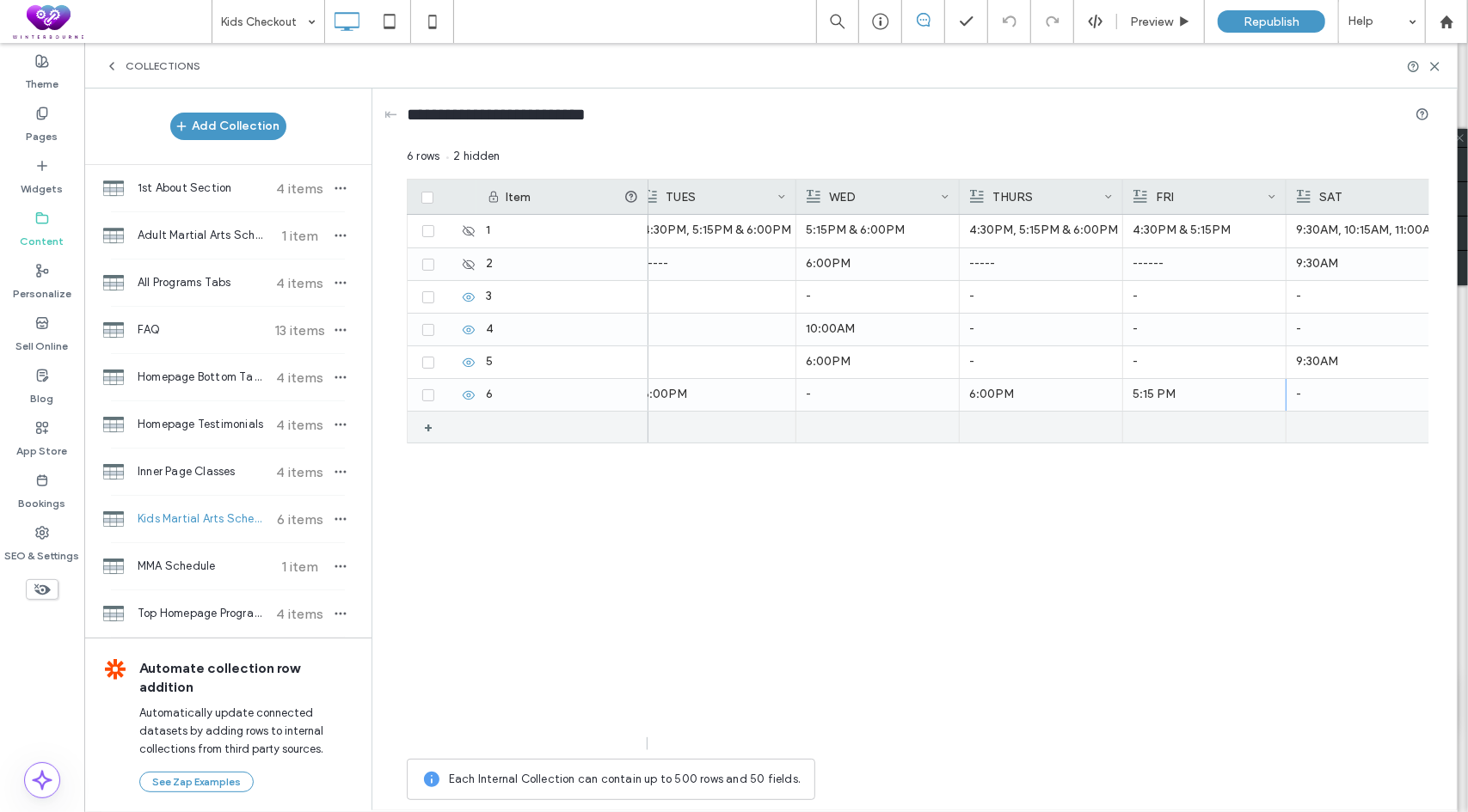
click at [1326, 396] on p "-" at bounding box center [1367, 395] width 144 height 31
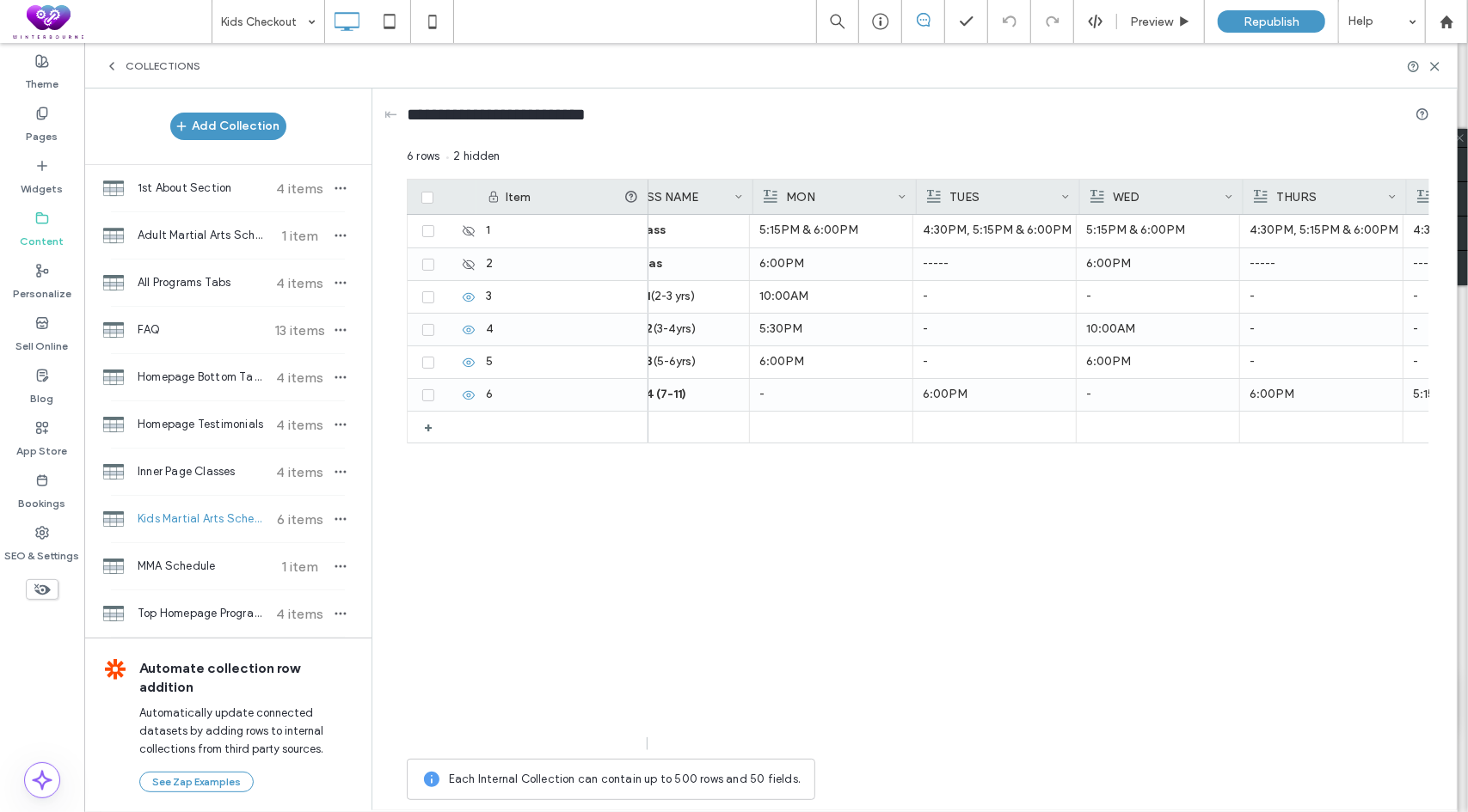
scroll to position [0, 0]
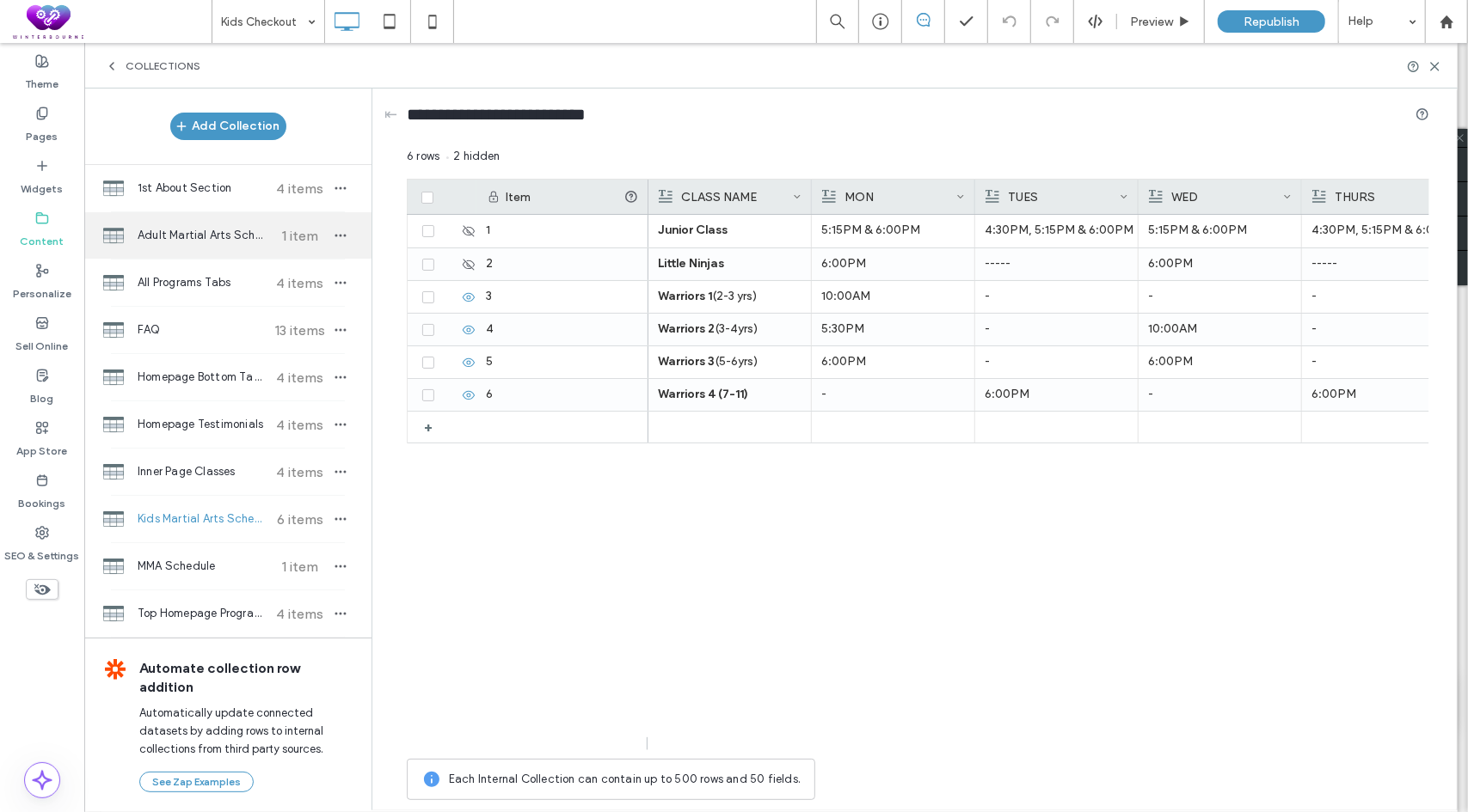
click at [204, 233] on span "Adult Martial Arts Schedule" at bounding box center [201, 235] width 128 height 17
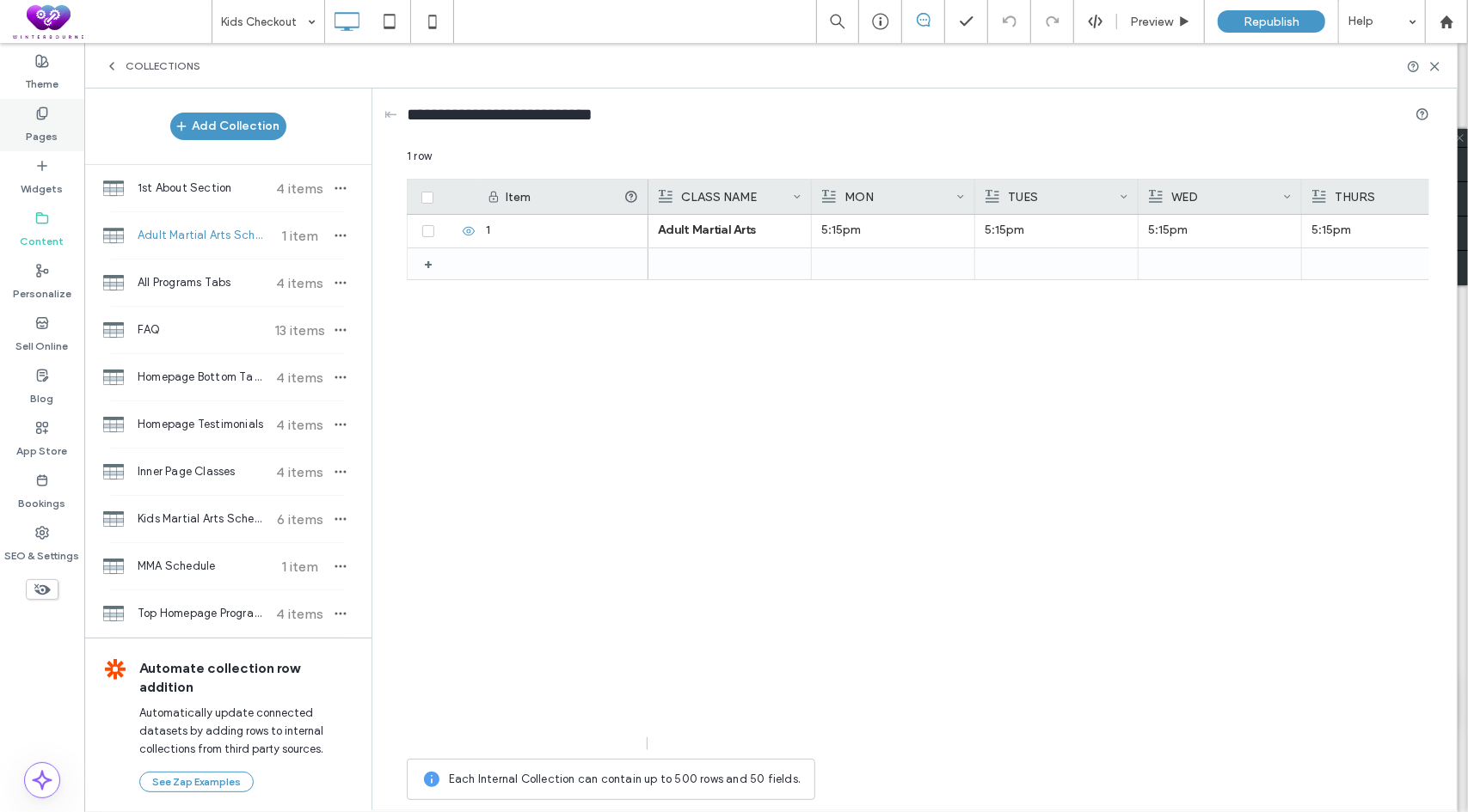
click at [53, 131] on label "Pages" at bounding box center [42, 132] width 32 height 24
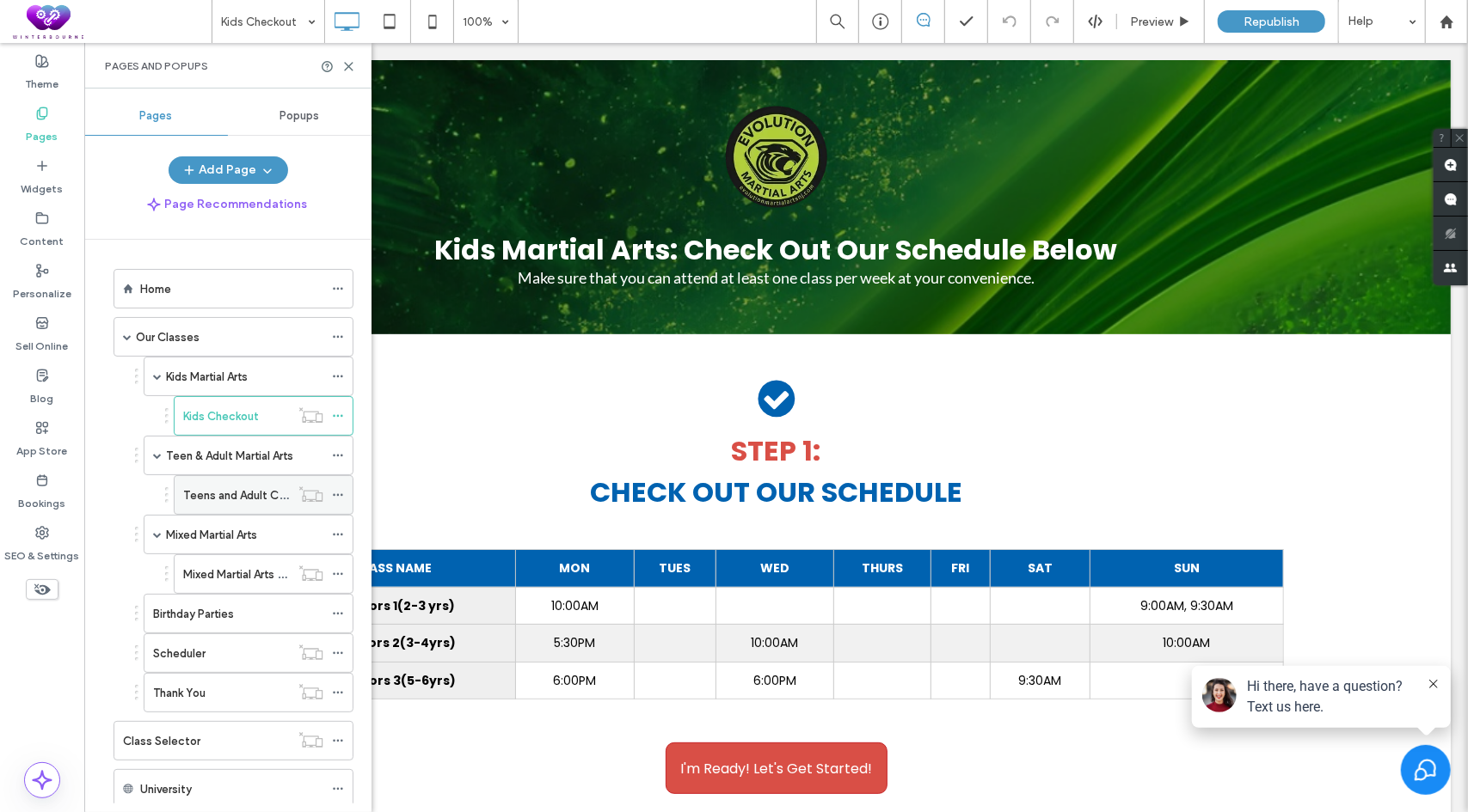
click at [230, 499] on label "Teens and Adult Checkout" at bounding box center [252, 495] width 138 height 30
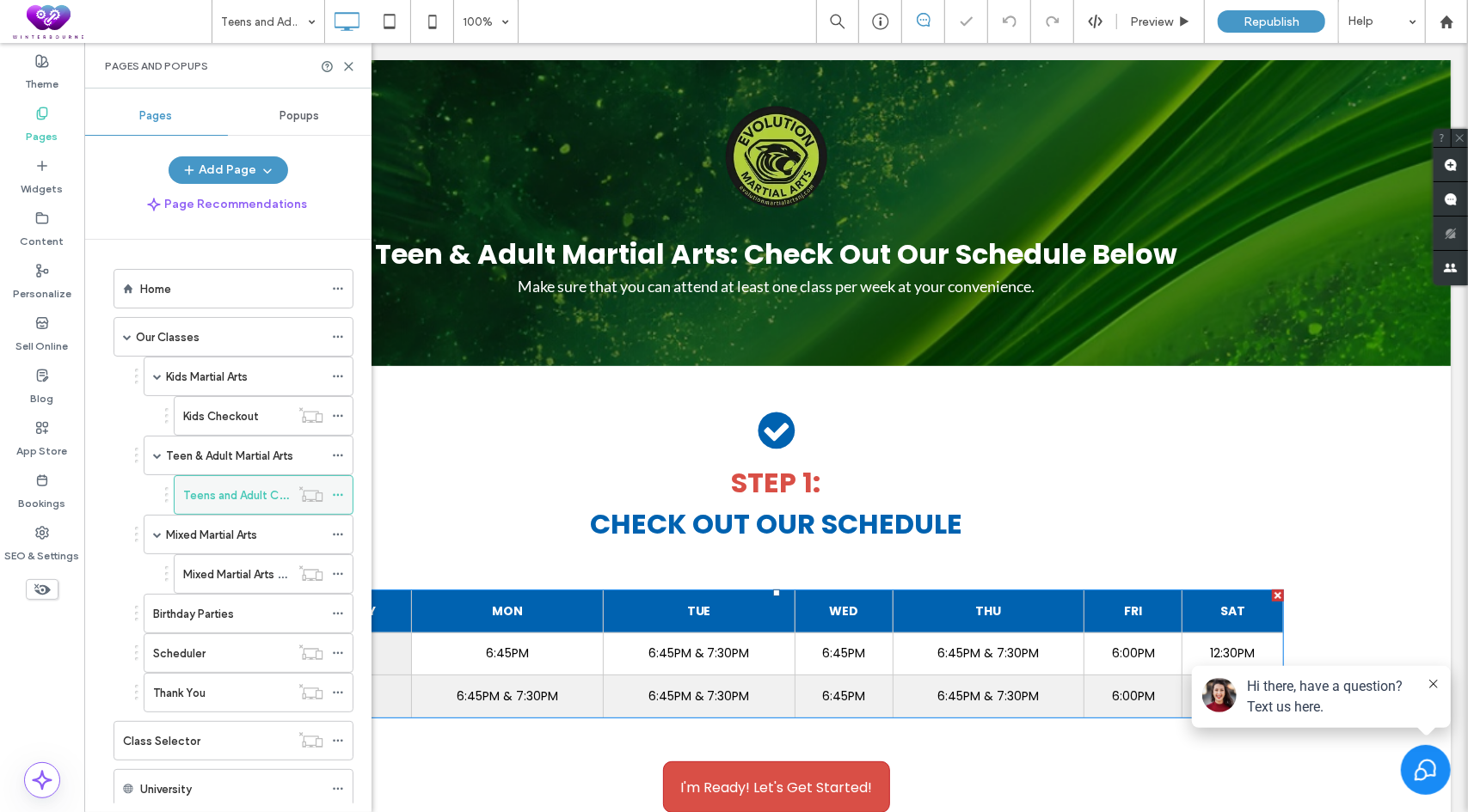
scroll to position [172, 0]
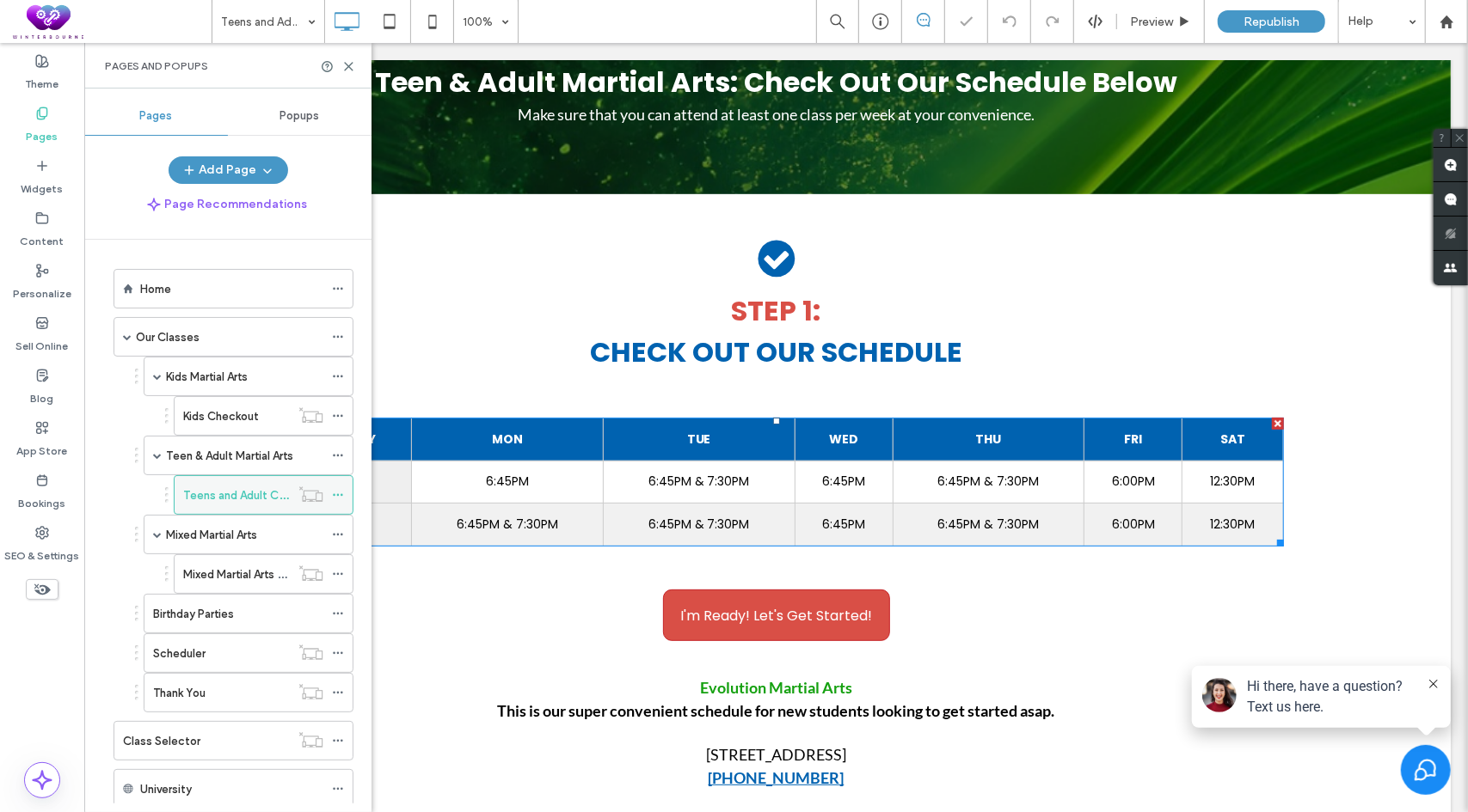
click at [842, 492] on td "6:45PM" at bounding box center [843, 481] width 98 height 43
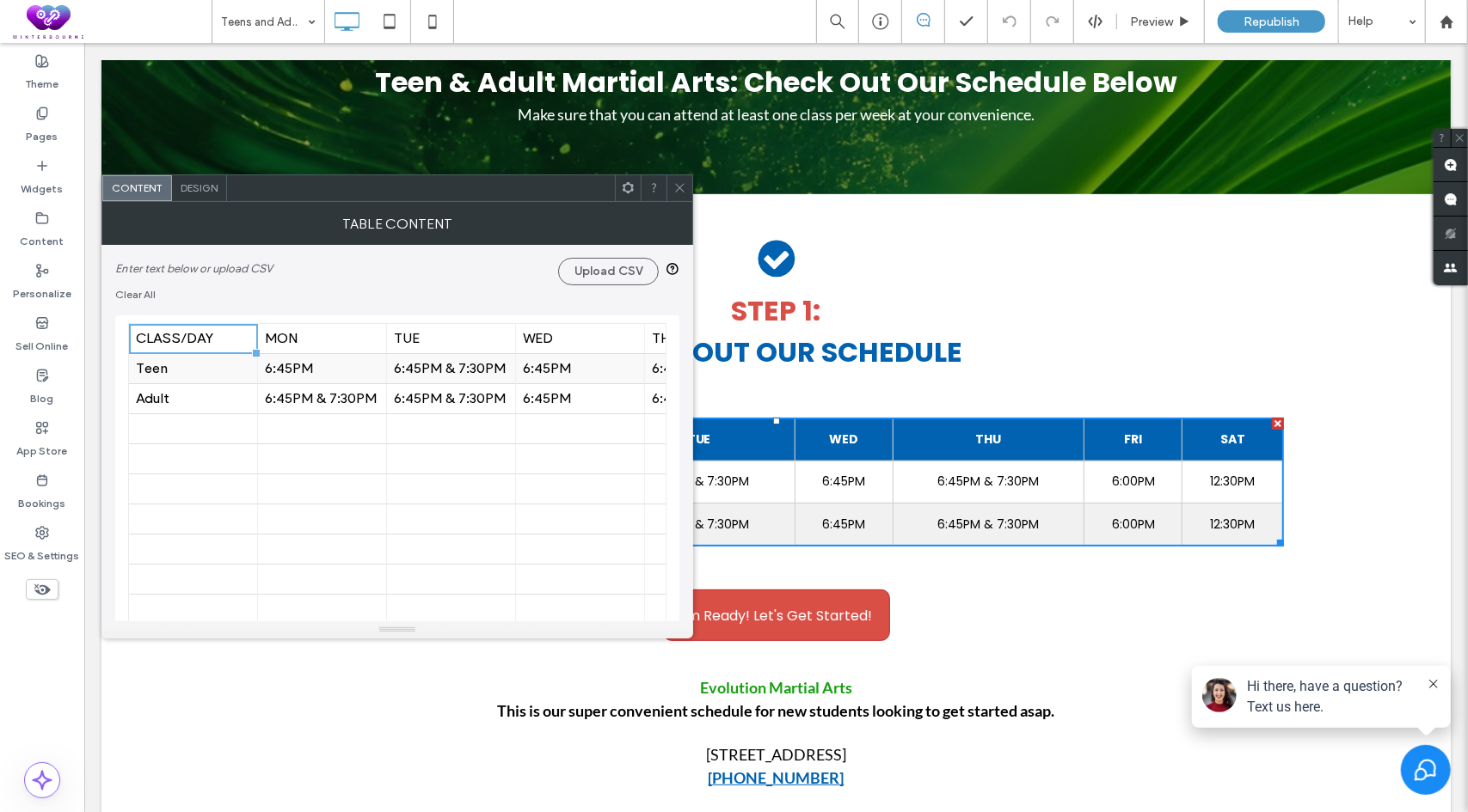
click at [209, 367] on div "Teen" at bounding box center [192, 369] width 114 height 16
click at [201, 365] on input "****" at bounding box center [193, 368] width 129 height 29
type input "**********"
click at [332, 381] on div "6:45PM" at bounding box center [321, 369] width 114 height 30
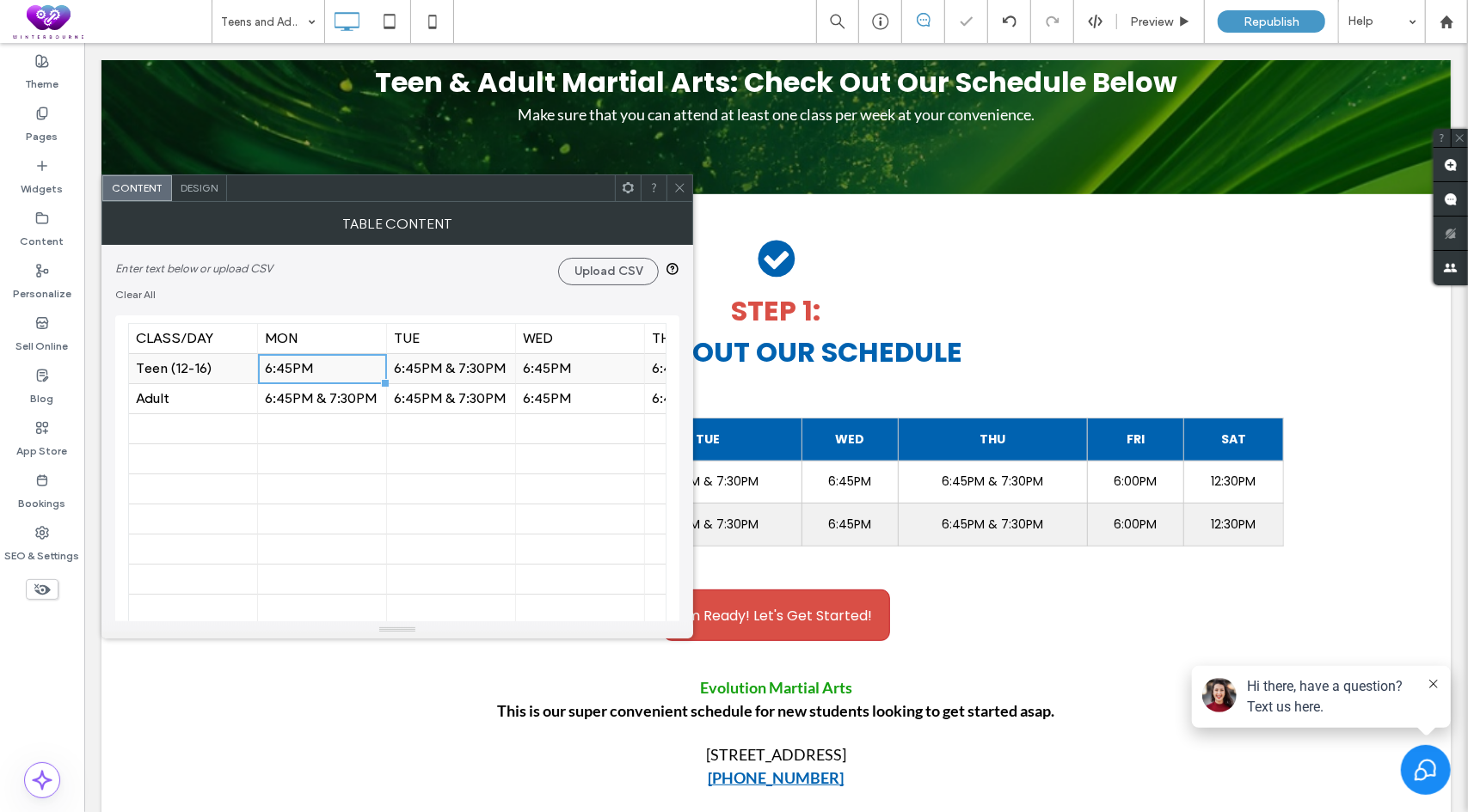
click at [451, 370] on div "6:45PM & 7:30PM" at bounding box center [451, 369] width 114 height 16
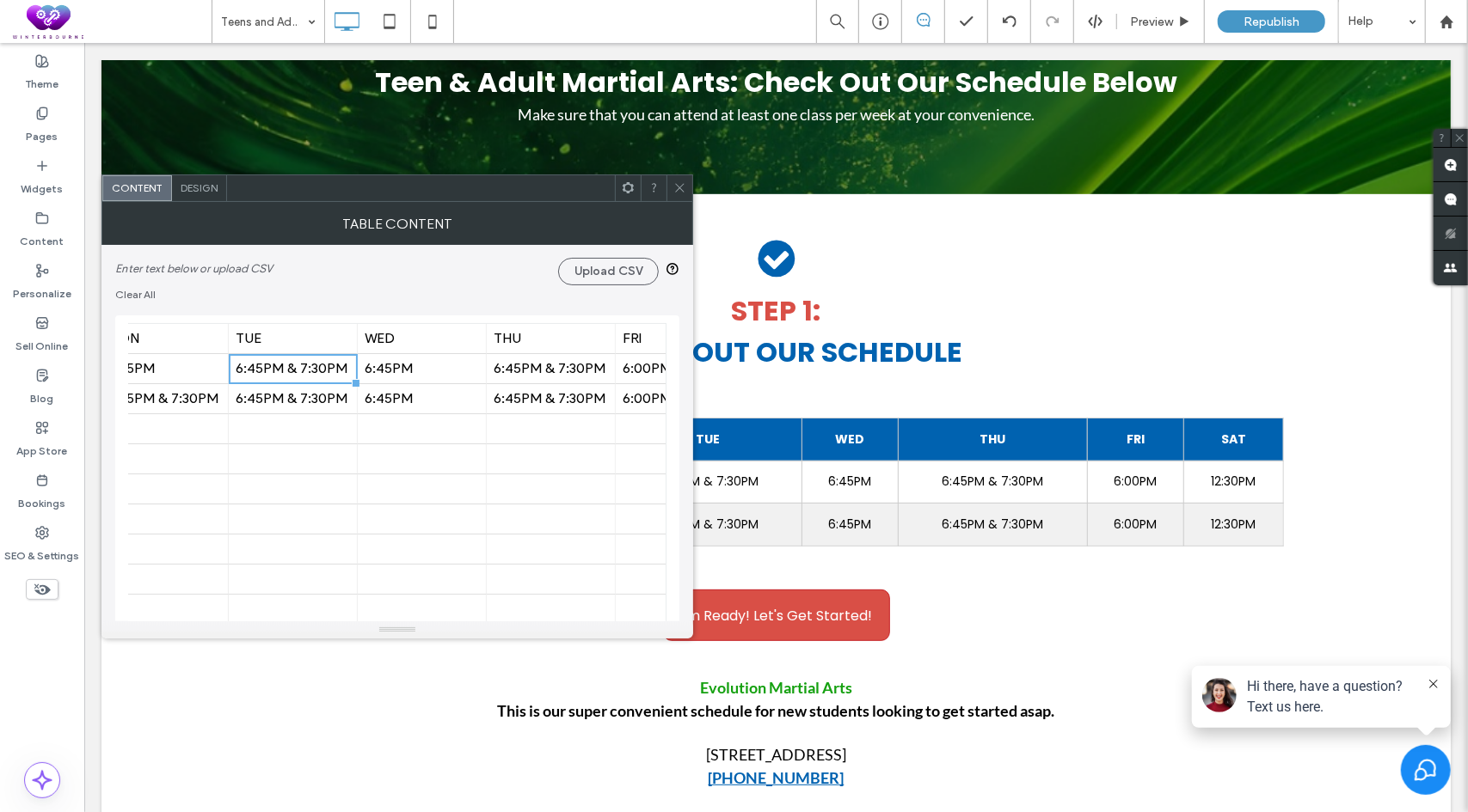
scroll to position [0, 114]
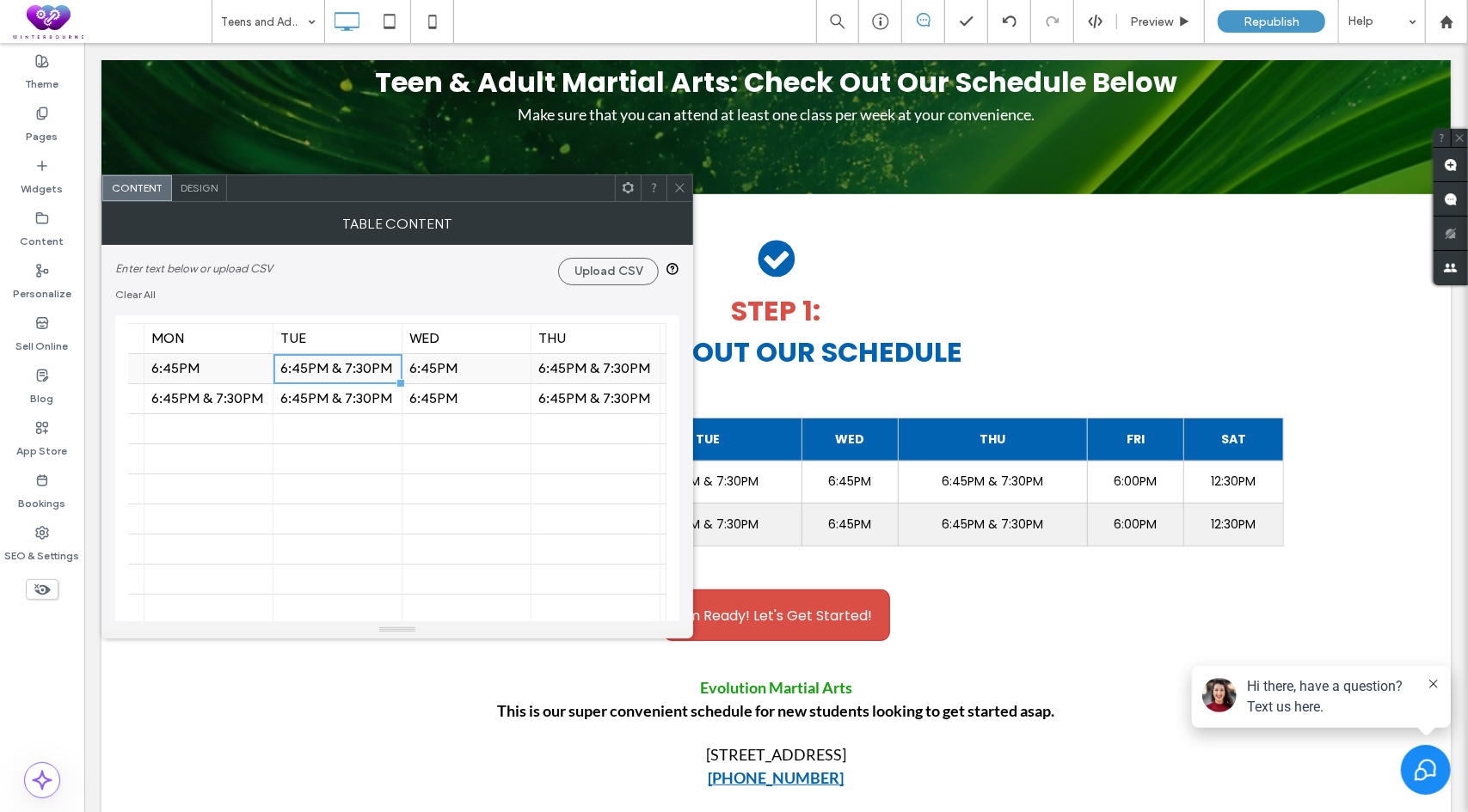
click at [326, 363] on div "6:45PM & 7:30PM" at bounding box center [337, 369] width 114 height 16
click at [327, 374] on input "**********" at bounding box center [338, 368] width 129 height 29
drag, startPoint x: 327, startPoint y: 369, endPoint x: 381, endPoint y: 369, distance: 54.0
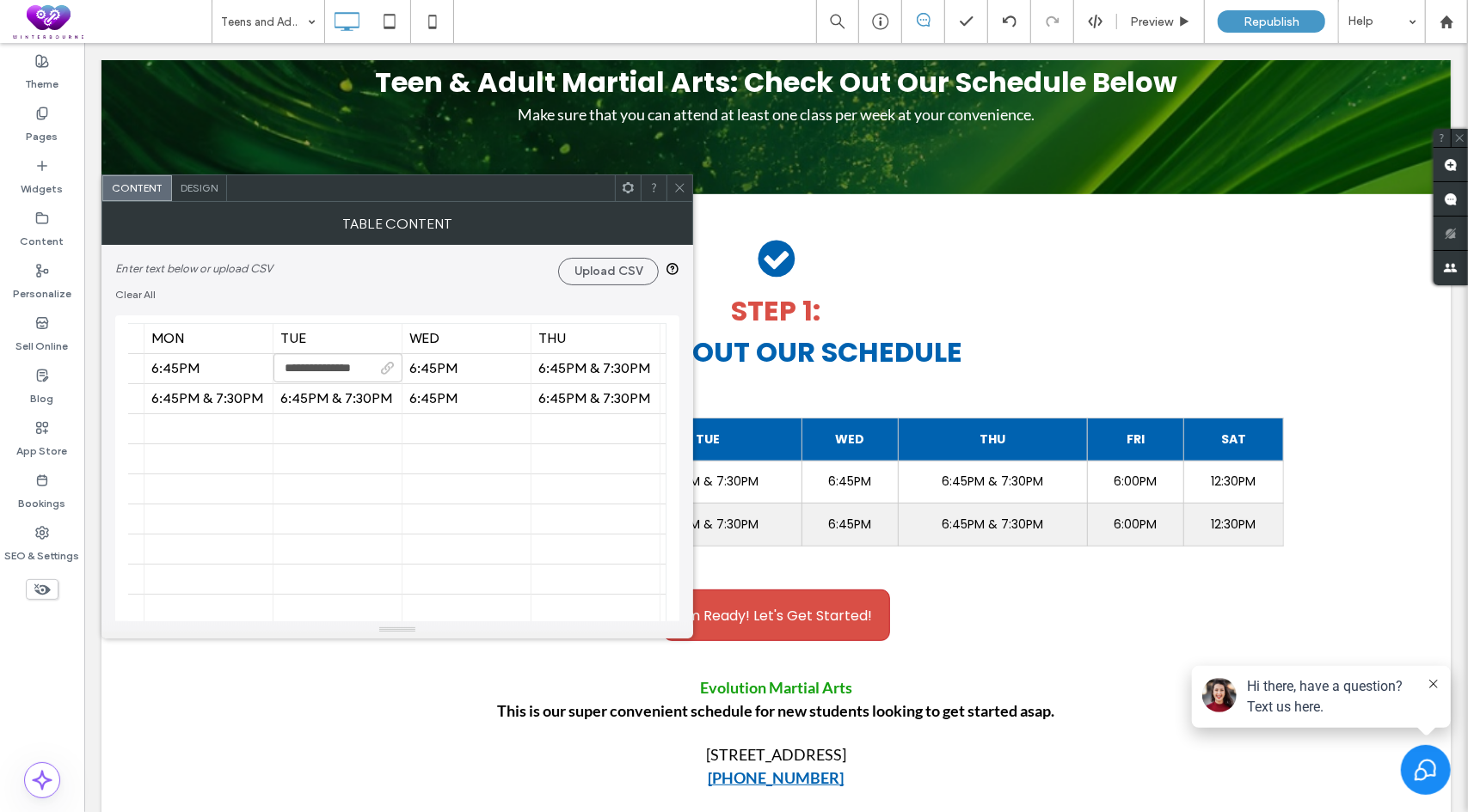
click at [381, 369] on div "**********" at bounding box center [338, 368] width 129 height 30
type input "******"
click at [575, 379] on div "6:45PM & 7:30PM" at bounding box center [595, 369] width 114 height 30
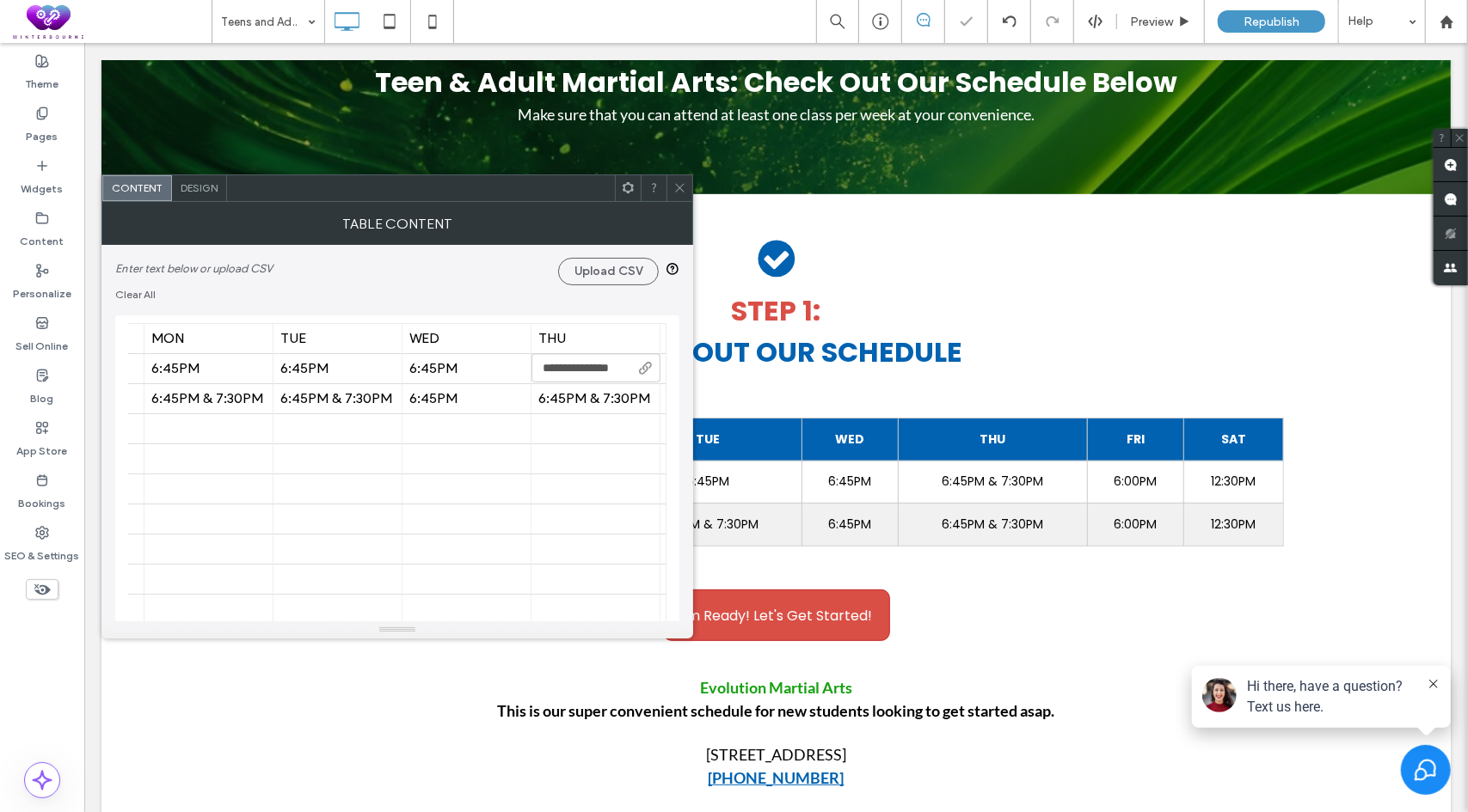
click at [588, 374] on input "**********" at bounding box center [595, 368] width 129 height 29
drag, startPoint x: 667, startPoint y: 409, endPoint x: 710, endPoint y: 372, distance: 56.7
type input "******"
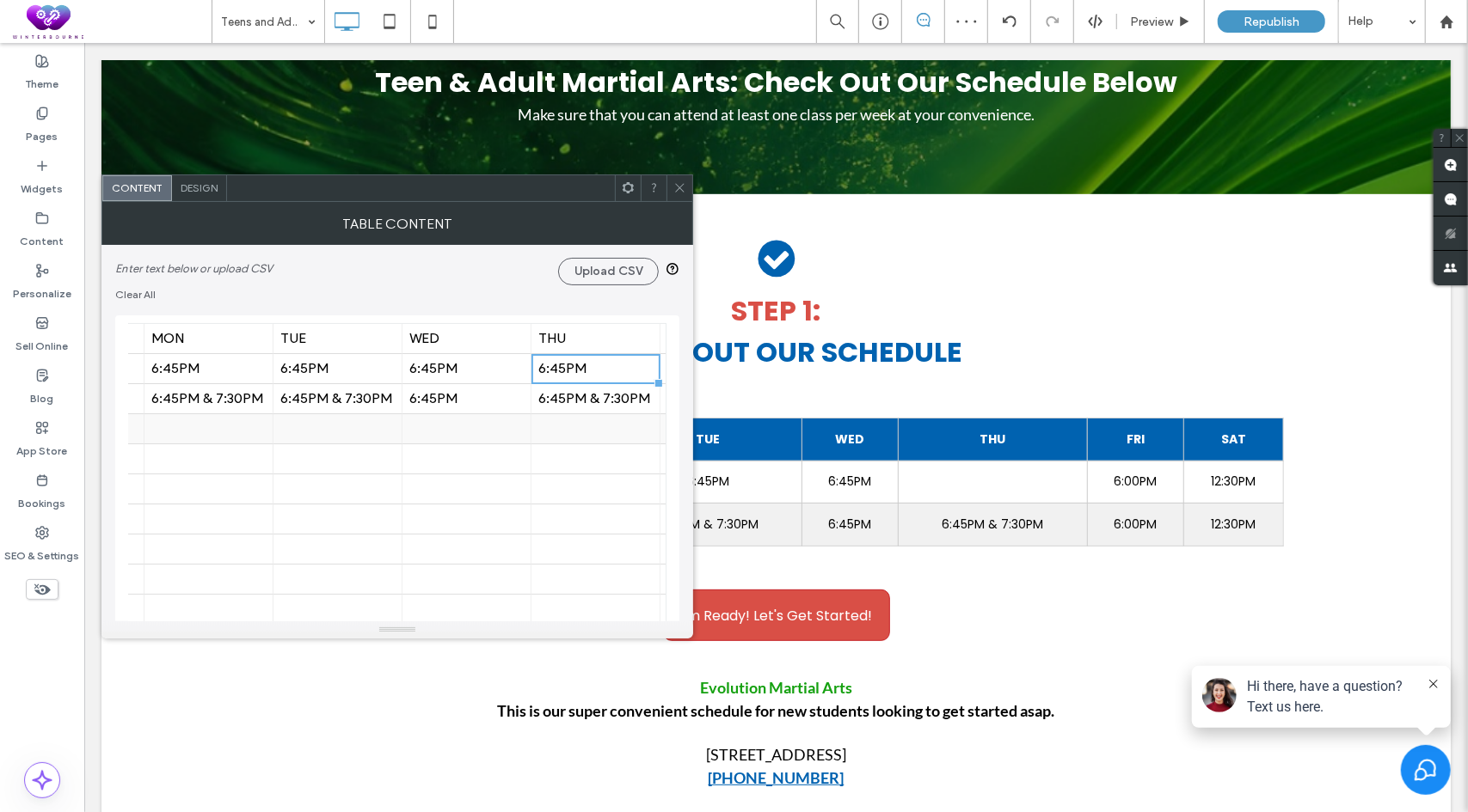
click at [452, 438] on div at bounding box center [466, 429] width 114 height 30
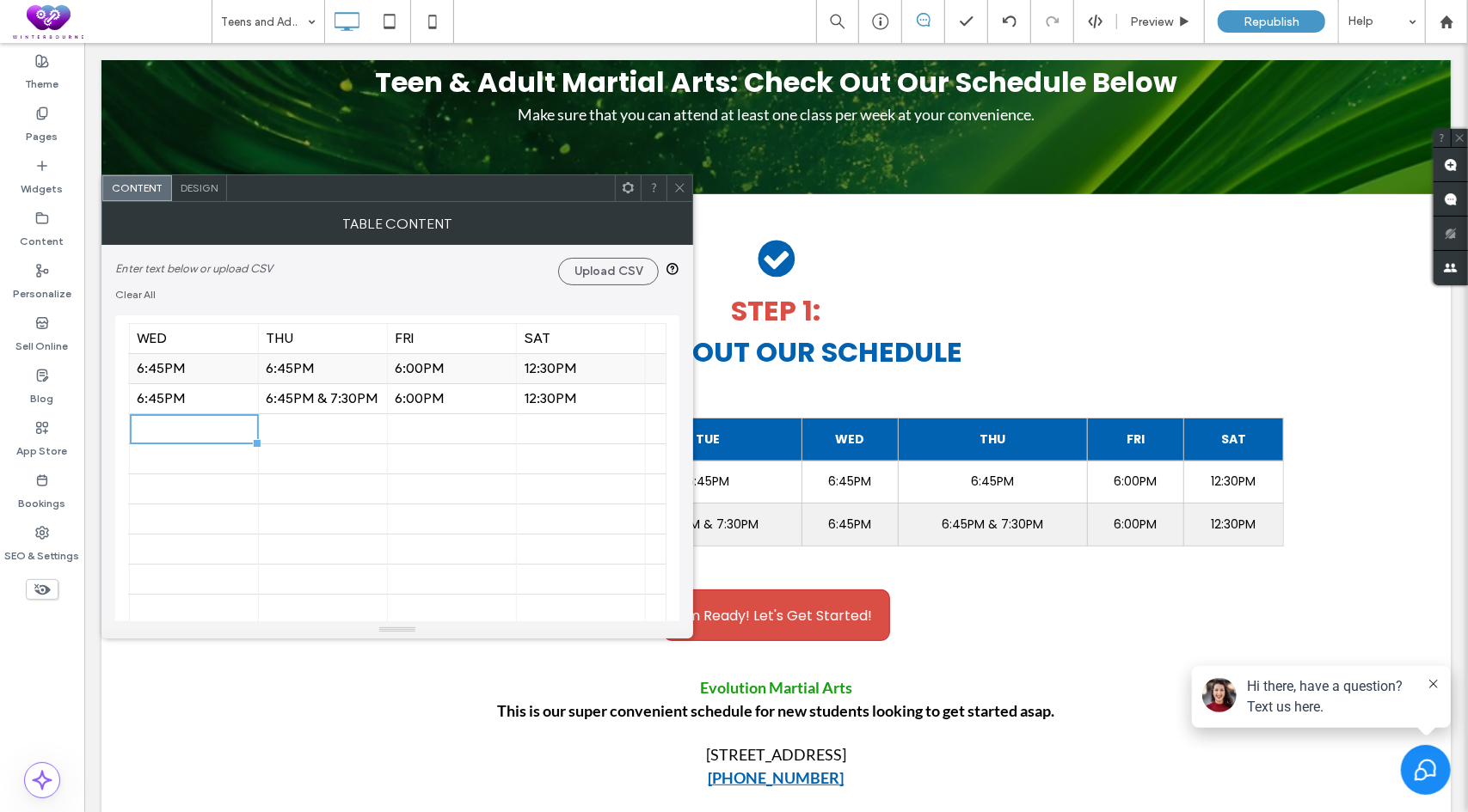
click at [550, 365] on div "12:30PM" at bounding box center [581, 369] width 114 height 16
click at [549, 365] on div "12:30PM" at bounding box center [581, 369] width 114 height 16
click at [554, 369] on input "*******" at bounding box center [581, 368] width 129 height 29
type input "*******"
click at [611, 304] on span "Enter text below or upload CSV Upload CSV Clear All 16 16 16 16 16 16 16 16 16 …" at bounding box center [397, 439] width 564 height 388
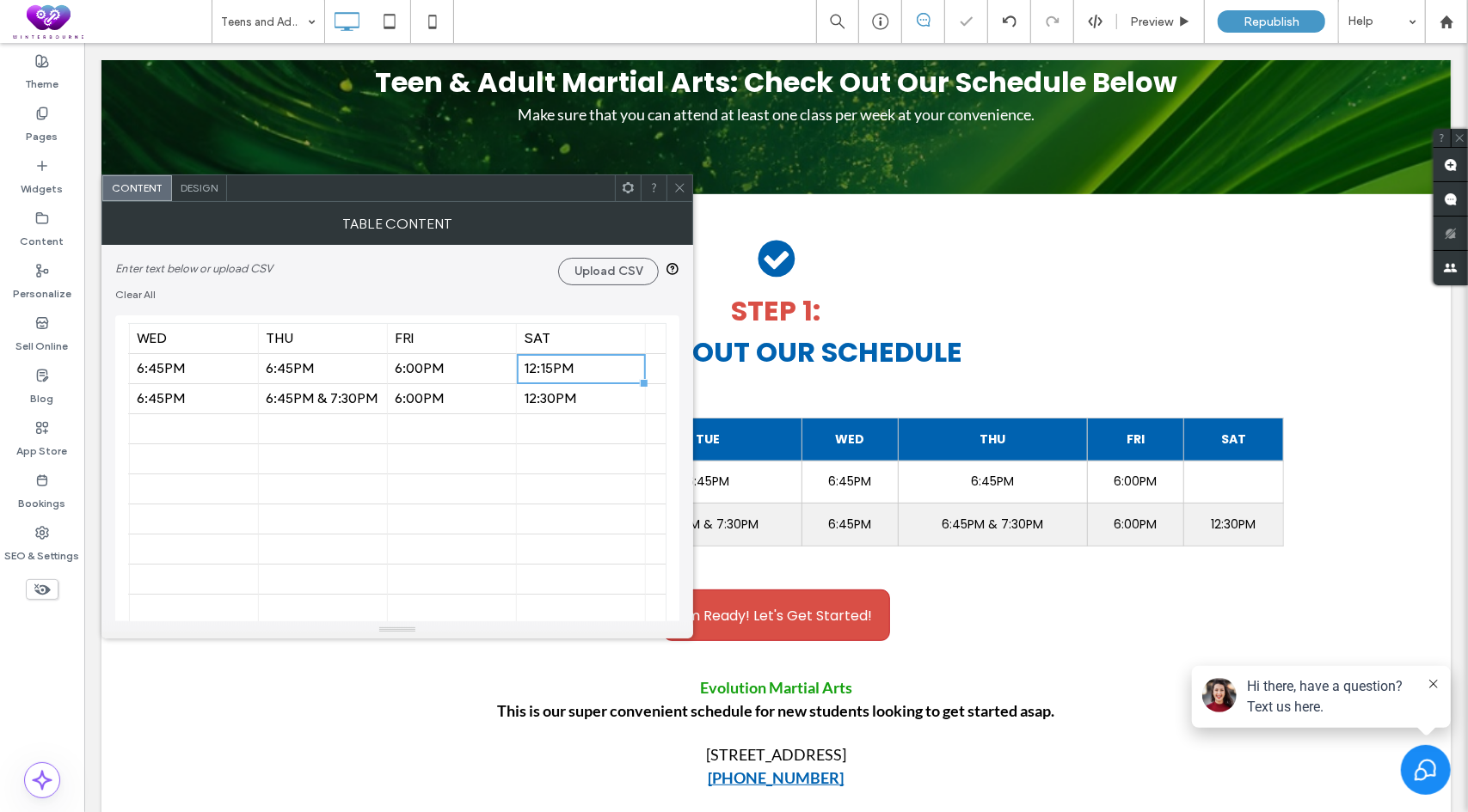
click at [682, 190] on use at bounding box center [679, 188] width 8 height 8
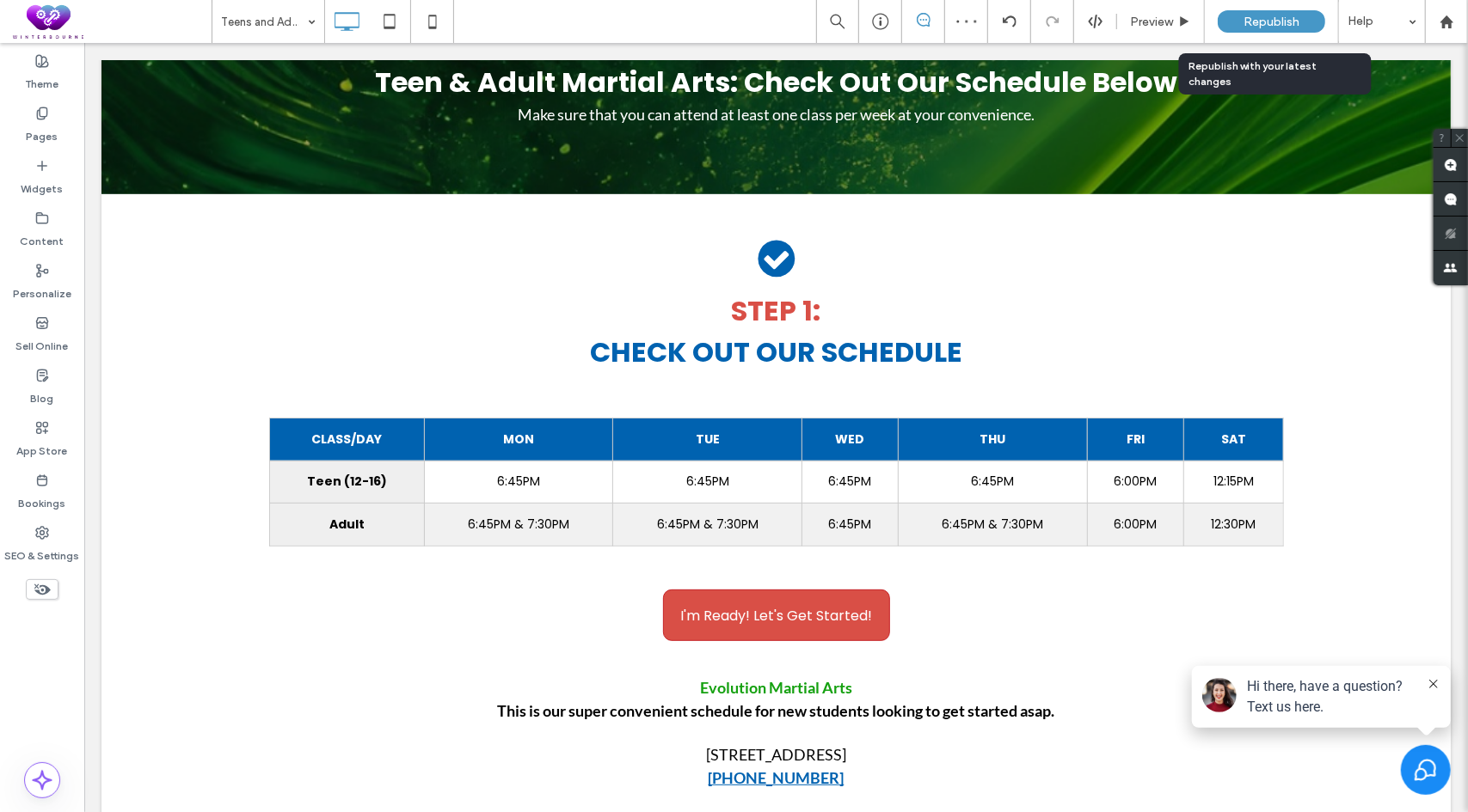
click at [1273, 18] on span "Republish" at bounding box center [1271, 22] width 56 height 15
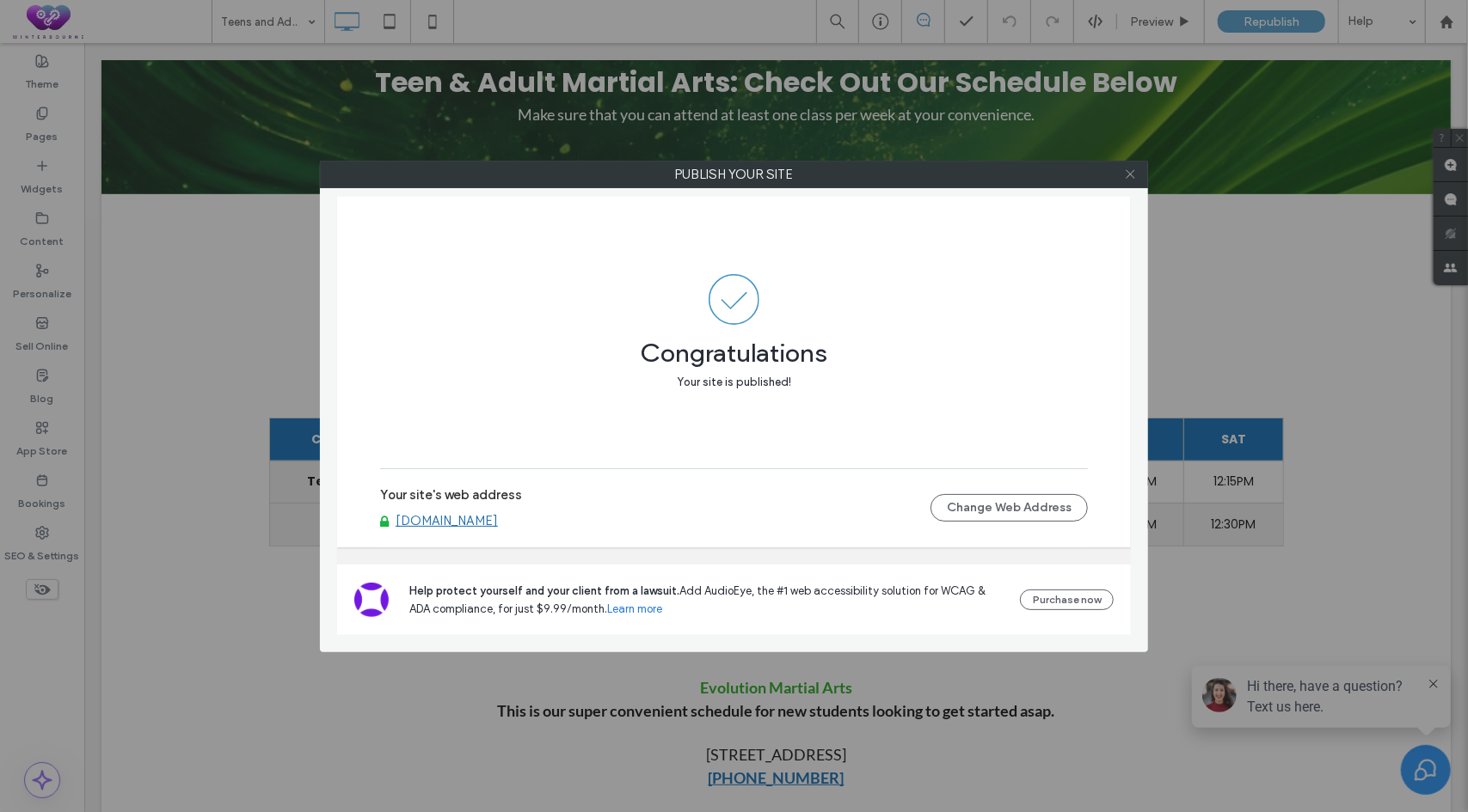
click at [1131, 176] on icon at bounding box center [1130, 174] width 13 height 13
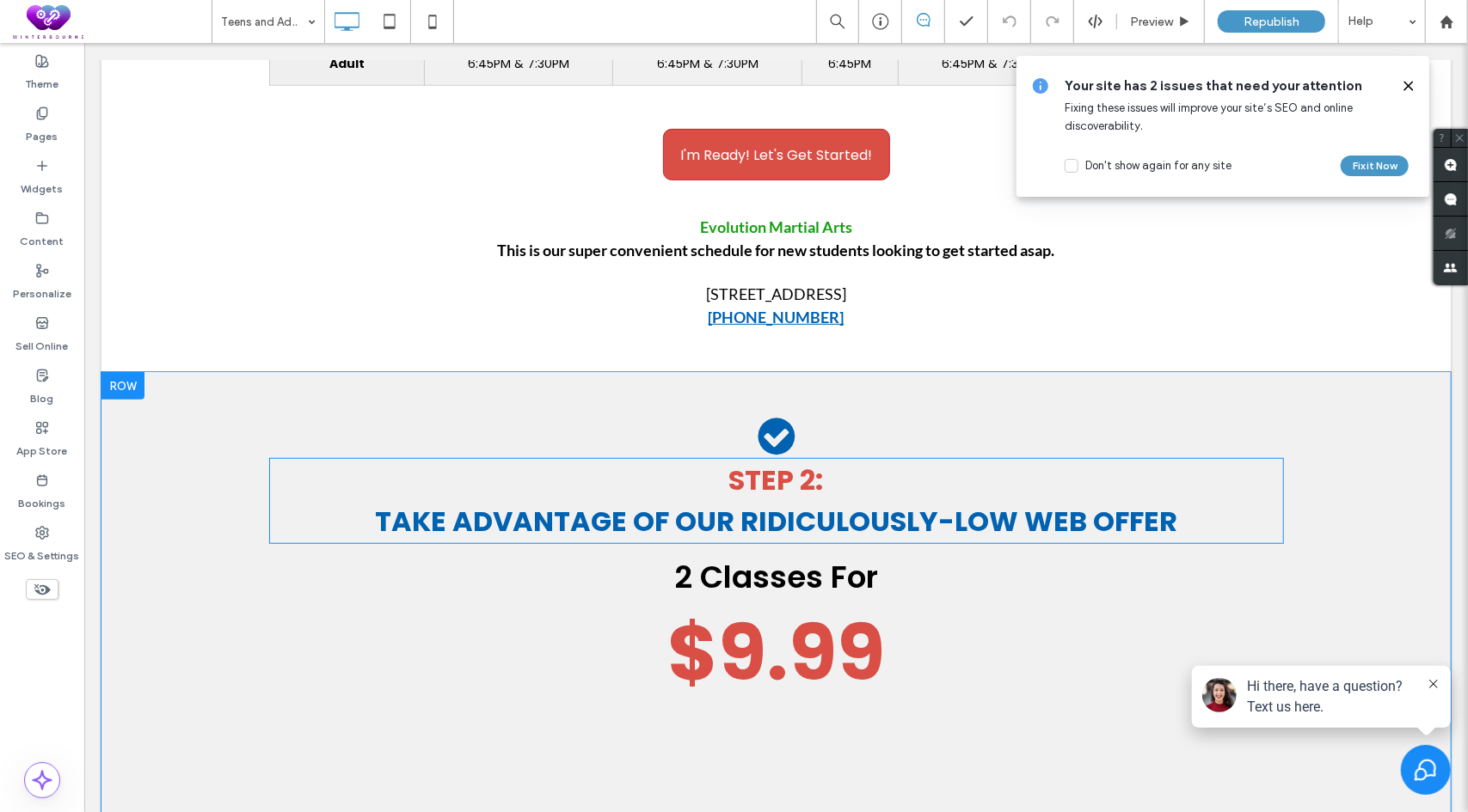
scroll to position [628, 0]
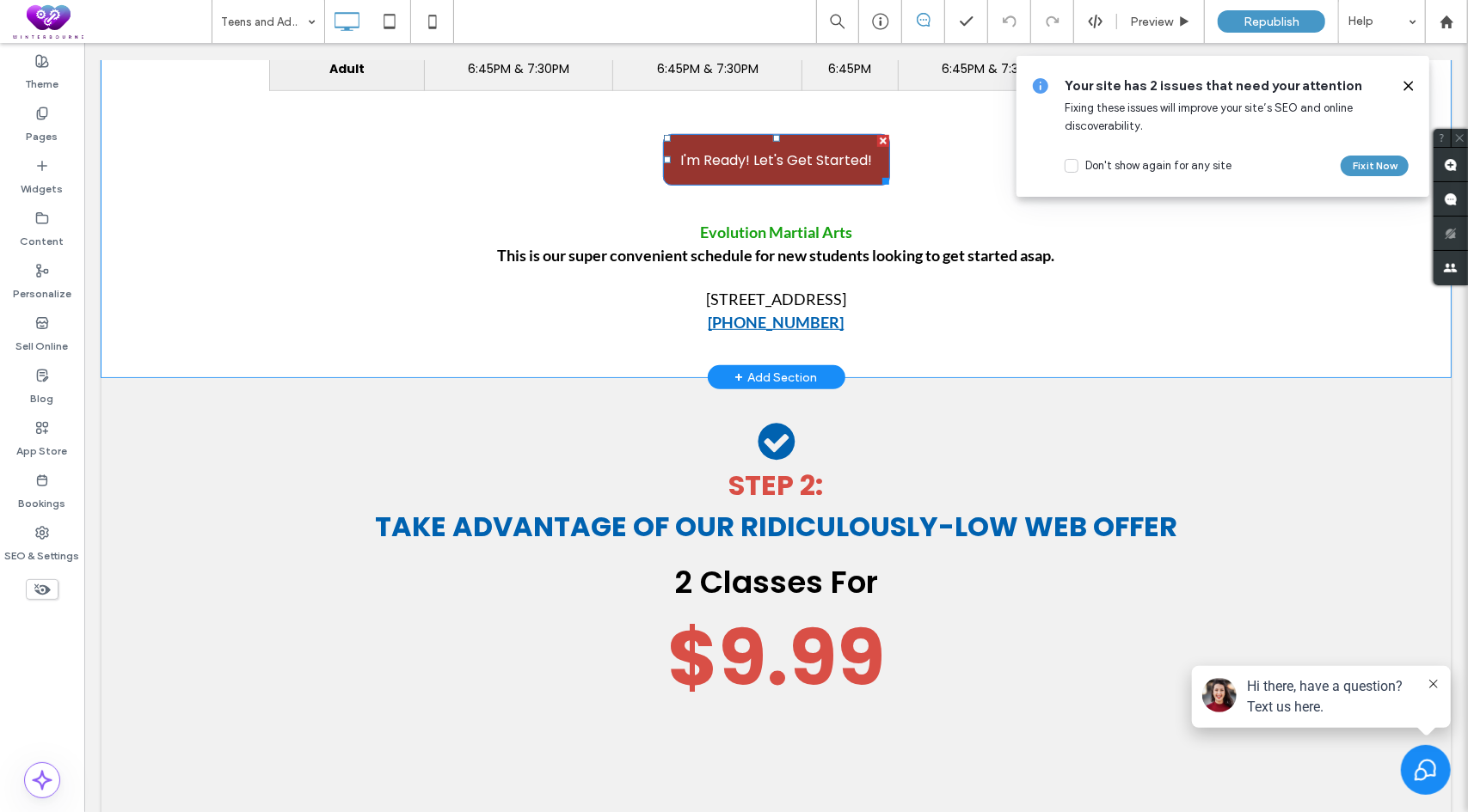
click at [778, 146] on span "I'm Ready! Let's Get Started!" at bounding box center [775, 159] width 191 height 49
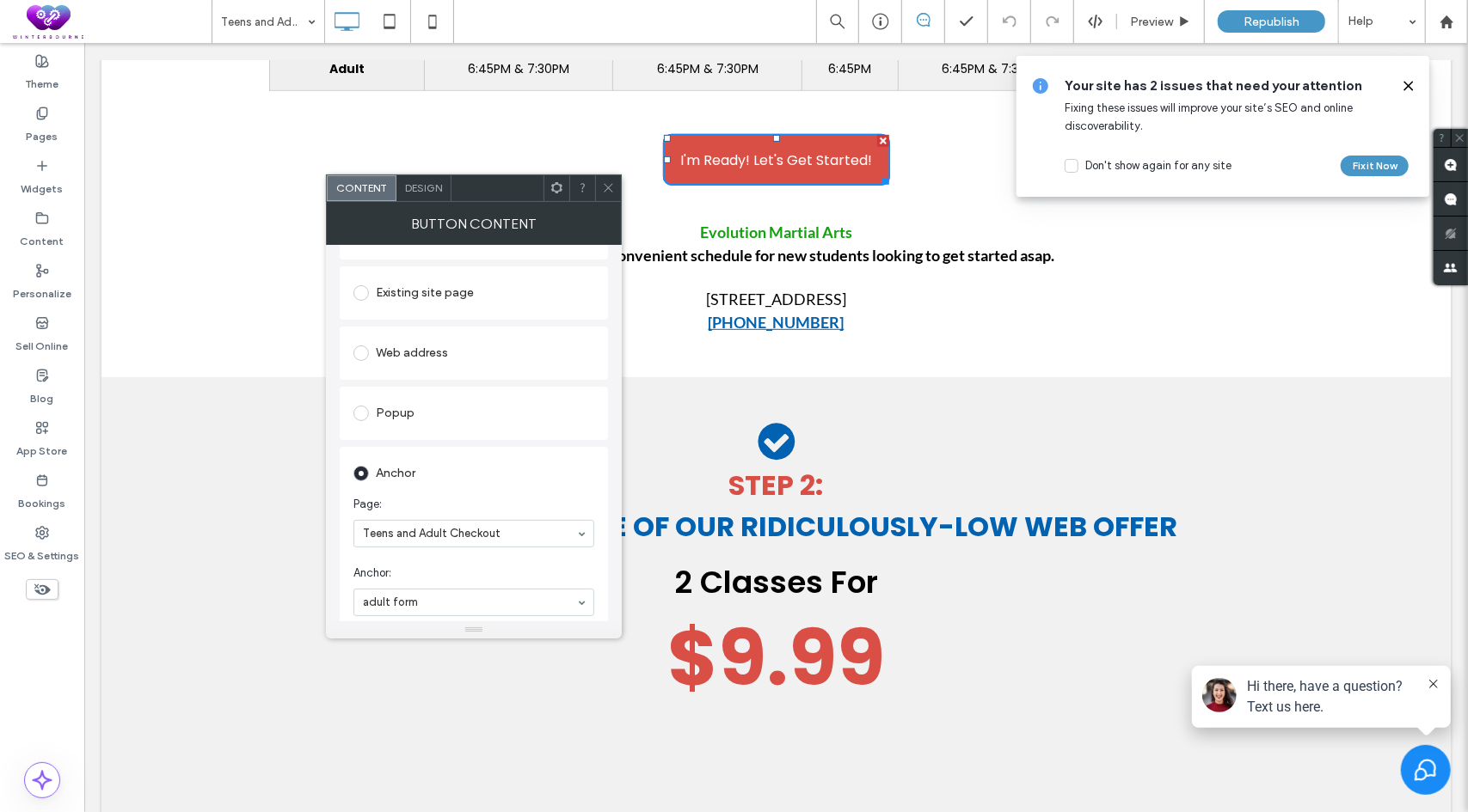
scroll to position [172, 0]
click at [609, 179] on span at bounding box center [608, 189] width 13 height 26
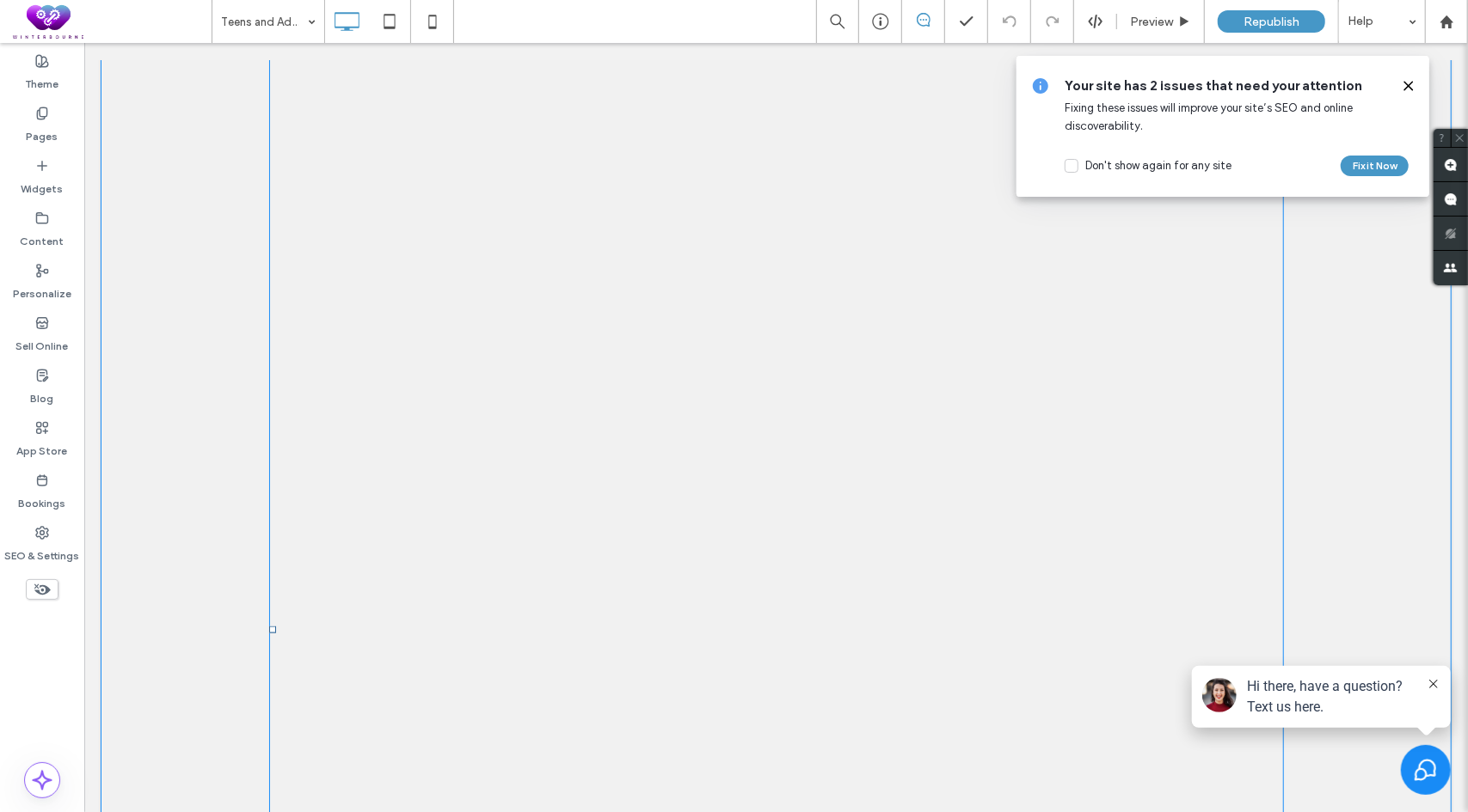
scroll to position [1143, 0]
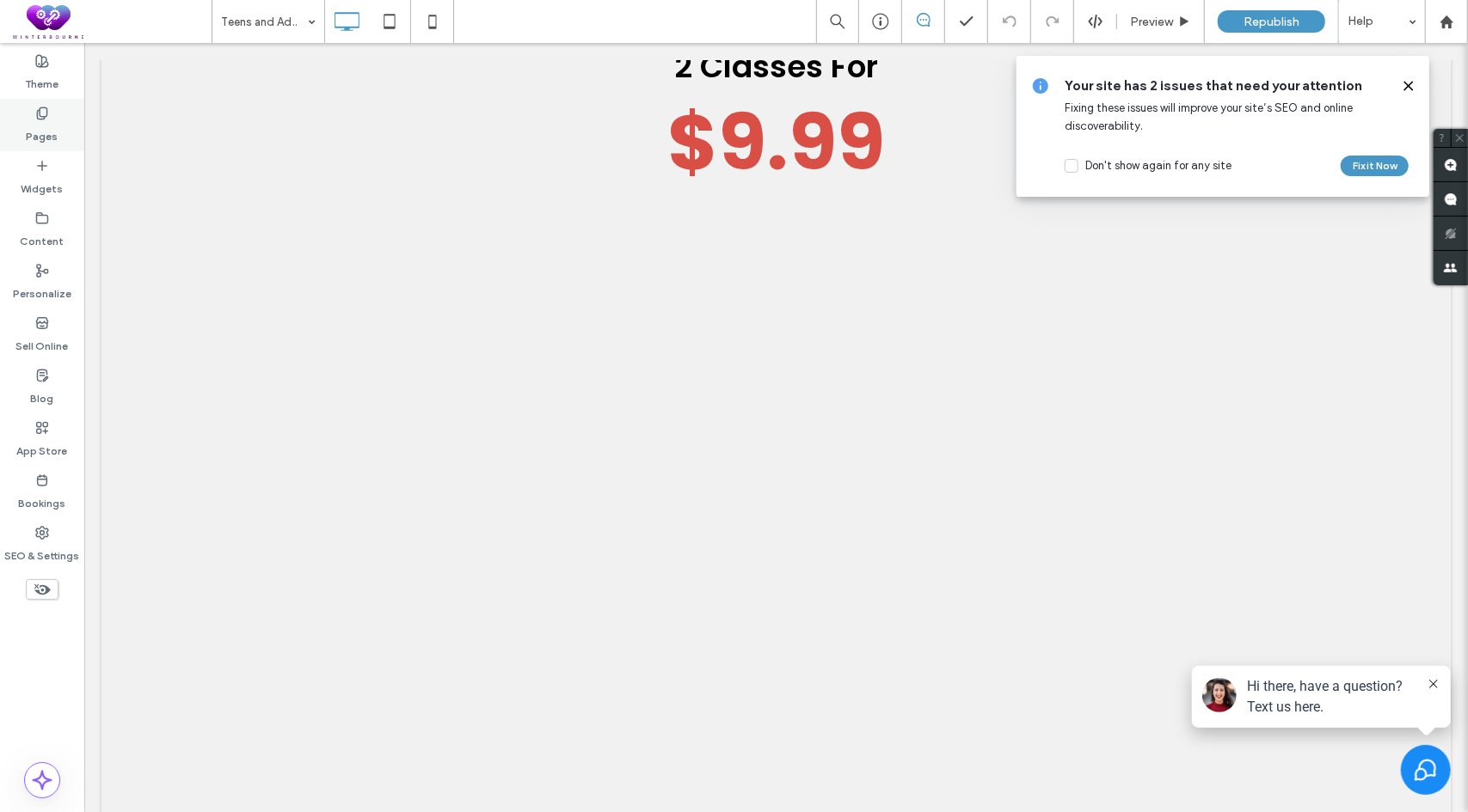
click at [53, 127] on label "Pages" at bounding box center [42, 132] width 32 height 24
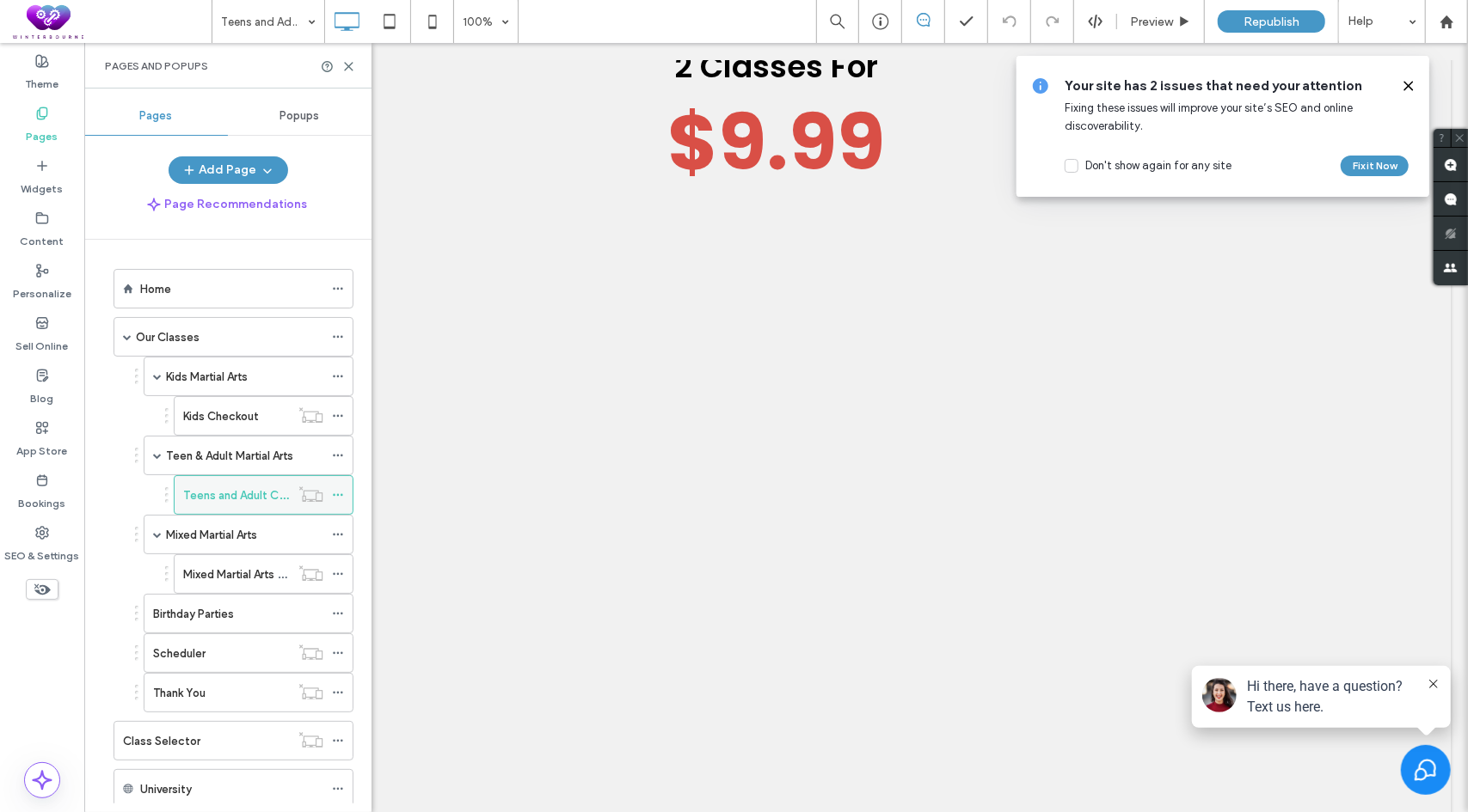
click at [339, 492] on icon at bounding box center [337, 494] width 12 height 12
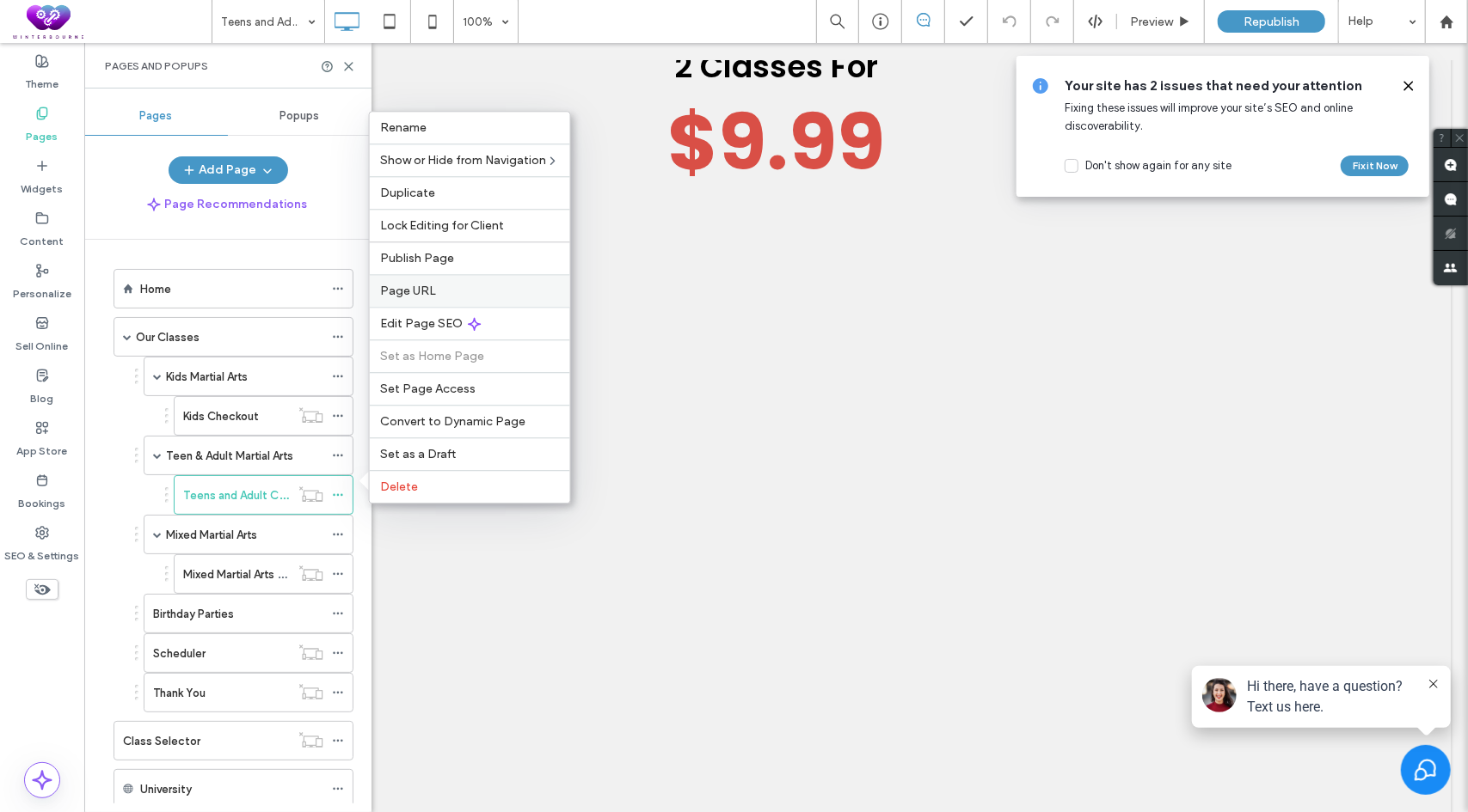
click at [430, 298] on span "Page URL" at bounding box center [408, 291] width 56 height 15
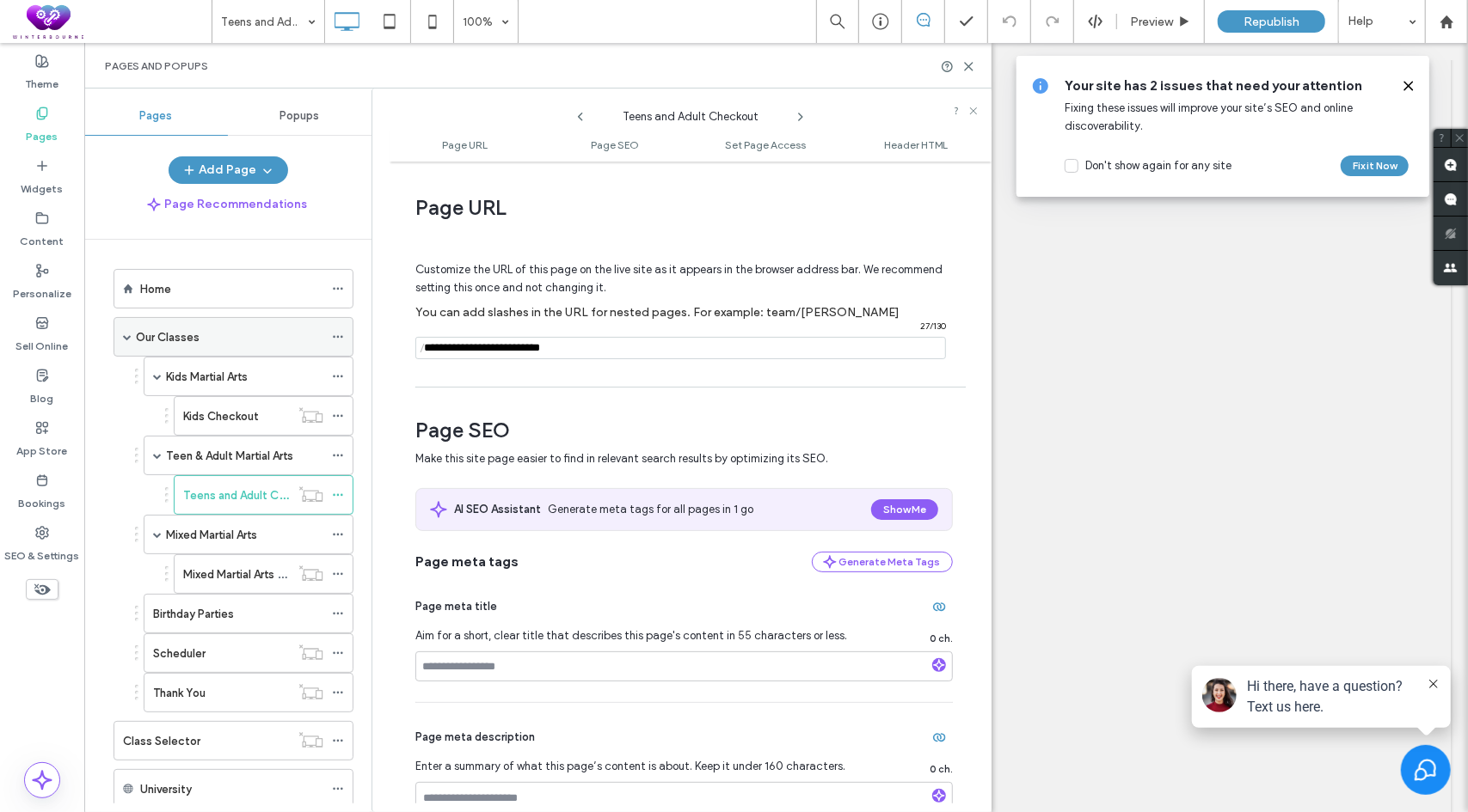
drag, startPoint x: 579, startPoint y: 342, endPoint x: 349, endPoint y: 324, distance: 230.7
click at [349, 324] on div "Pages Popups Add Page Page Recommendations Home Our Classes Kids Martial Arts K…" at bounding box center [538, 450] width 908 height 724
